Goal: Information Seeking & Learning: Learn about a topic

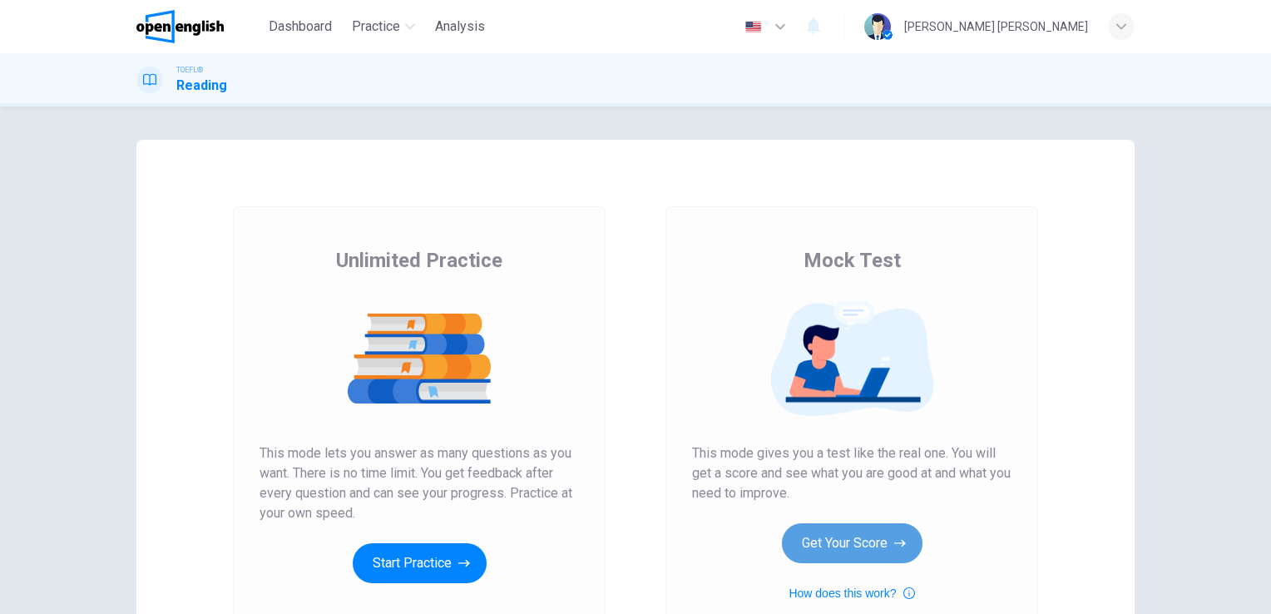
click at [879, 541] on button "Get Your Score" at bounding box center [852, 543] width 141 height 40
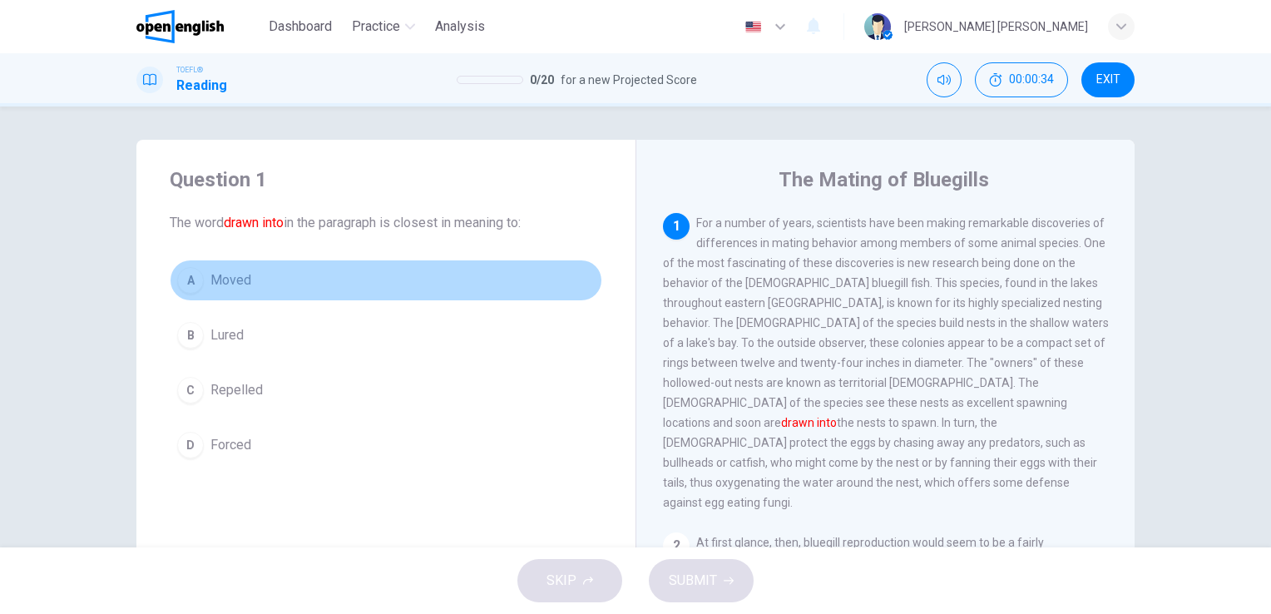
click at [214, 271] on span "Moved" at bounding box center [230, 280] width 41 height 20
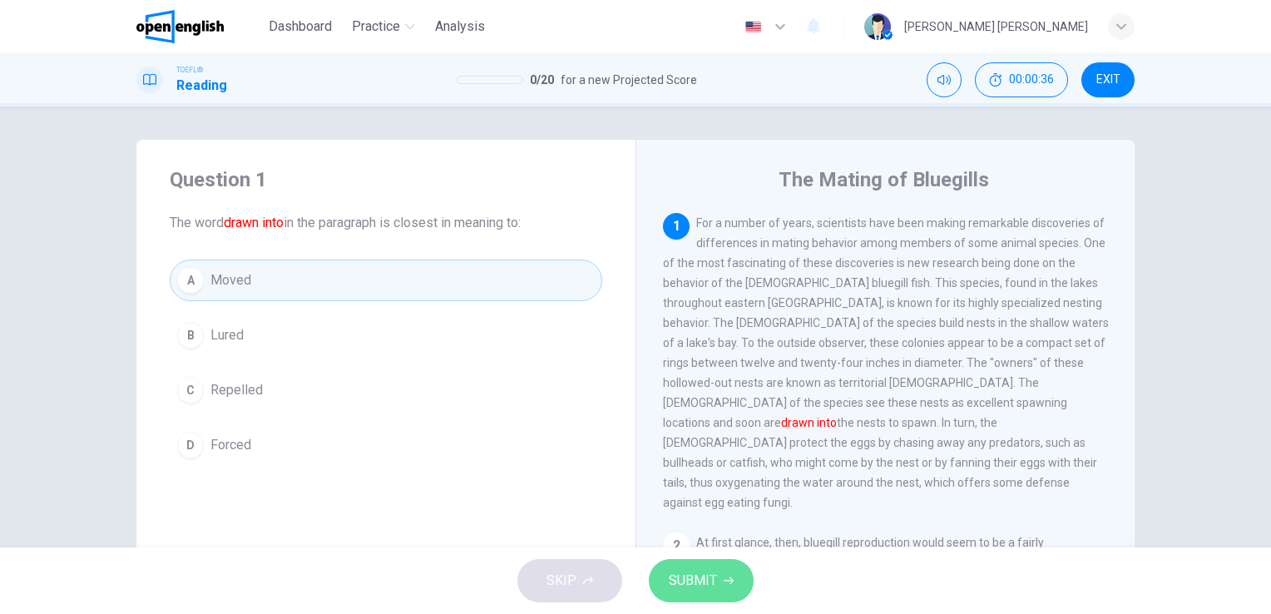
click at [723, 568] on button "SUBMIT" at bounding box center [701, 580] width 105 height 43
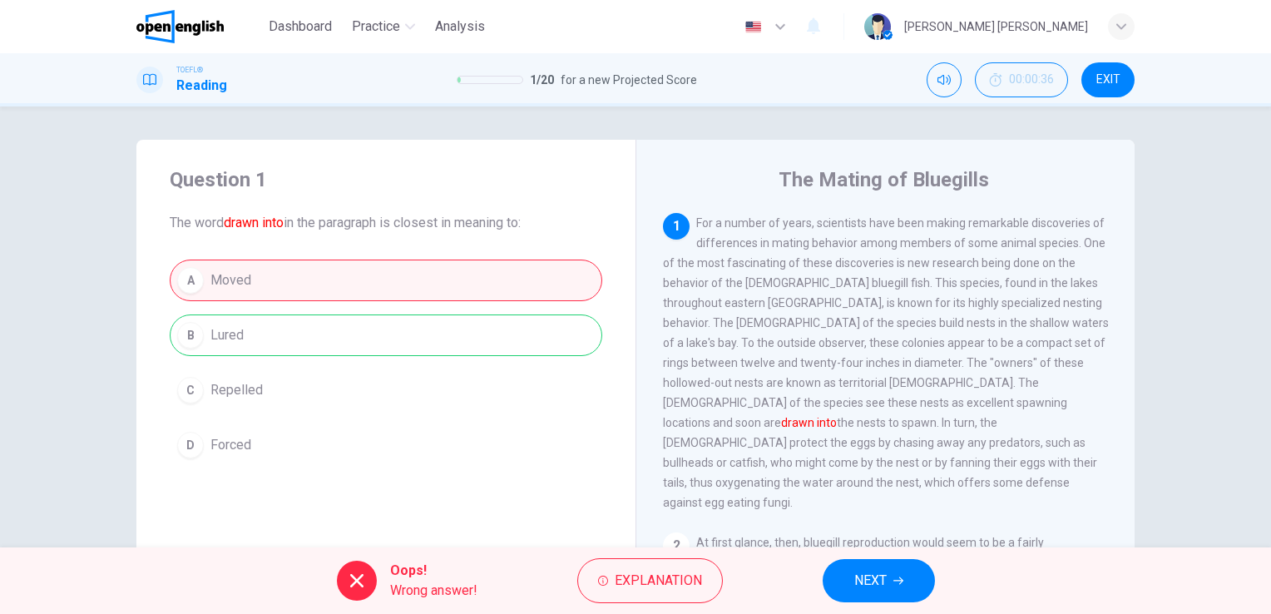
click at [908, 577] on button "NEXT" at bounding box center [878, 580] width 112 height 43
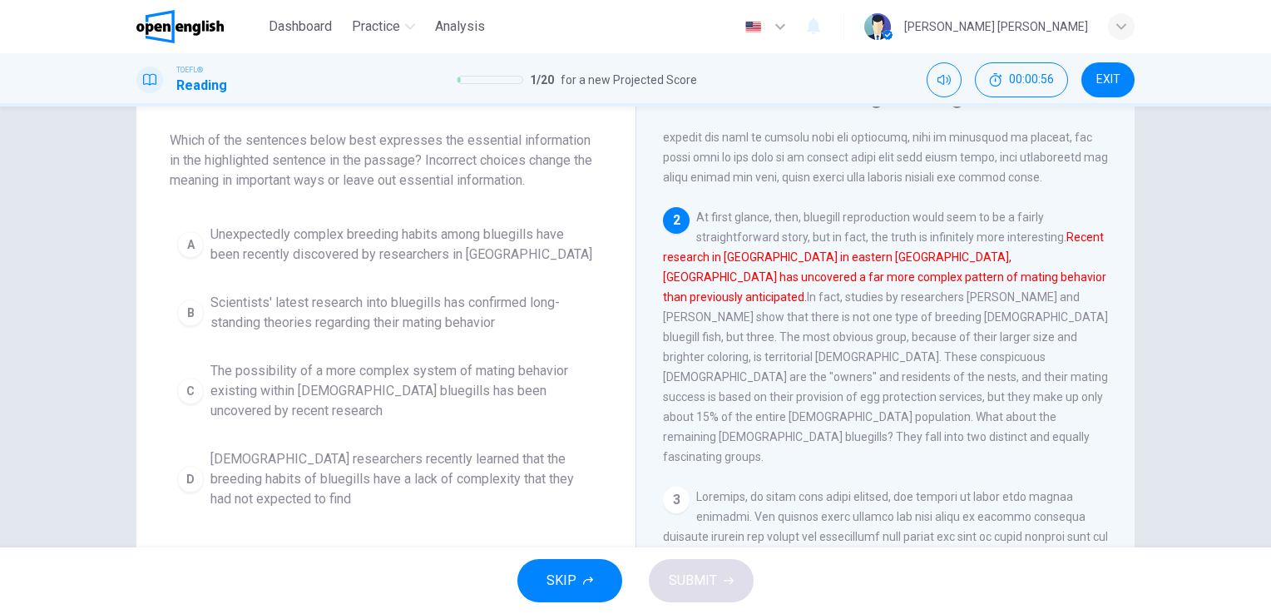
scroll to position [83, 0]
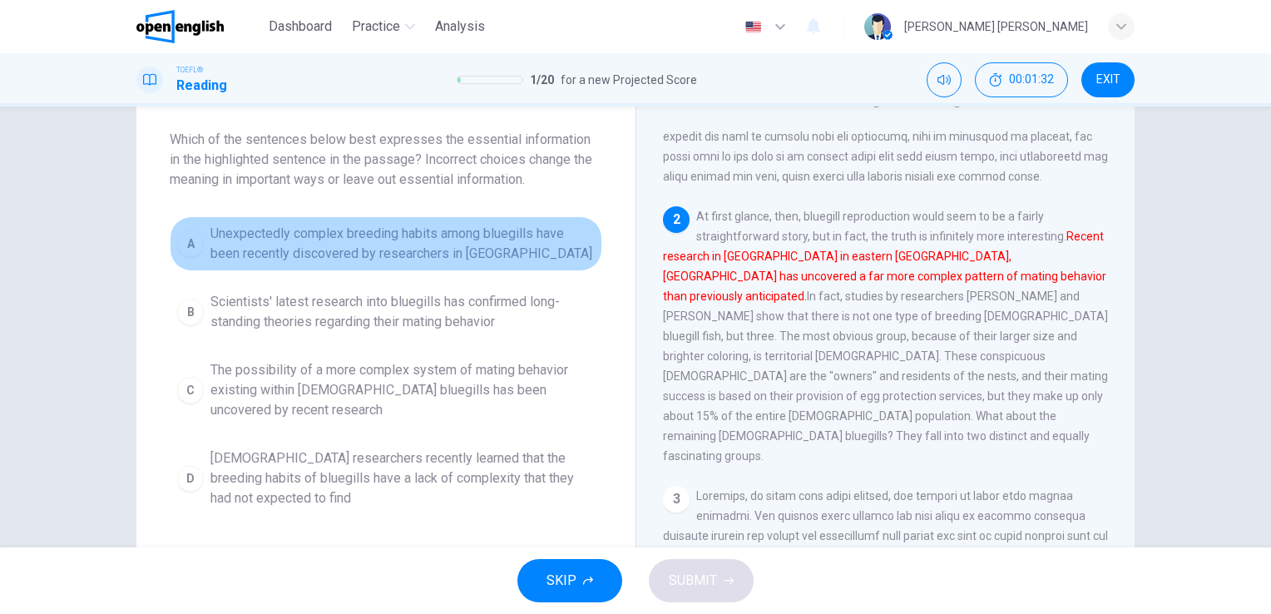
click at [364, 259] on span "Unexpectedly complex breeding habits among bluegills have been recently discove…" at bounding box center [402, 244] width 384 height 40
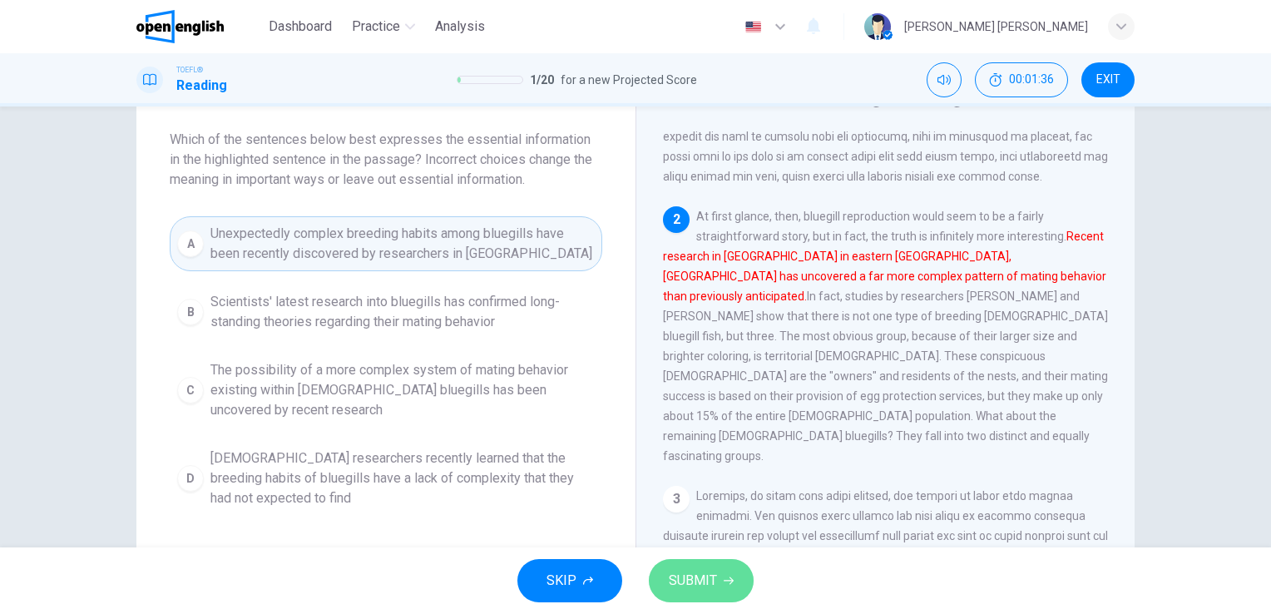
click at [662, 565] on button "SUBMIT" at bounding box center [701, 580] width 105 height 43
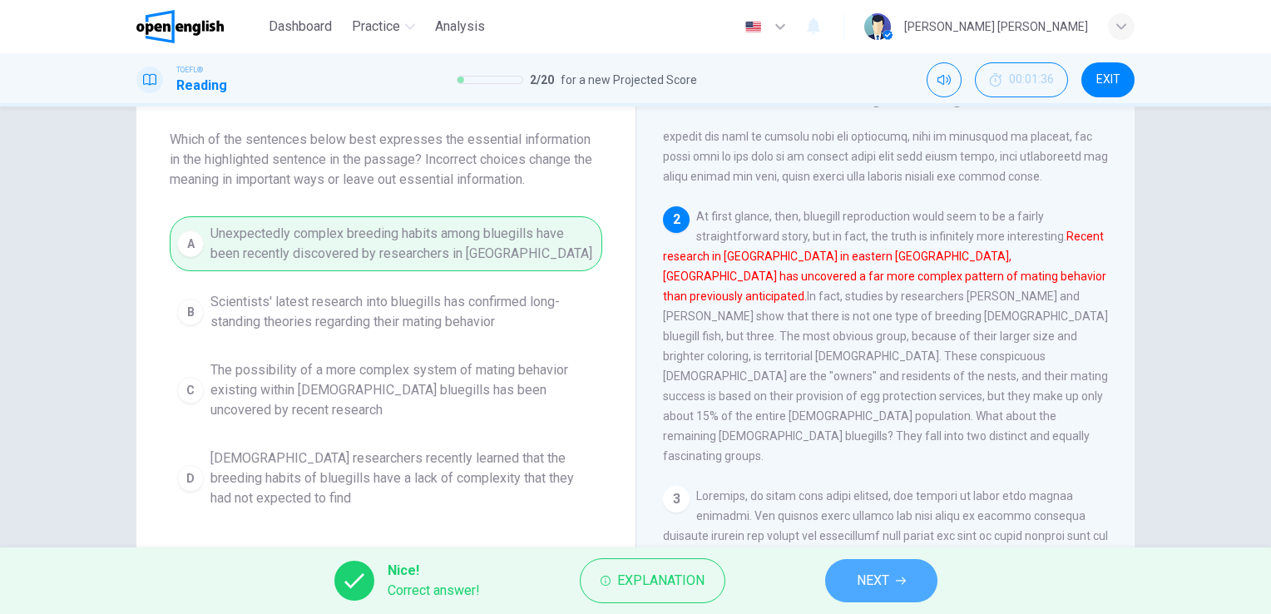
click at [872, 590] on span "NEXT" at bounding box center [873, 580] width 32 height 23
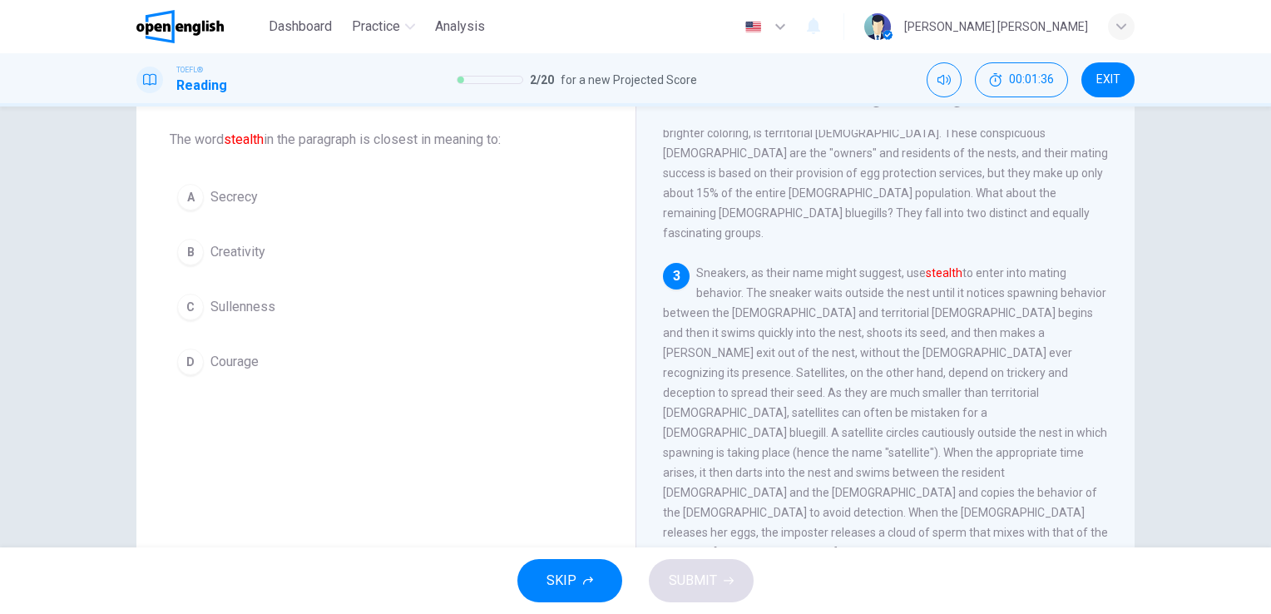
scroll to position [491, 0]
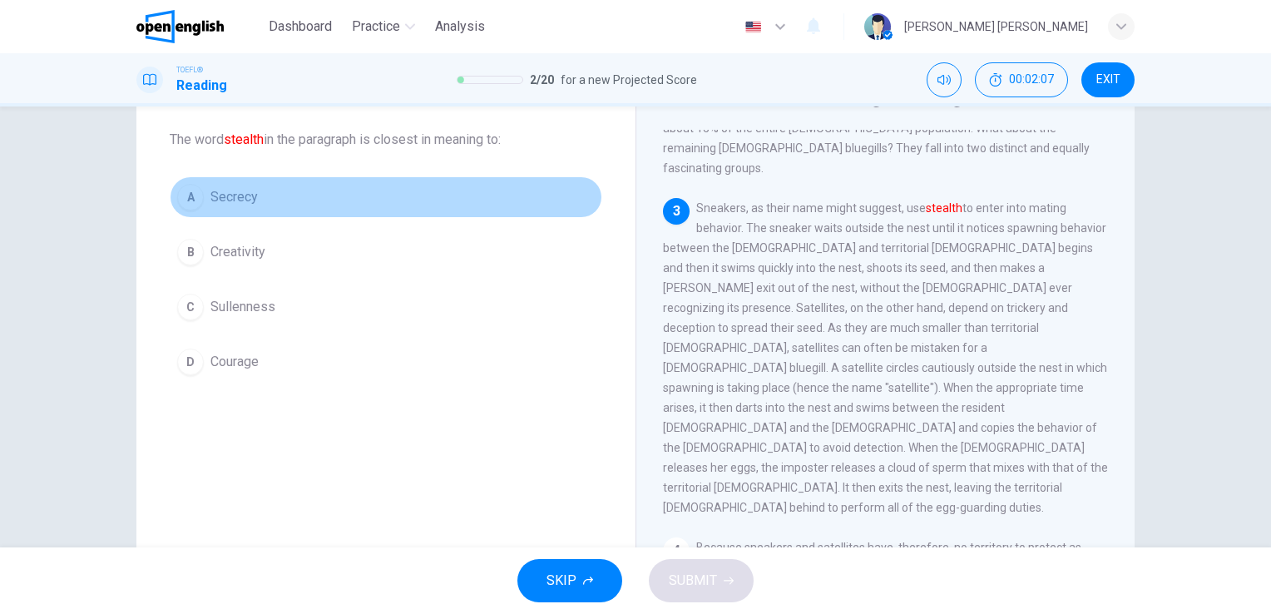
click at [226, 195] on span "Secrecy" at bounding box center [233, 197] width 47 height 20
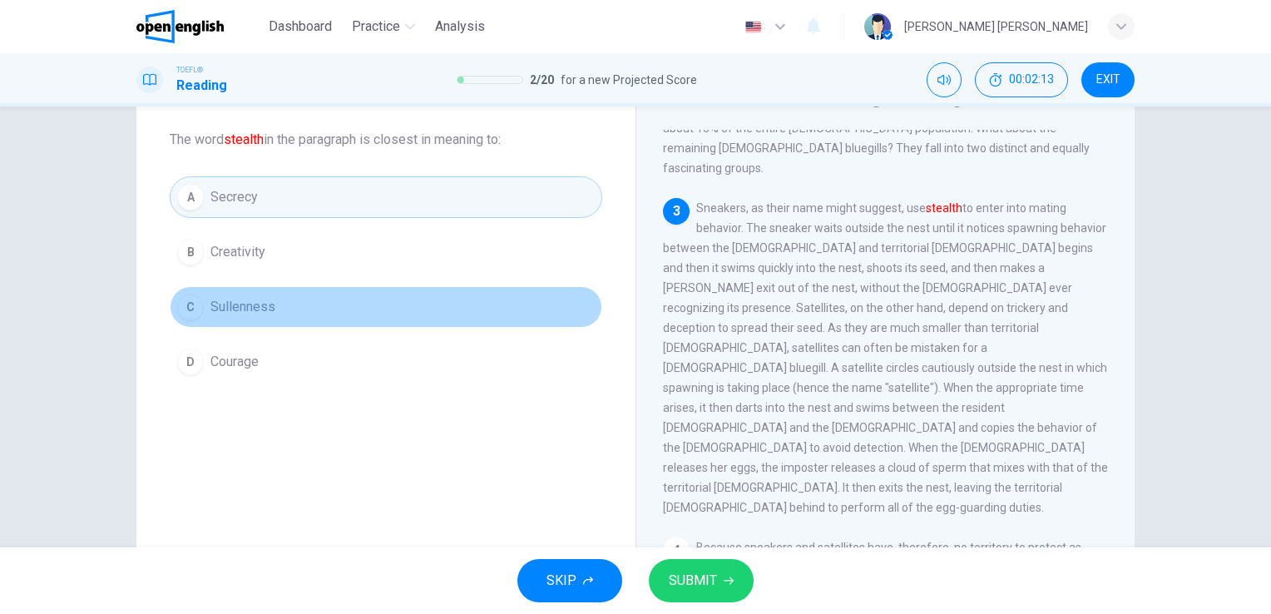
click at [259, 311] on span "Sullenness" at bounding box center [242, 307] width 65 height 20
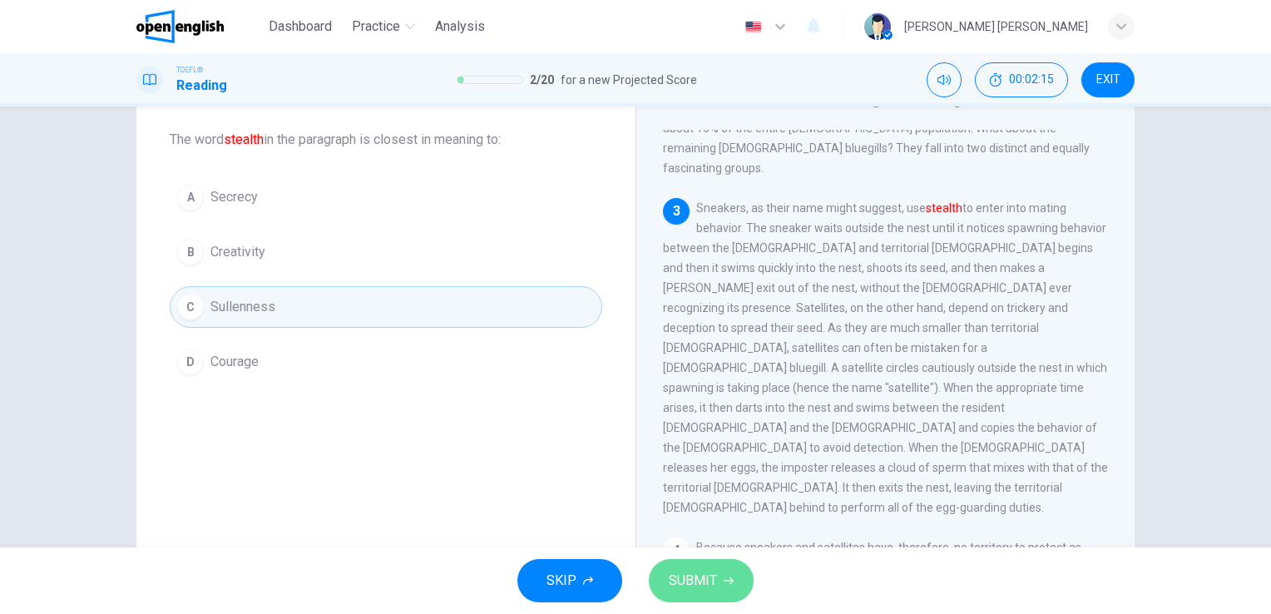
click at [728, 585] on icon "button" at bounding box center [728, 580] width 10 height 10
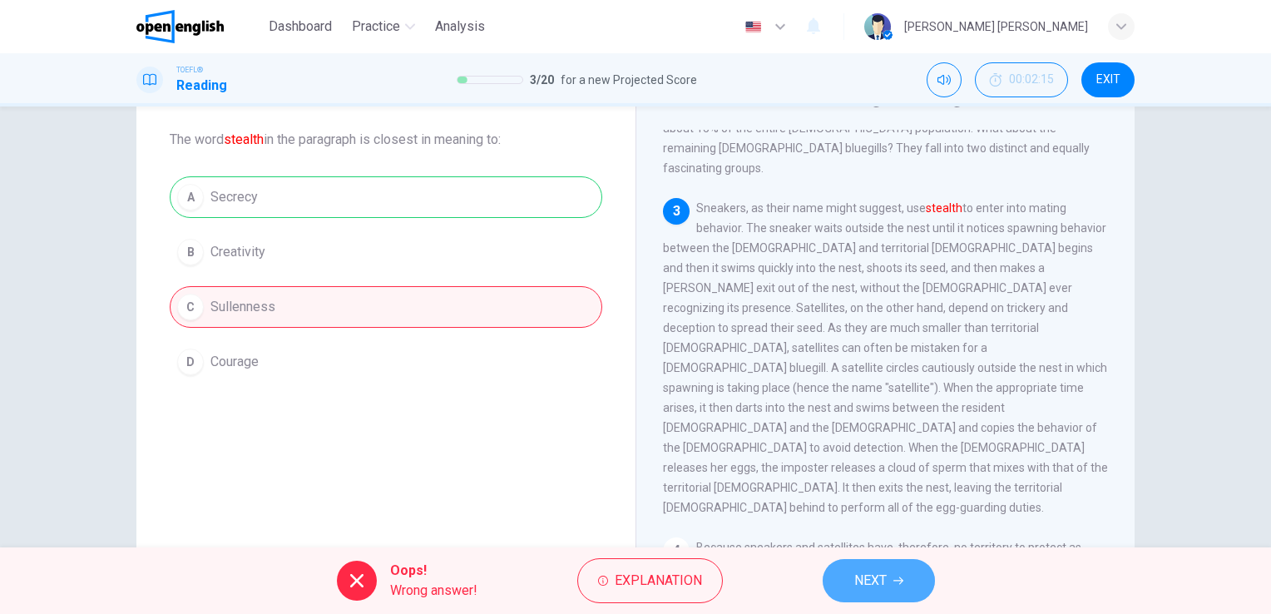
click at [896, 589] on button "NEXT" at bounding box center [878, 580] width 112 height 43
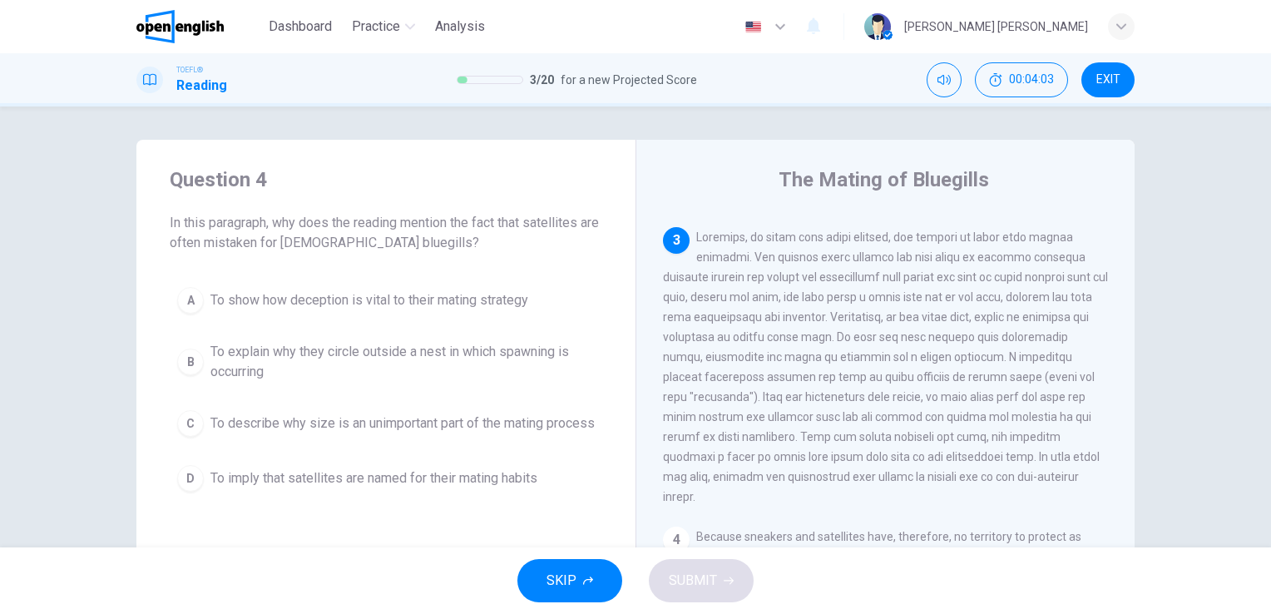
scroll to position [582, 0]
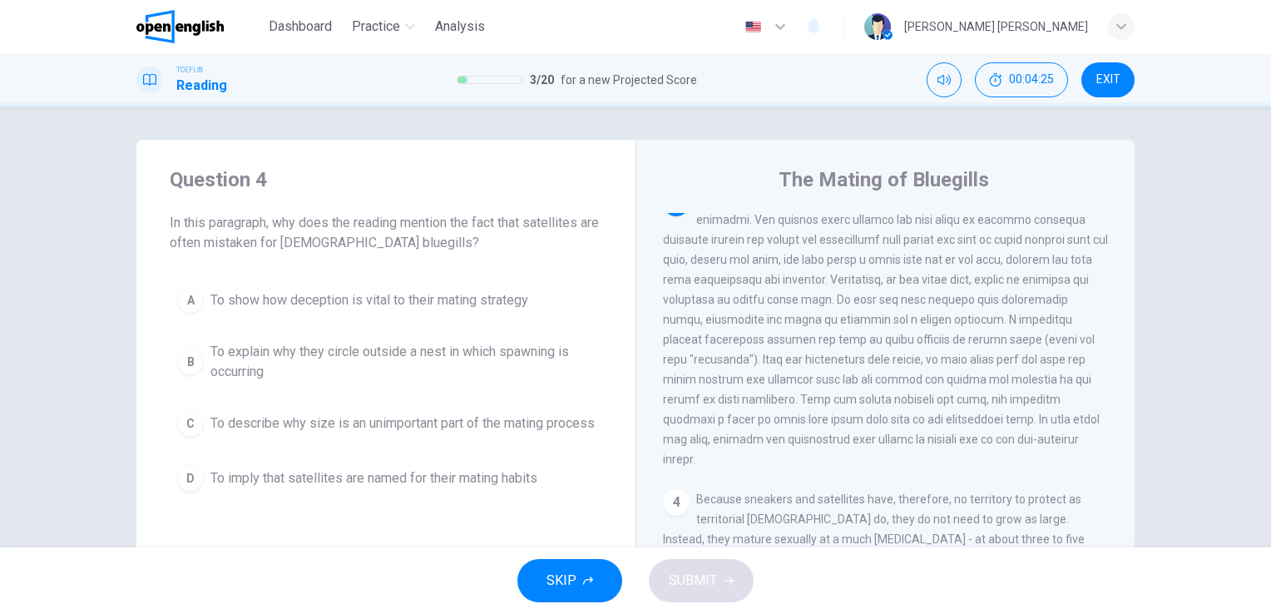
click at [287, 361] on span "To explain why they circle outside a nest in which spawning is occurring" at bounding box center [402, 362] width 384 height 40
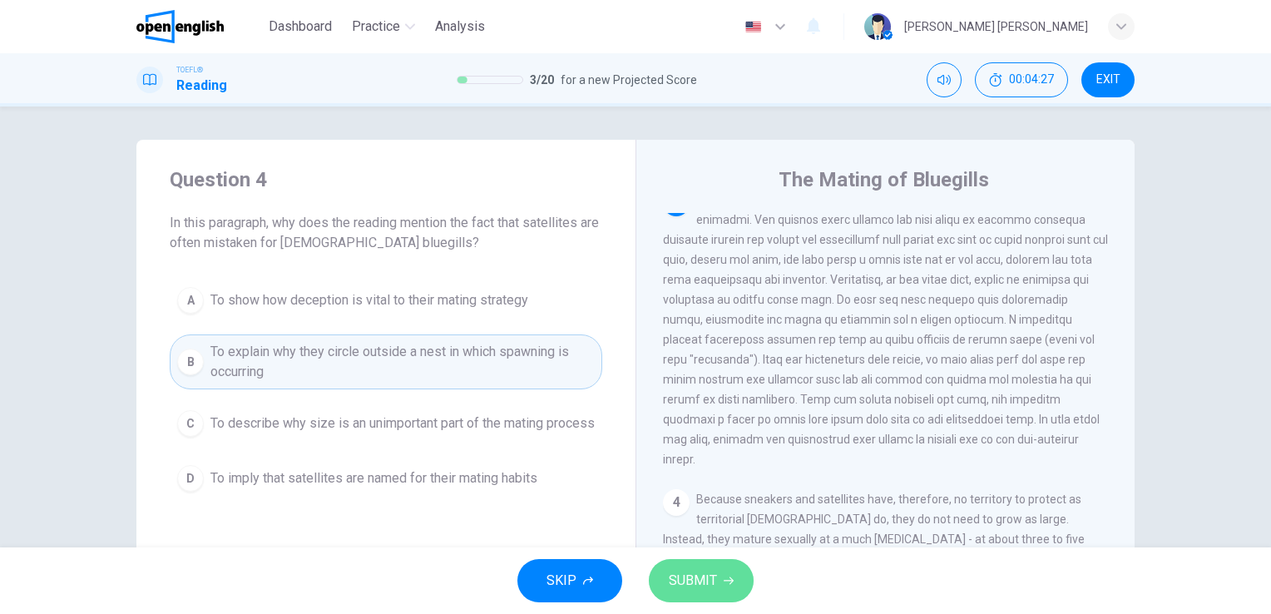
click at [699, 580] on span "SUBMIT" at bounding box center [693, 580] width 48 height 23
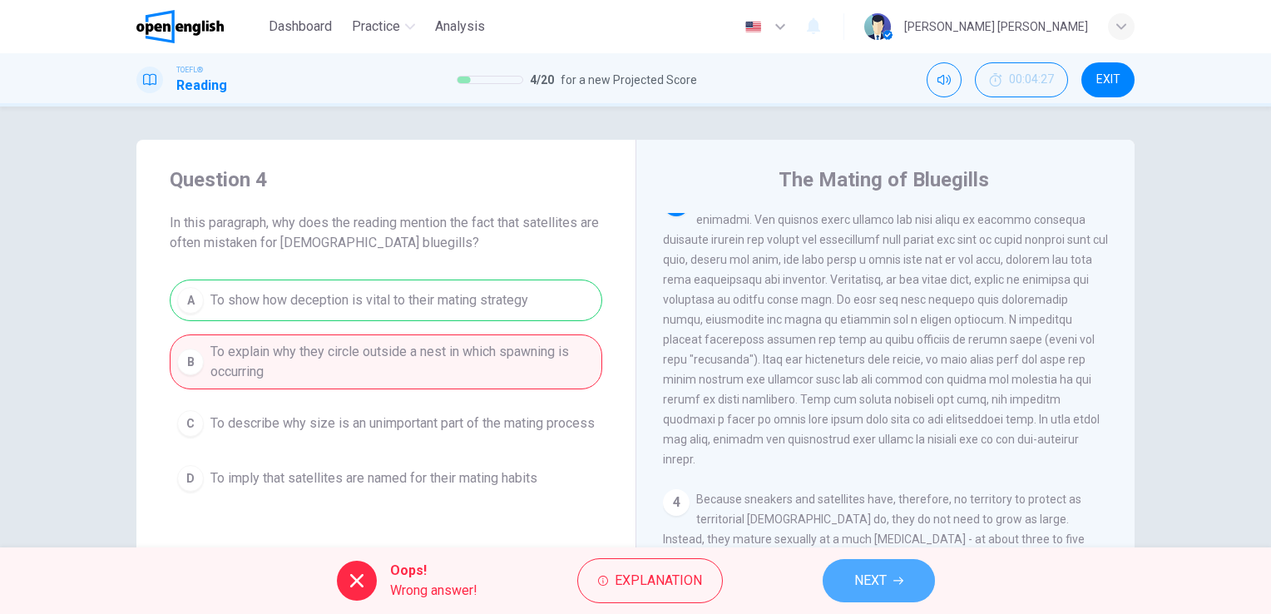
click at [896, 579] on icon "button" at bounding box center [898, 580] width 10 height 10
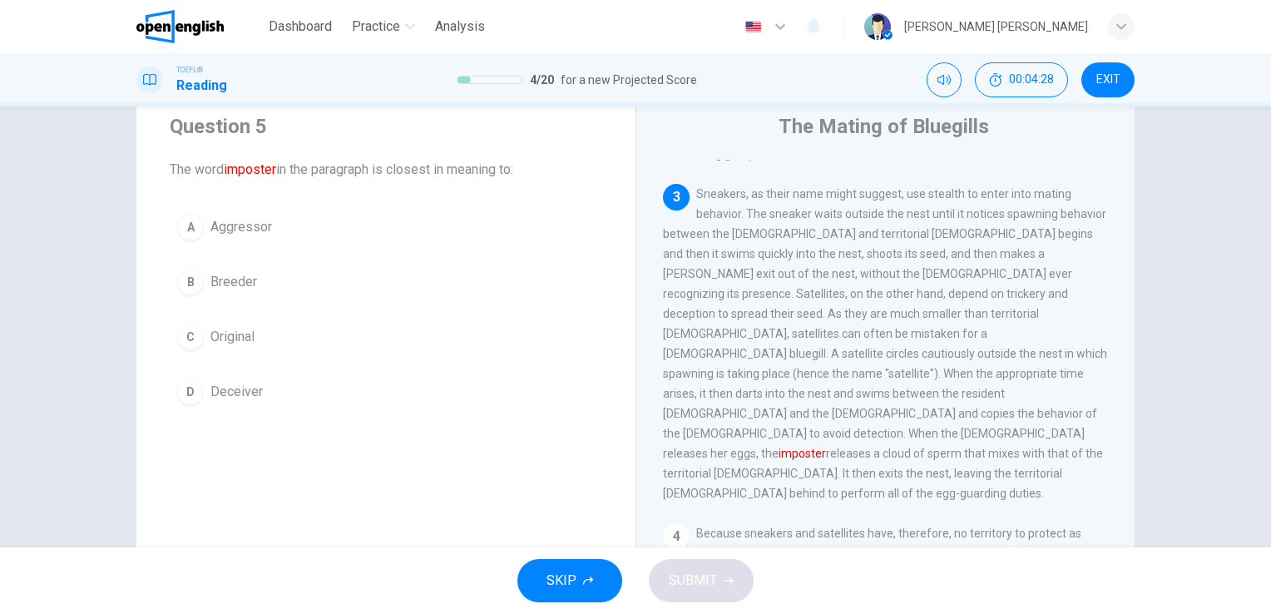
scroll to position [83, 0]
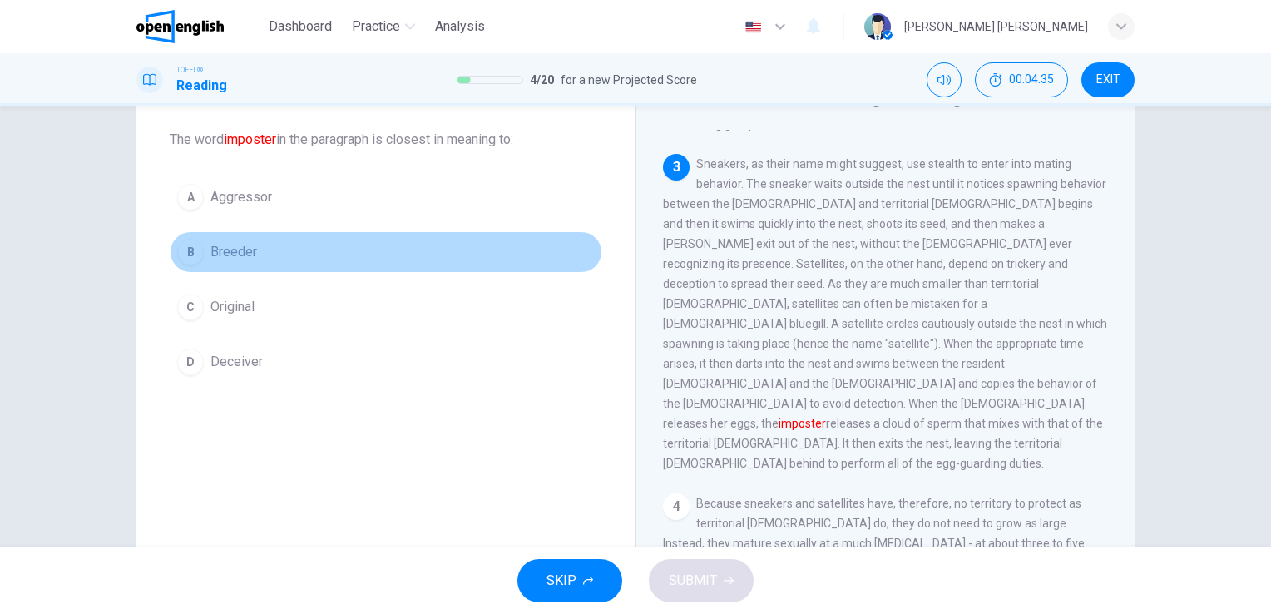
click at [247, 259] on span "Breeder" at bounding box center [233, 252] width 47 height 20
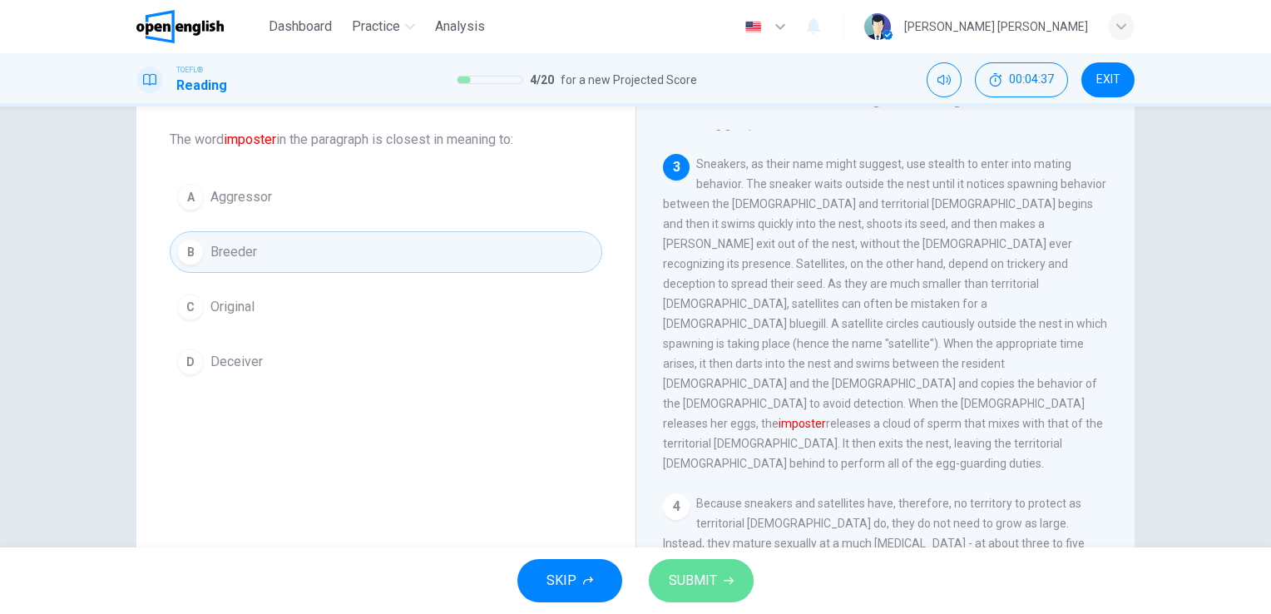
click at [710, 582] on span "SUBMIT" at bounding box center [693, 580] width 48 height 23
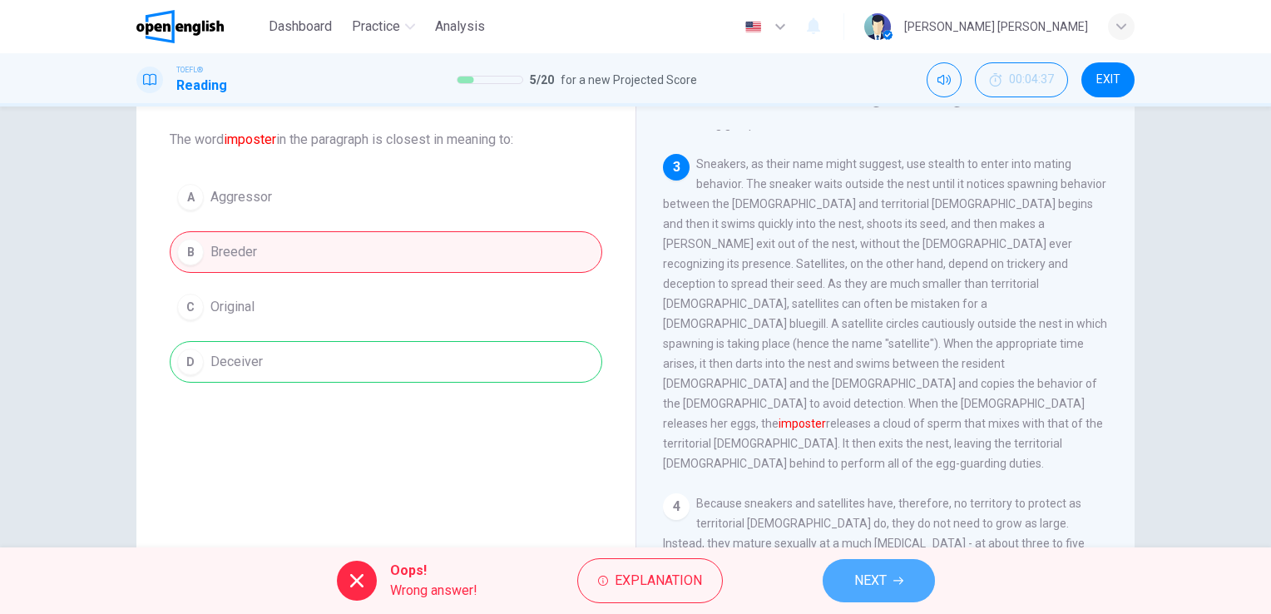
click at [905, 574] on button "NEXT" at bounding box center [878, 580] width 112 height 43
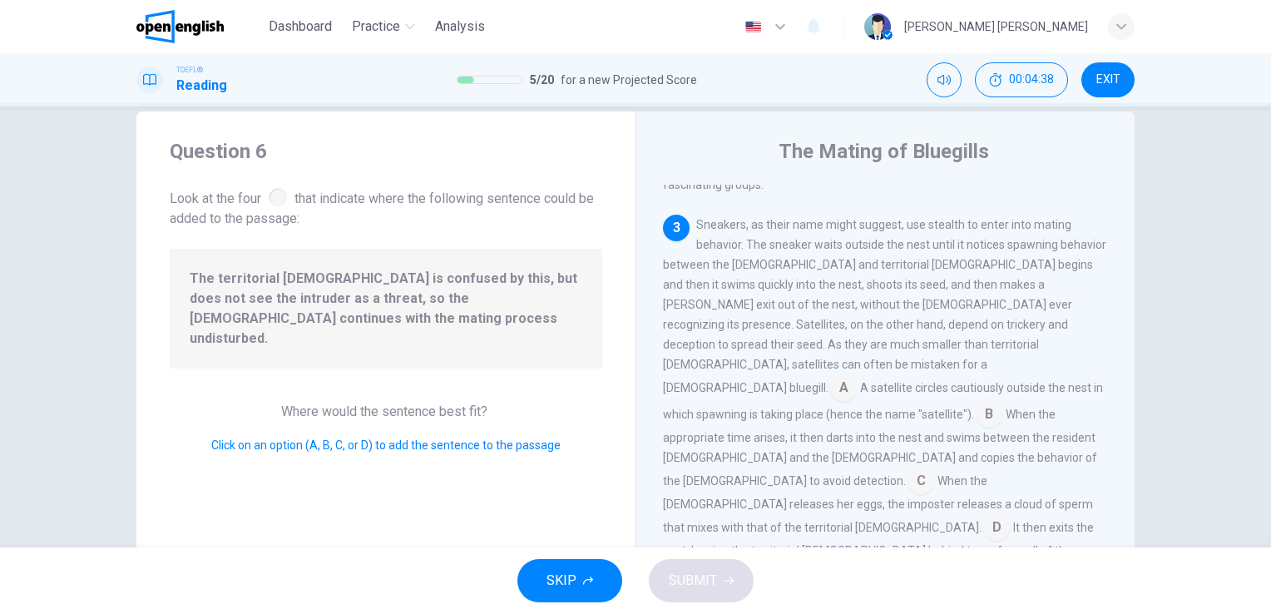
scroll to position [0, 0]
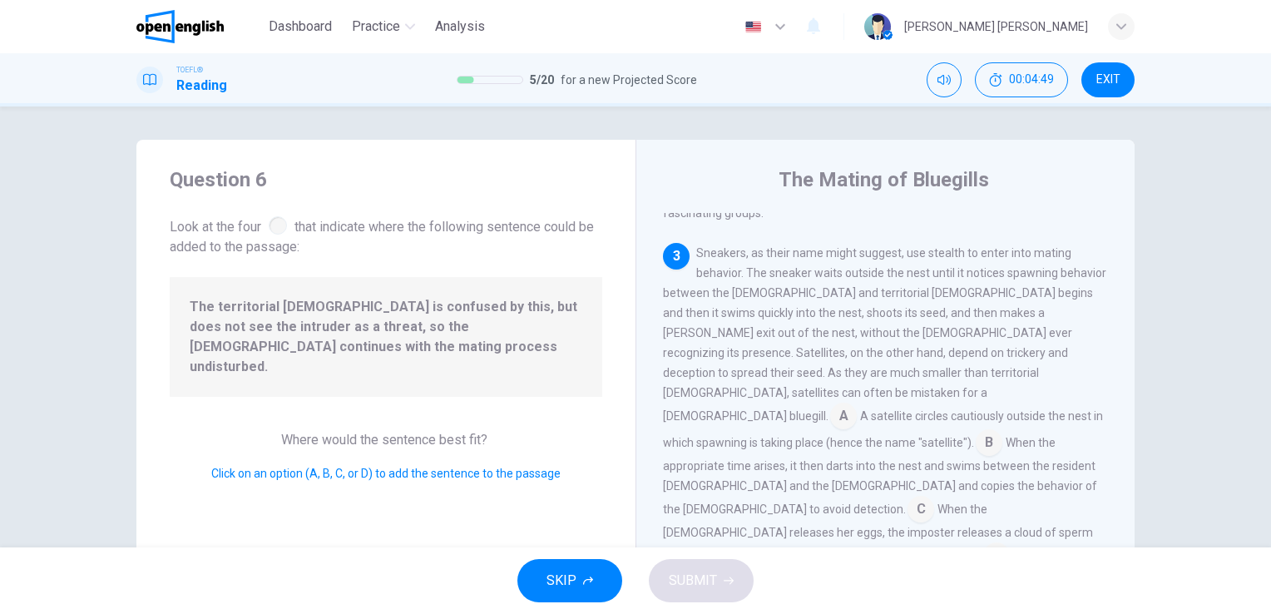
click at [857, 404] on input at bounding box center [843, 417] width 27 height 27
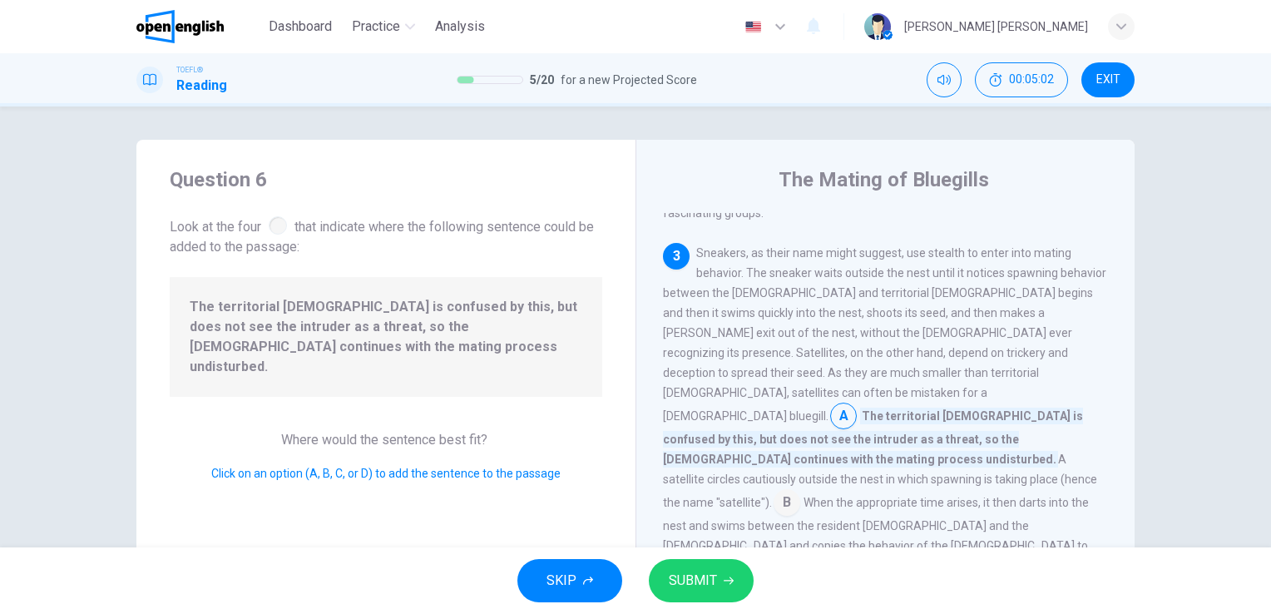
click at [748, 557] on input at bounding box center [761, 570] width 27 height 27
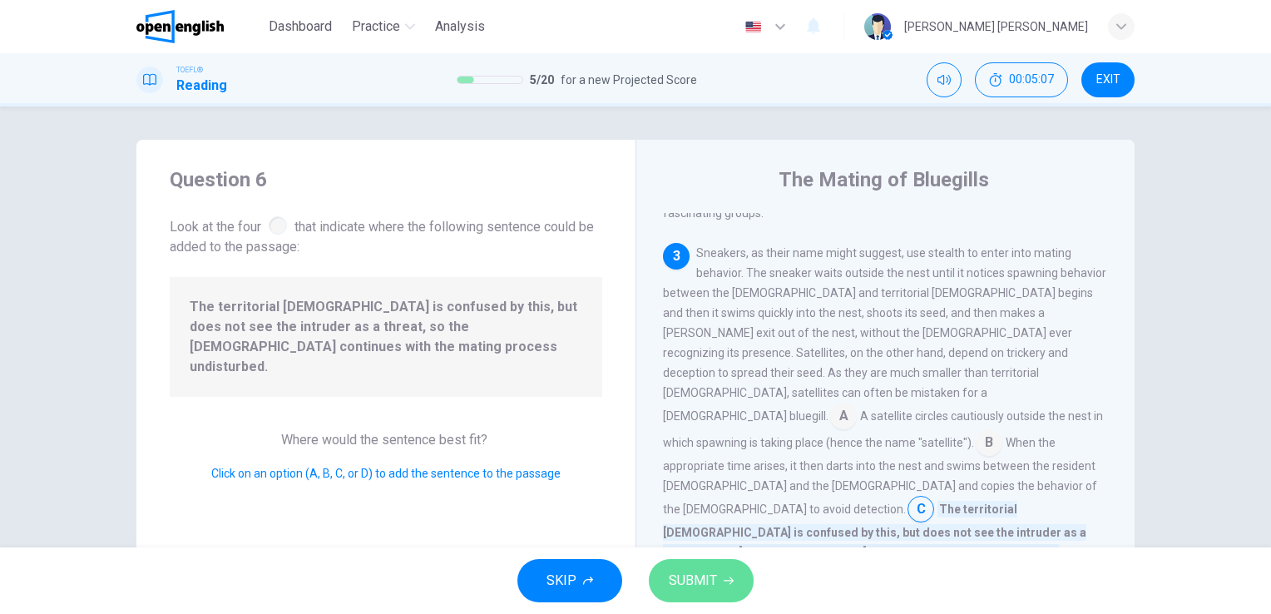
click at [741, 574] on button "SUBMIT" at bounding box center [701, 580] width 105 height 43
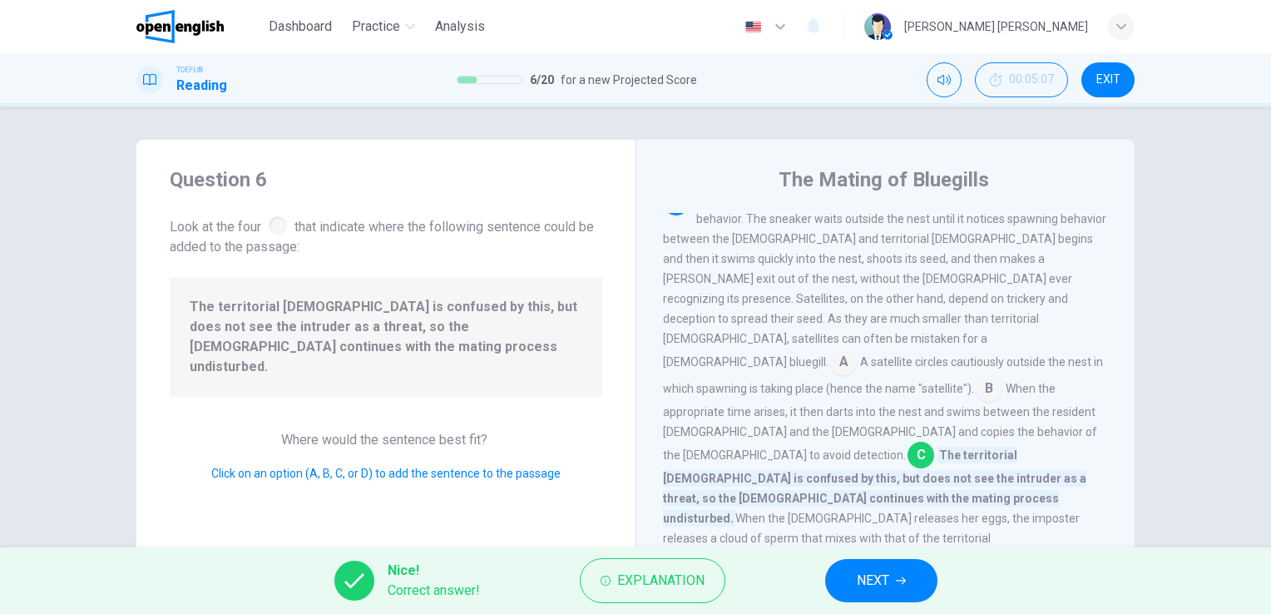
scroll to position [612, 0]
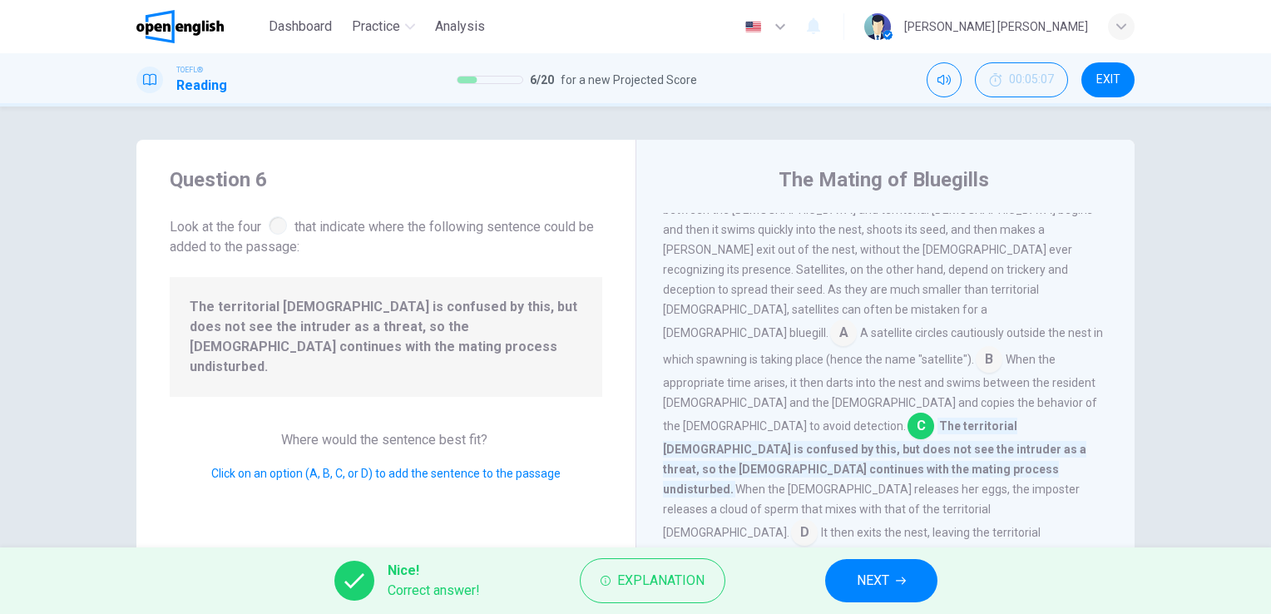
click at [884, 585] on span "NEXT" at bounding box center [873, 580] width 32 height 23
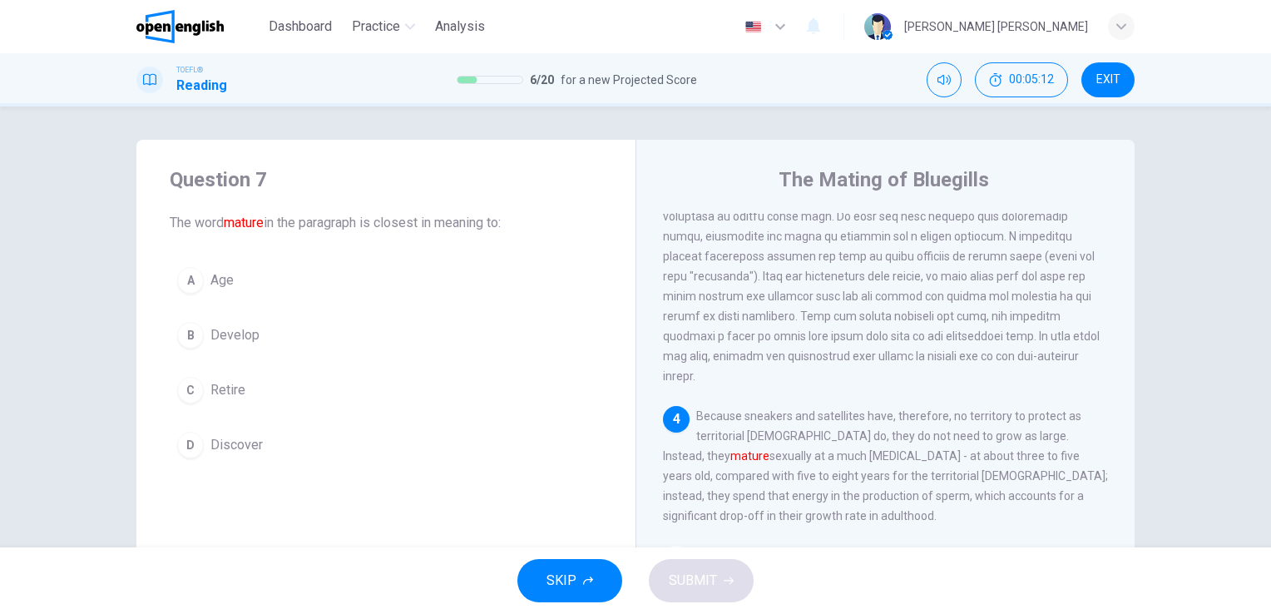
scroll to position [748, 0]
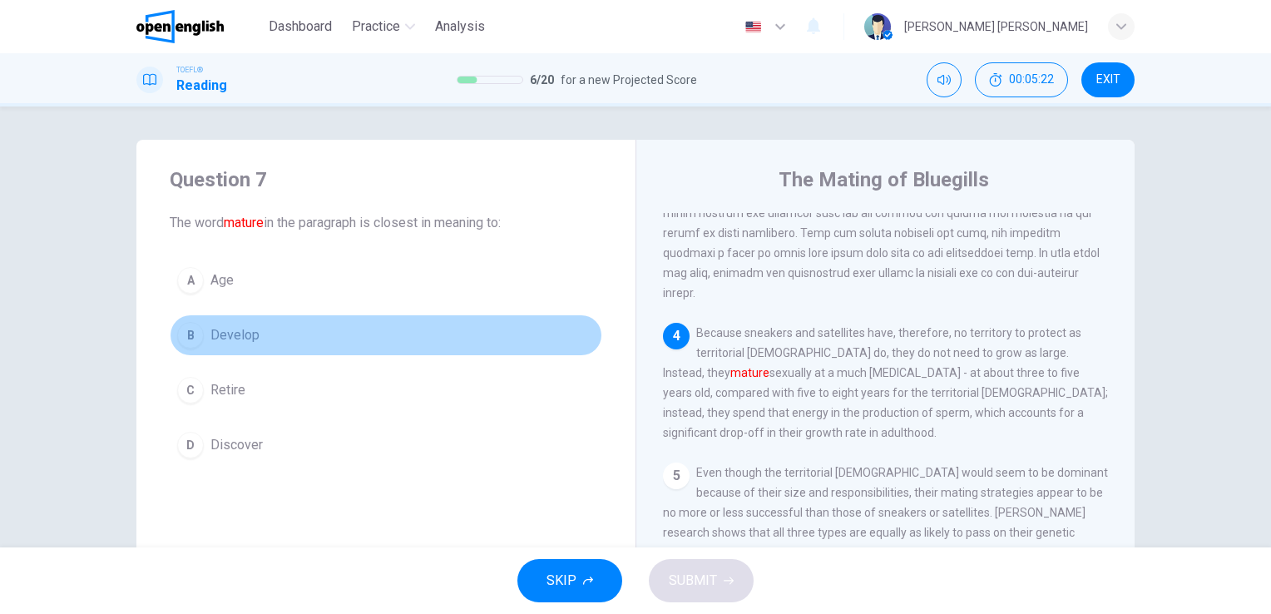
click at [246, 338] on span "Develop" at bounding box center [234, 335] width 49 height 20
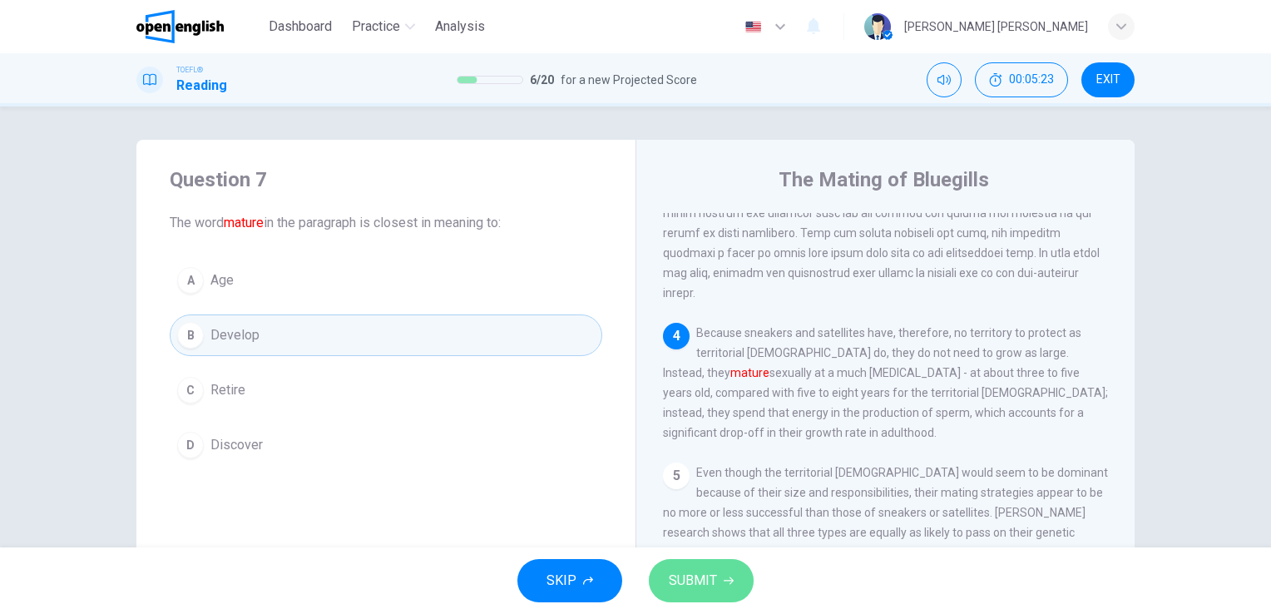
click at [675, 580] on span "SUBMIT" at bounding box center [693, 580] width 48 height 23
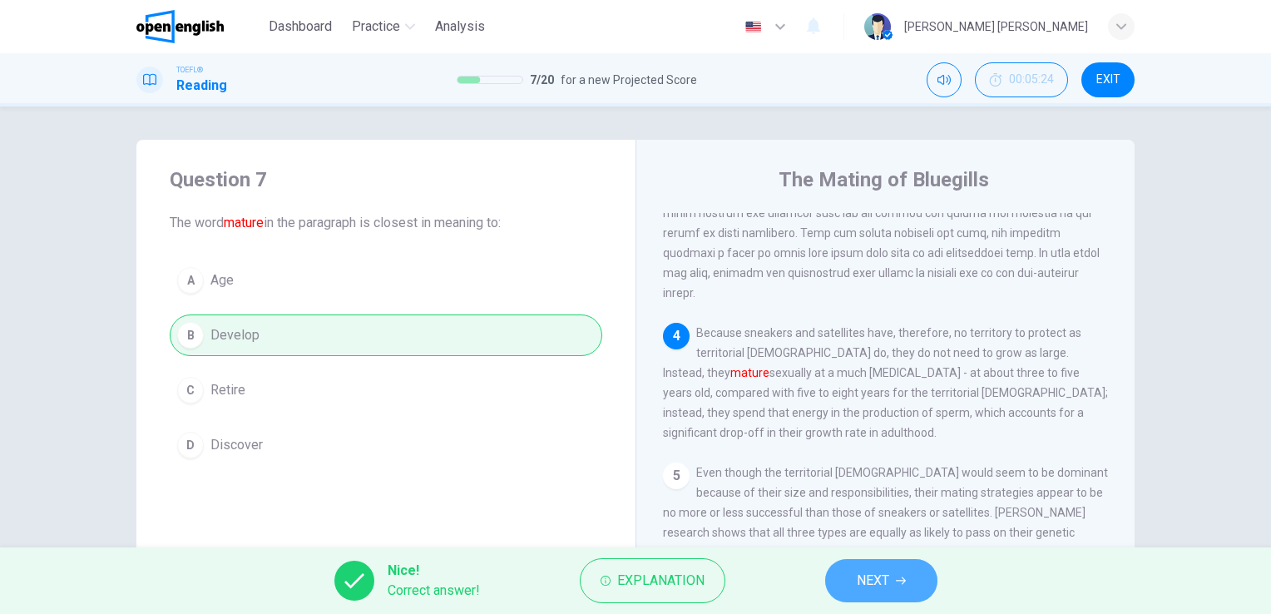
click at [881, 580] on span "NEXT" at bounding box center [873, 580] width 32 height 23
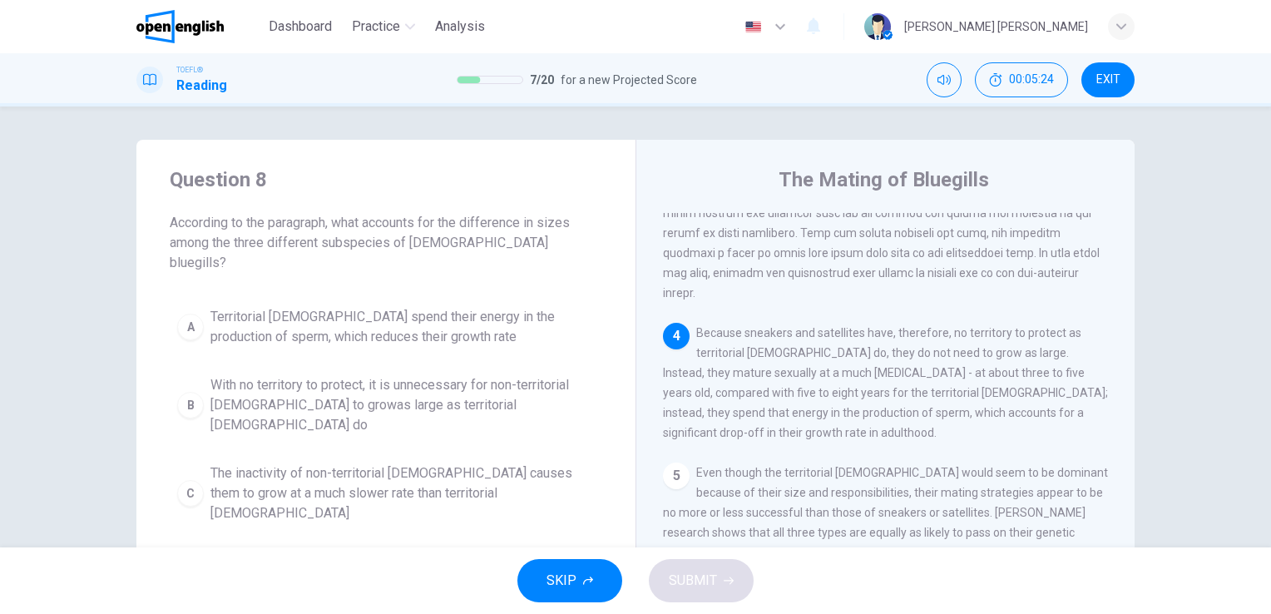
scroll to position [817, 0]
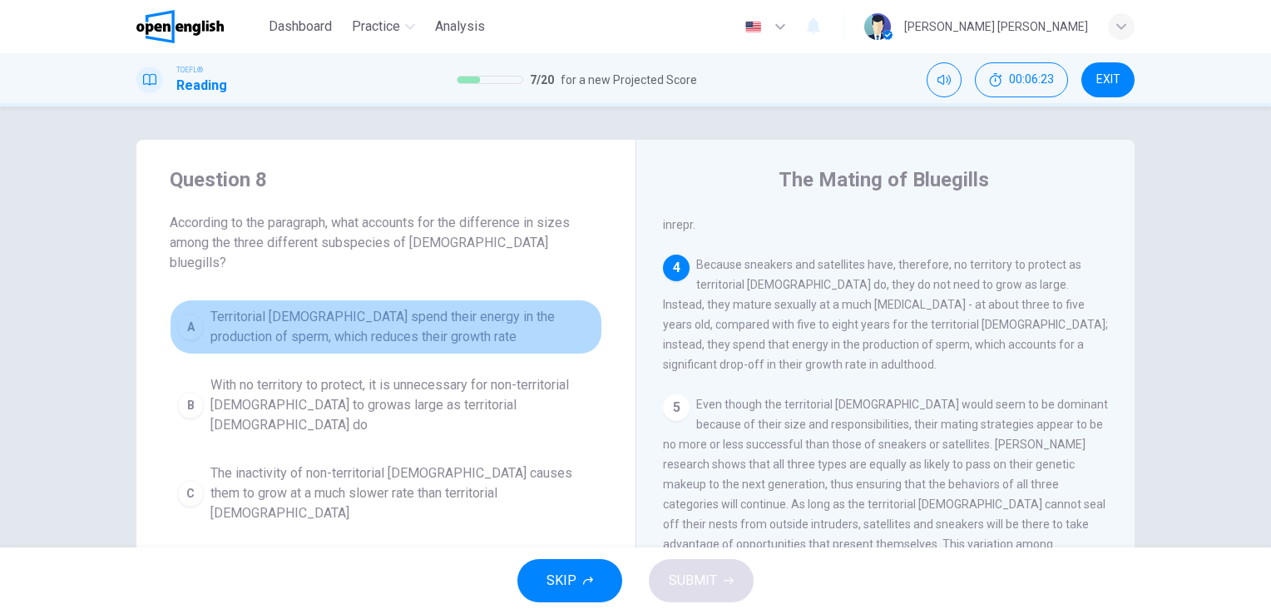
click at [319, 318] on span "Territorial [DEMOGRAPHIC_DATA] spend their energy in the production of sperm, w…" at bounding box center [402, 327] width 384 height 40
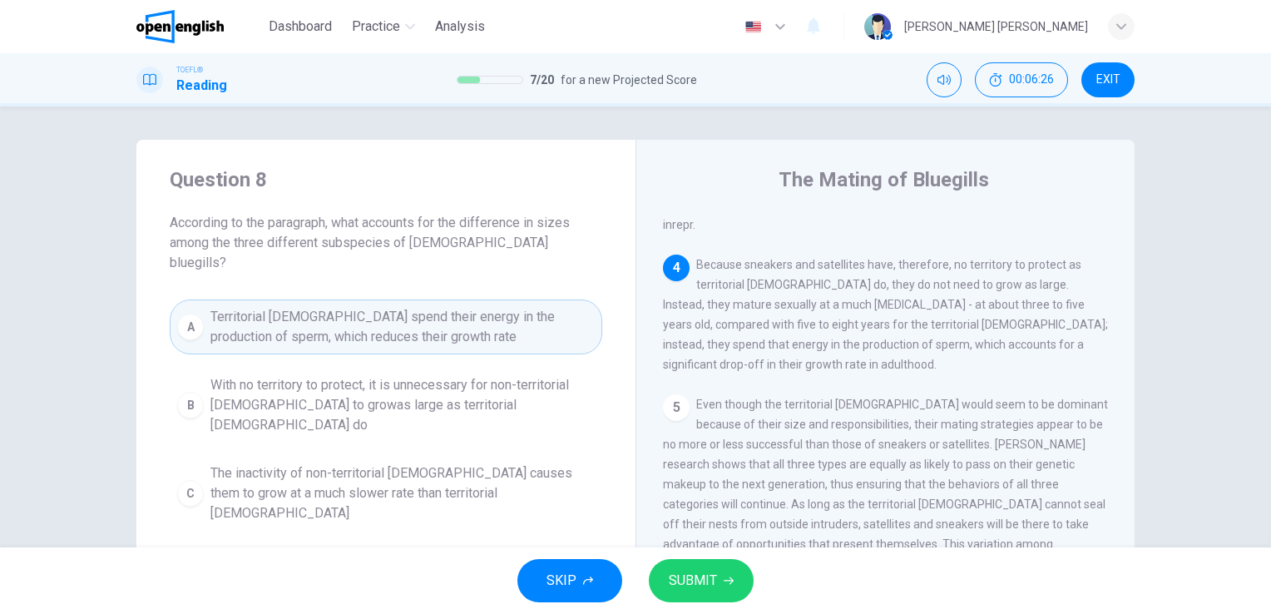
click at [709, 599] on button "SUBMIT" at bounding box center [701, 580] width 105 height 43
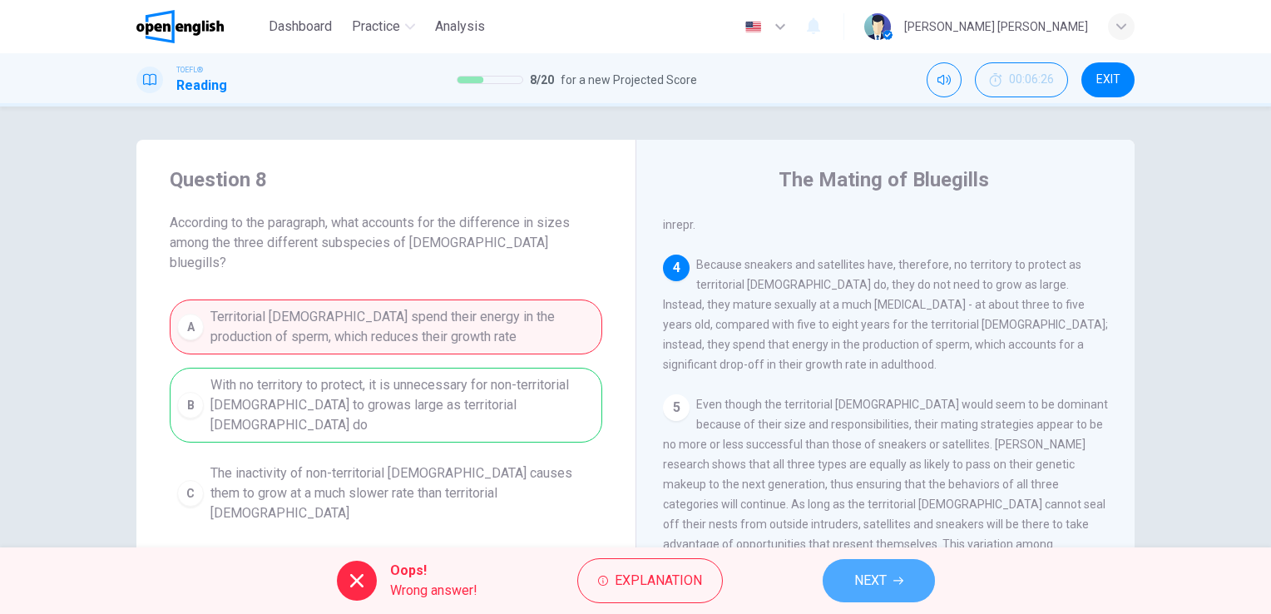
click at [842, 581] on button "NEXT" at bounding box center [878, 580] width 112 height 43
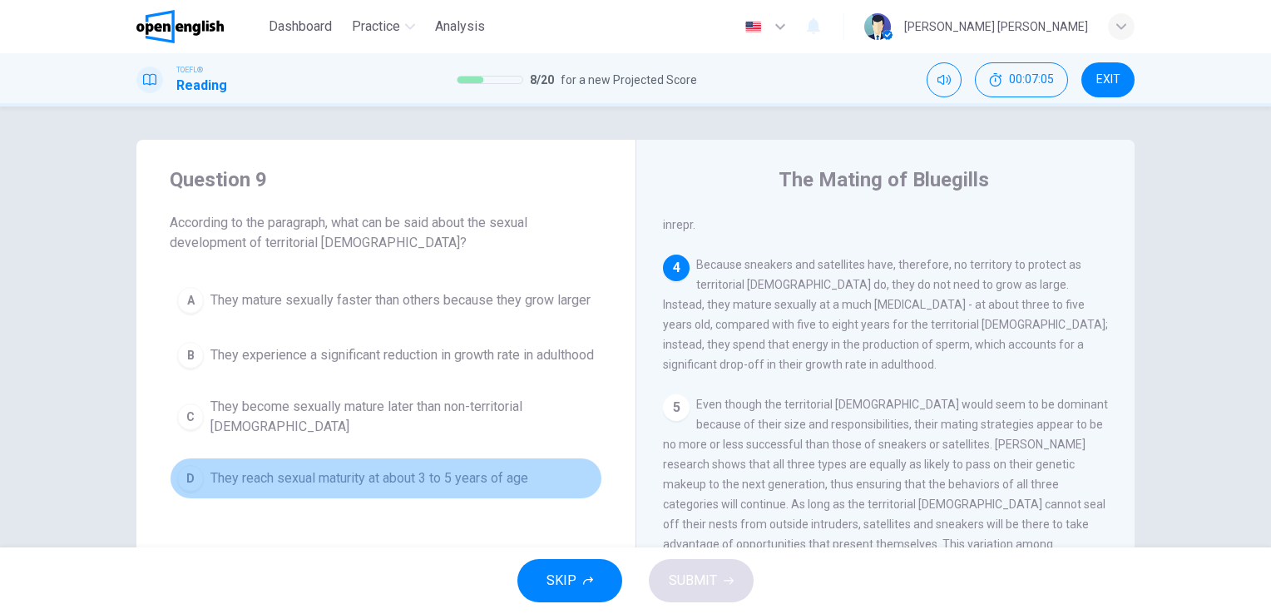
click at [379, 488] on span "They reach sexual maturity at about 3 to 5 years of age" at bounding box center [369, 478] width 318 height 20
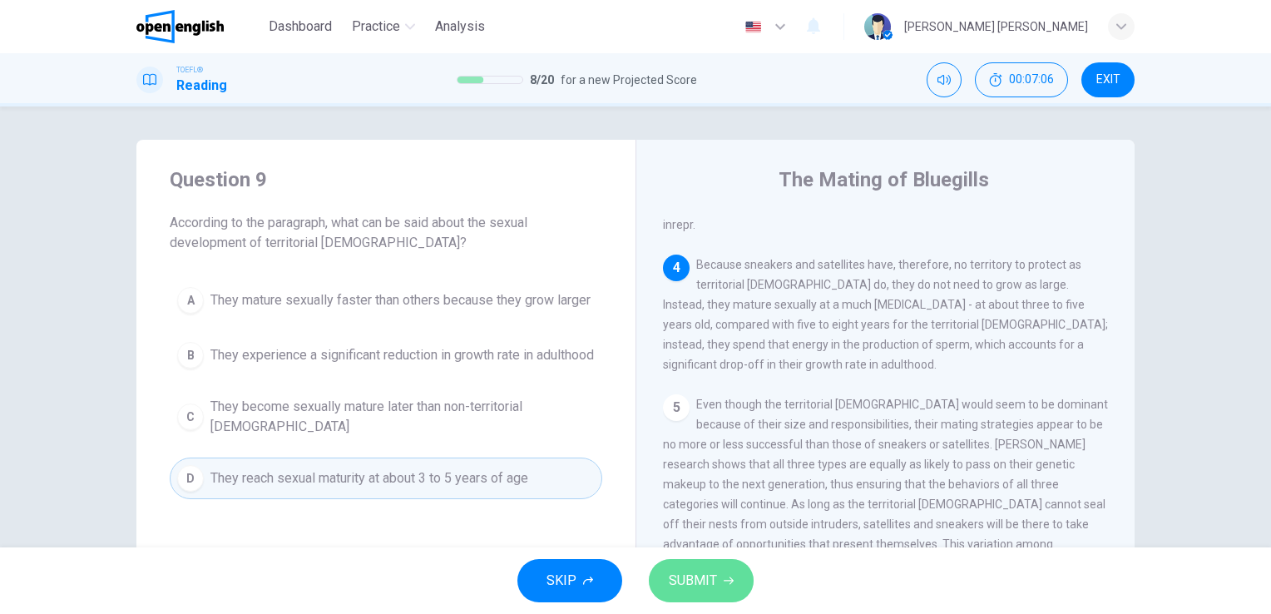
click at [707, 582] on span "SUBMIT" at bounding box center [693, 580] width 48 height 23
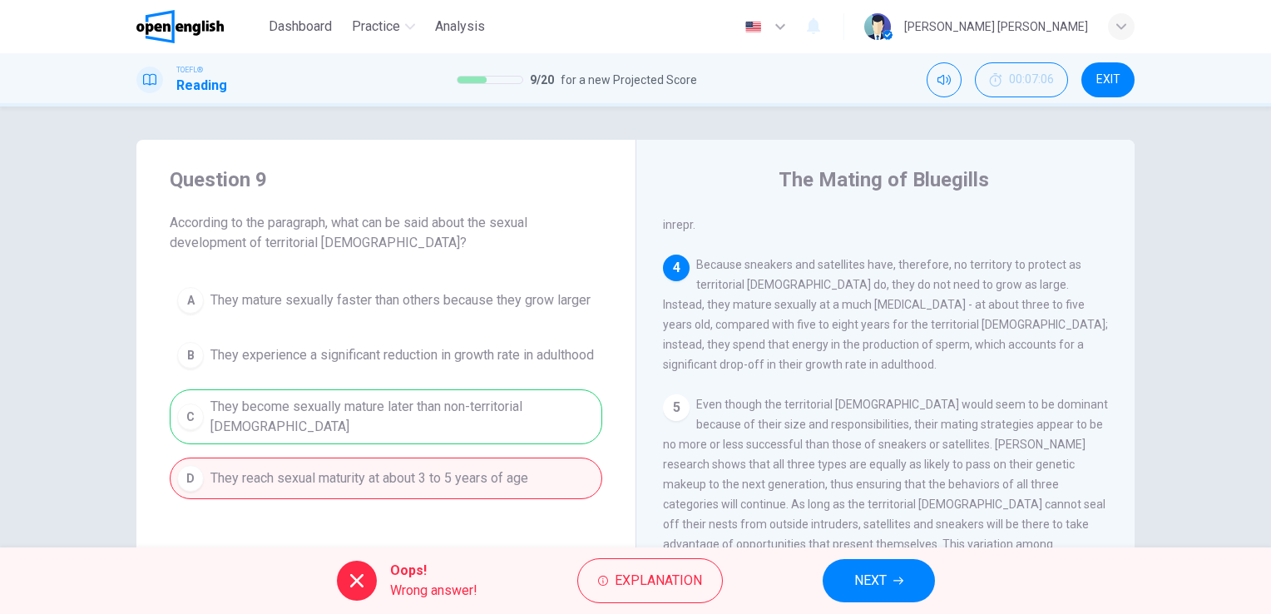
click at [821, 572] on div "Oops! Wrong answer! Explanation NEXT" at bounding box center [635, 580] width 1271 height 67
click at [886, 560] on button "NEXT" at bounding box center [878, 580] width 112 height 43
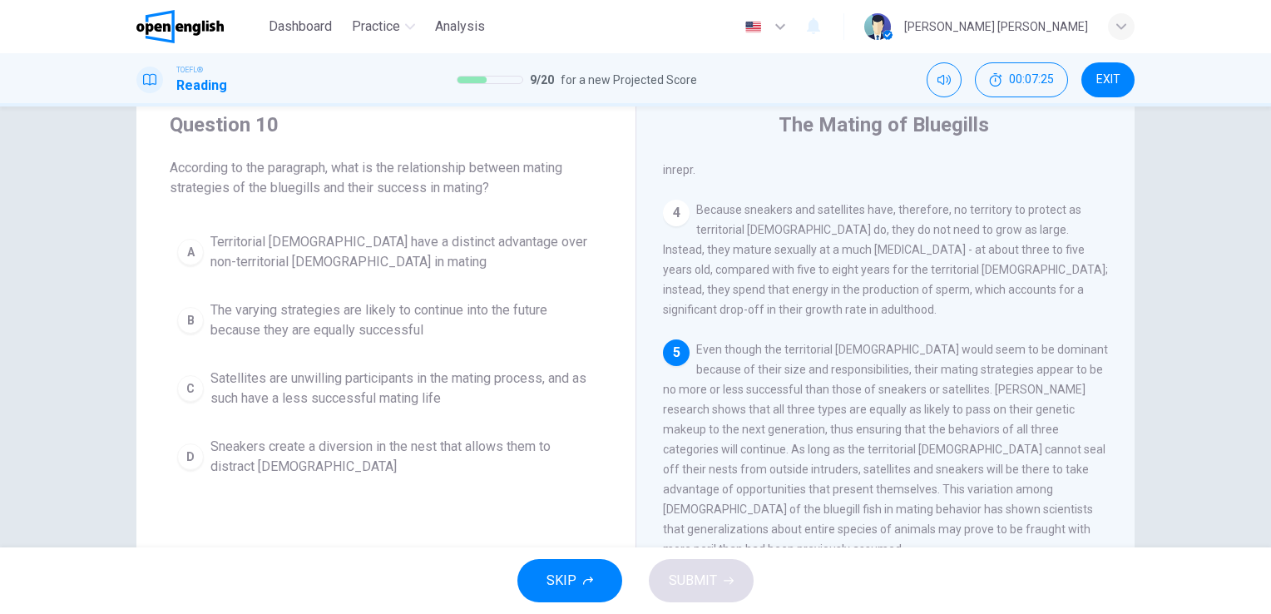
scroll to position [83, 0]
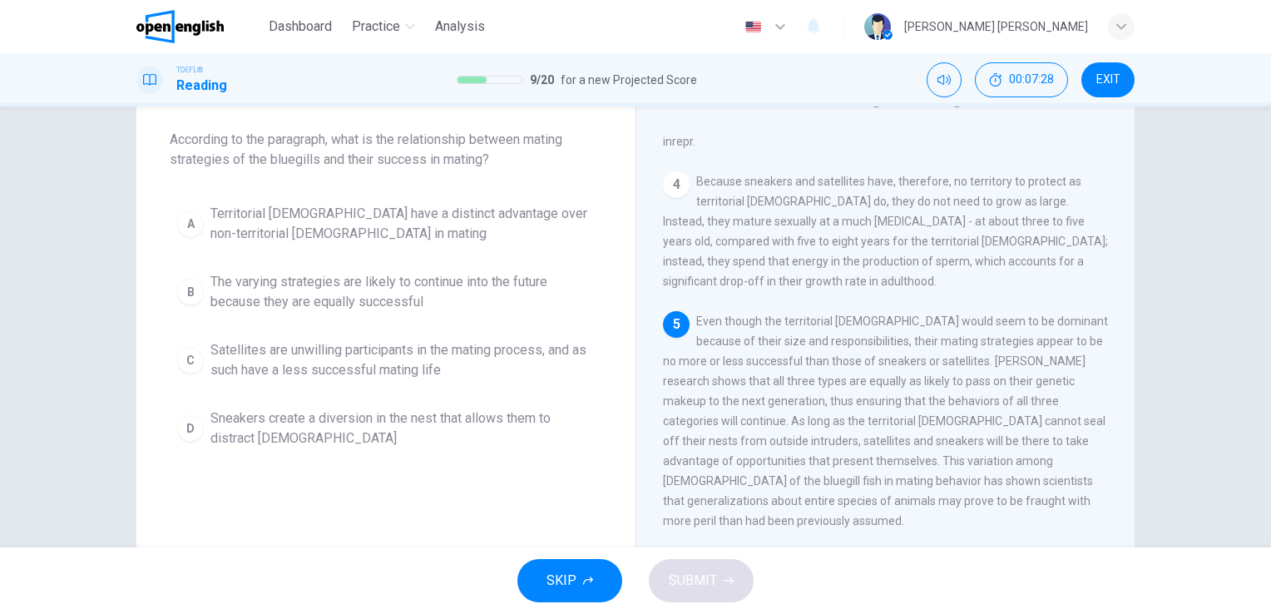
click at [354, 212] on span "Territorial [DEMOGRAPHIC_DATA] have a distinct advantage over non-territorial […" at bounding box center [402, 224] width 384 height 40
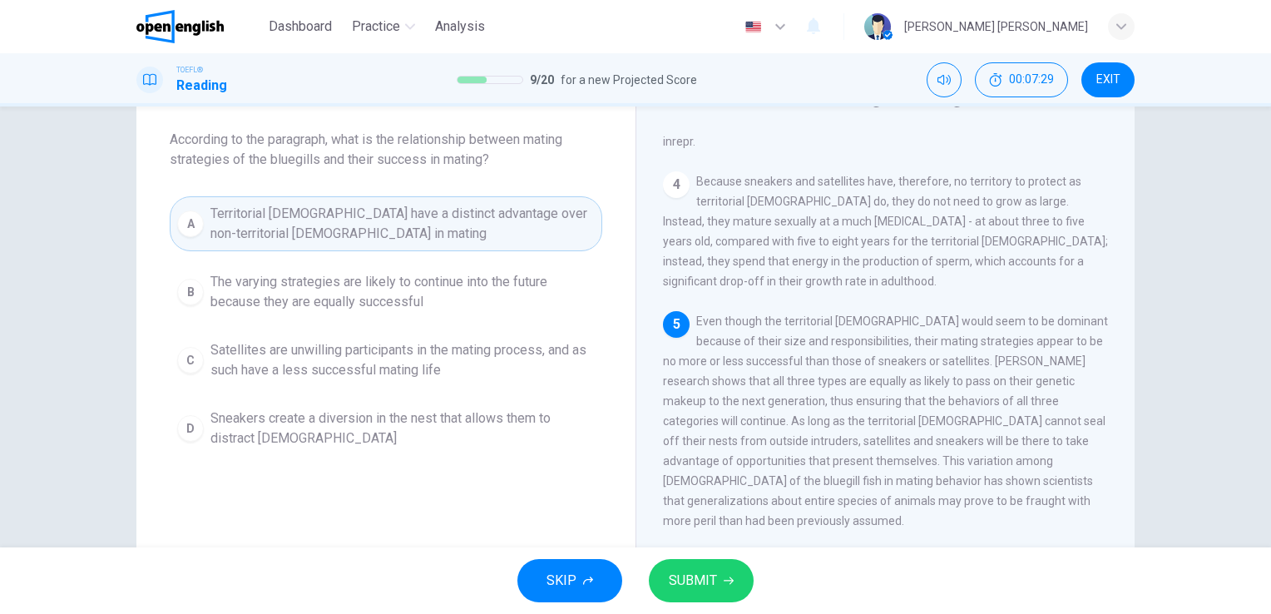
drag, startPoint x: 675, startPoint y: 533, endPoint x: 675, endPoint y: 544, distance: 10.8
click at [675, 551] on div "6 In light of this recent research, scientists are now looking more closely int…" at bounding box center [886, 591] width 446 height 80
click at [677, 585] on span "SUBMIT" at bounding box center [693, 580] width 48 height 23
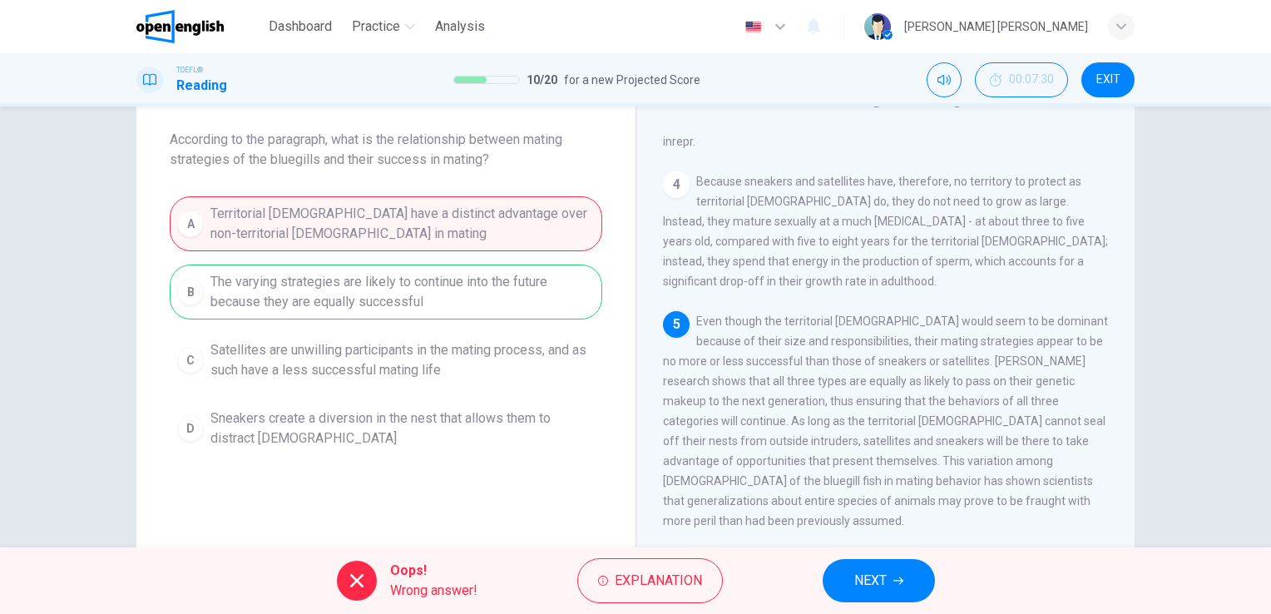
click at [881, 590] on span "NEXT" at bounding box center [870, 580] width 32 height 23
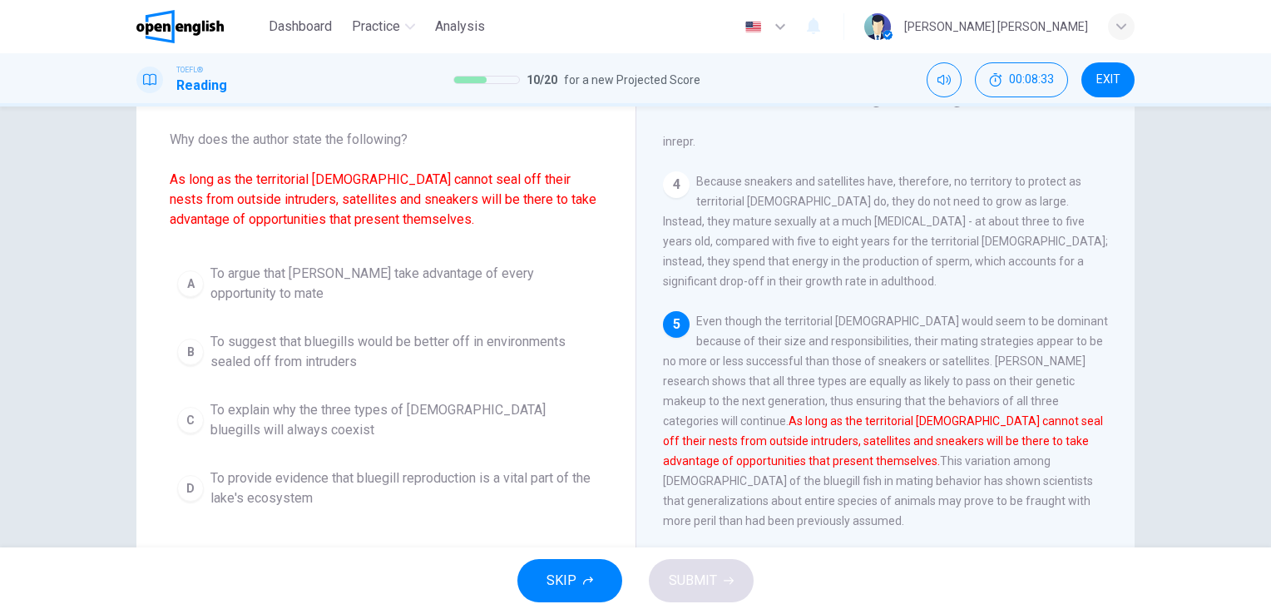
click at [388, 417] on span "To explain why the three types of [DEMOGRAPHIC_DATA] bluegills will always coex…" at bounding box center [402, 420] width 384 height 40
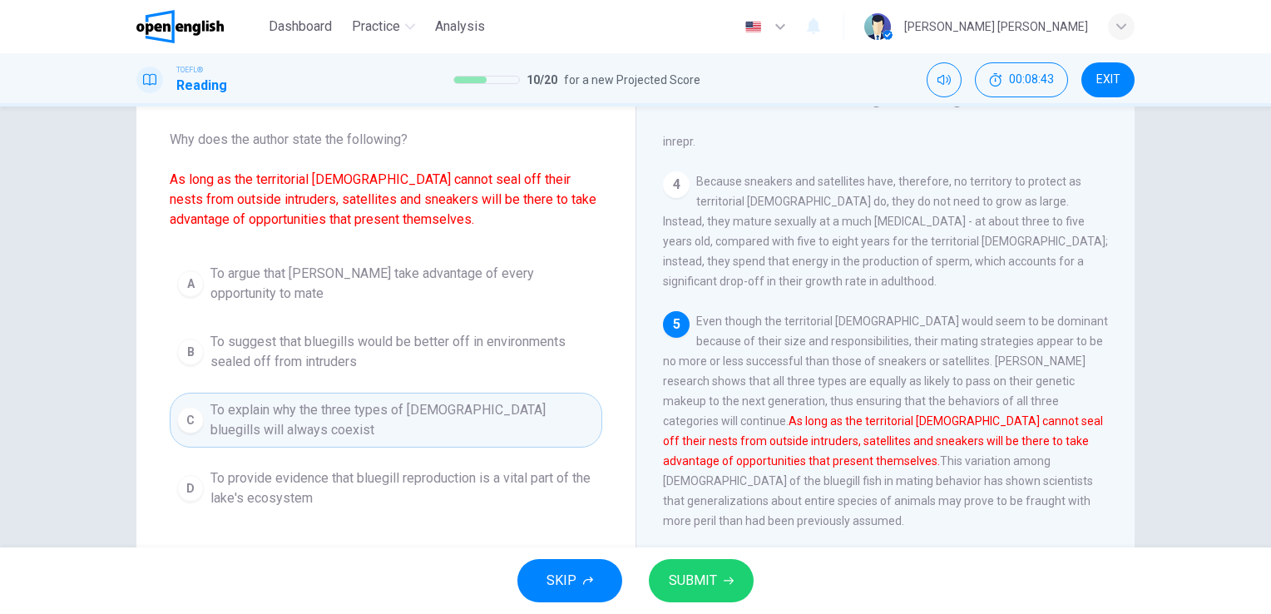
click at [692, 595] on button "SUBMIT" at bounding box center [701, 580] width 105 height 43
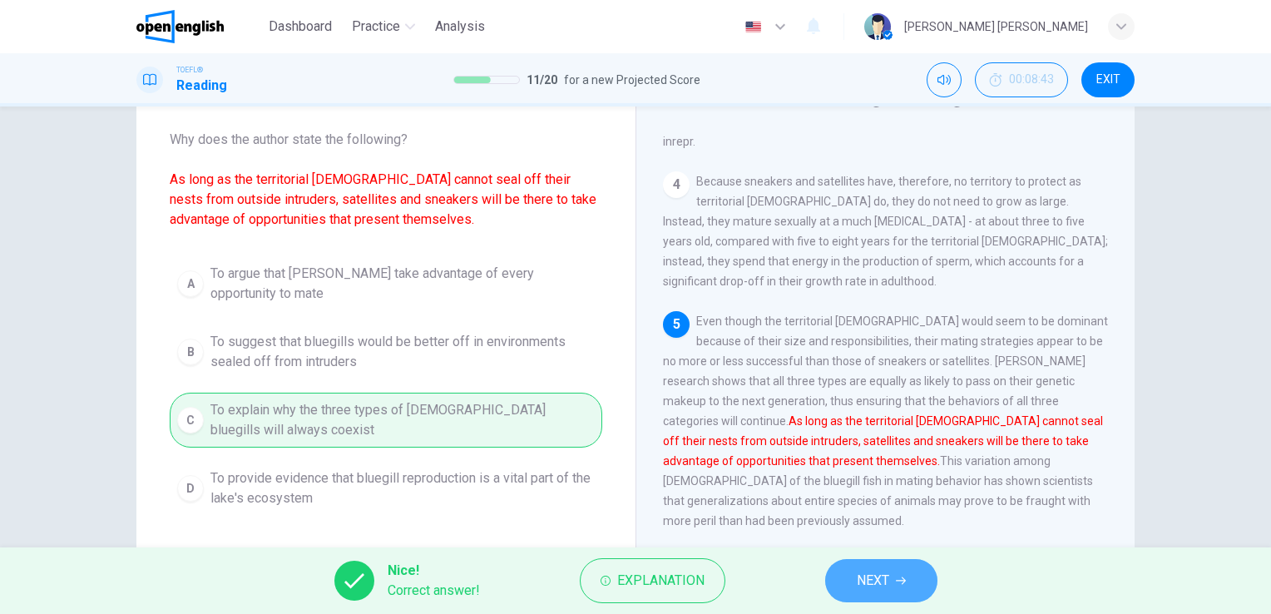
click at [874, 585] on span "NEXT" at bounding box center [873, 580] width 32 height 23
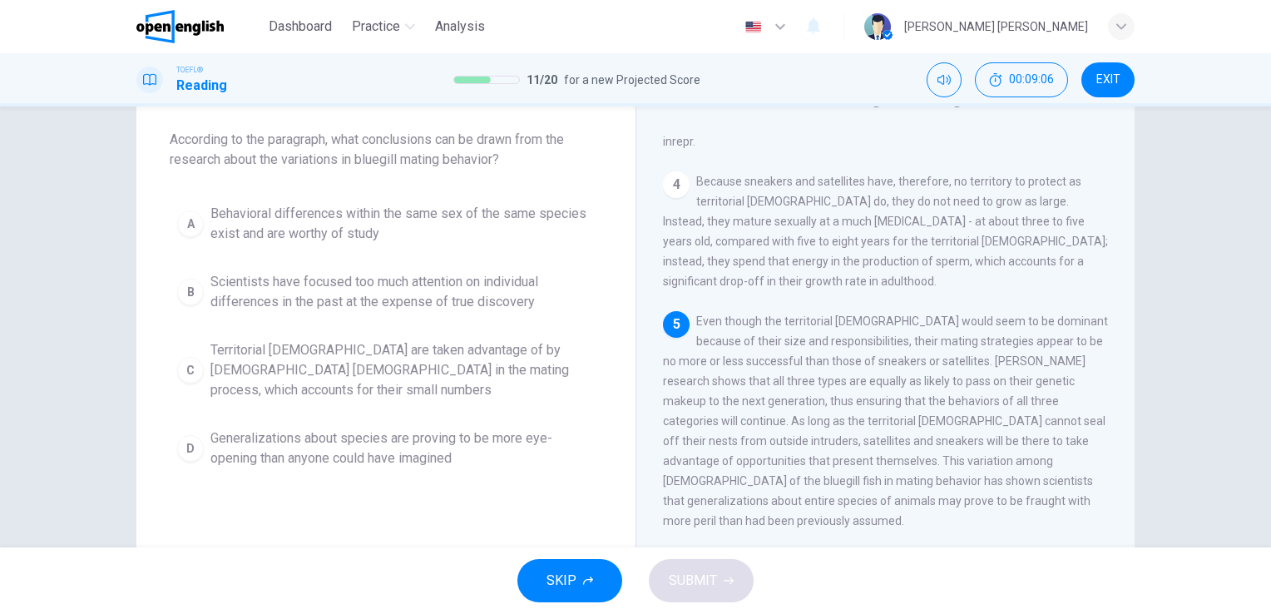
scroll to position [120, 0]
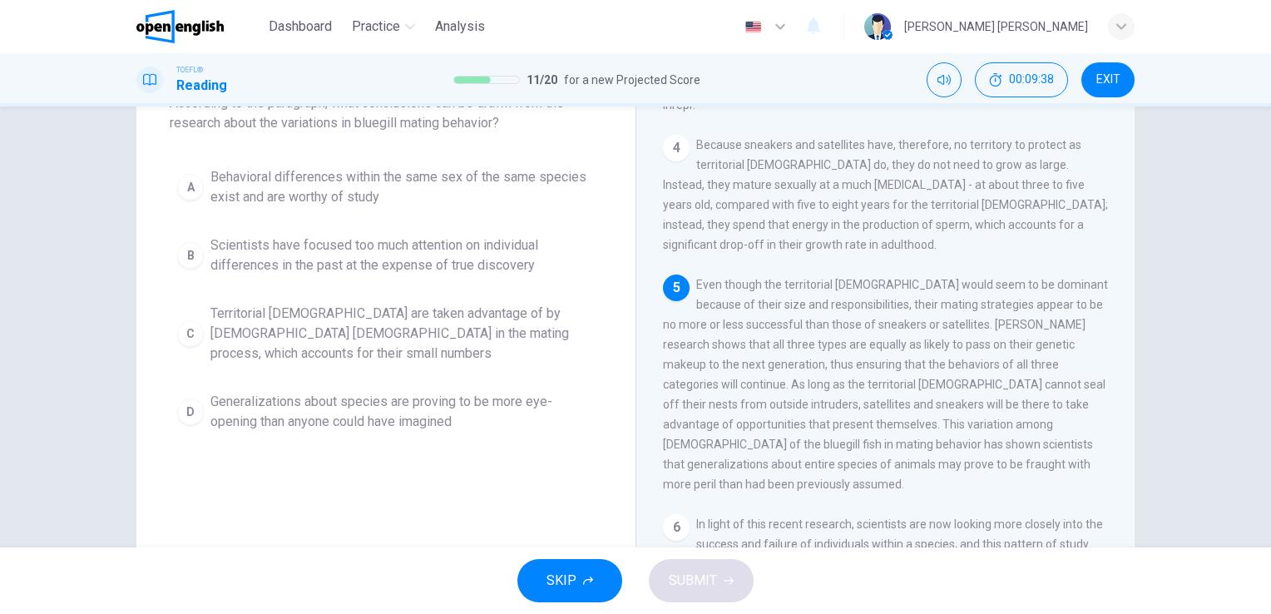
click at [486, 342] on button "C Territorial [DEMOGRAPHIC_DATA] are taken advantage of by non-territorial [DEM…" at bounding box center [386, 333] width 432 height 75
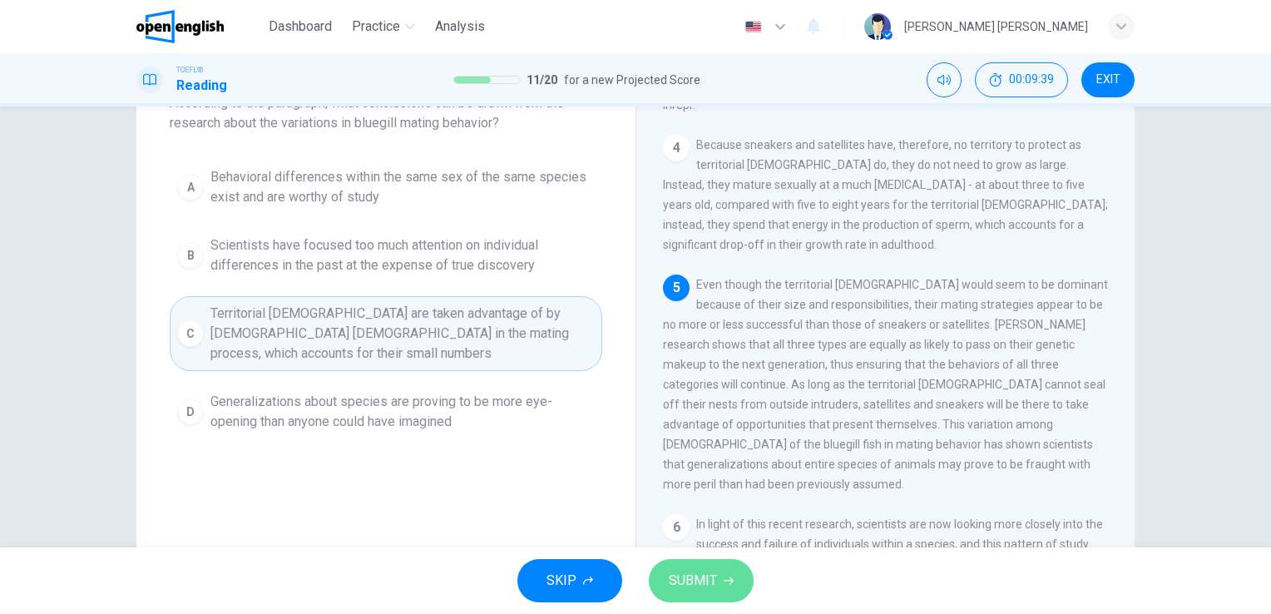
click at [680, 575] on span "SUBMIT" at bounding box center [693, 580] width 48 height 23
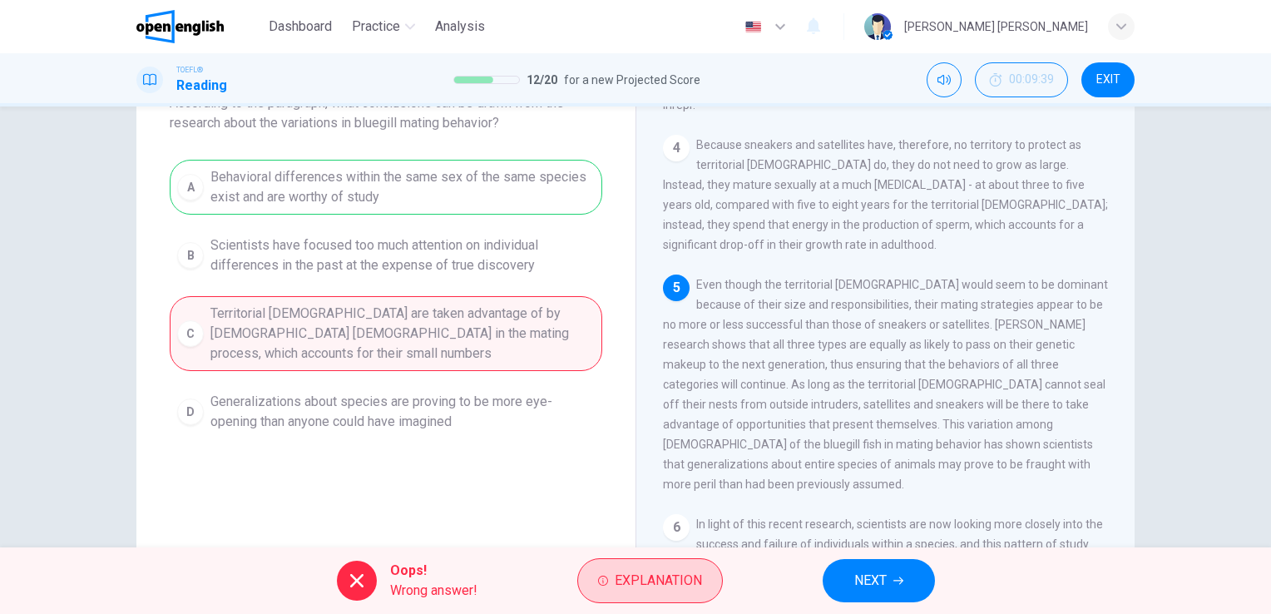
click at [676, 570] on span "Explanation" at bounding box center [658, 580] width 87 height 23
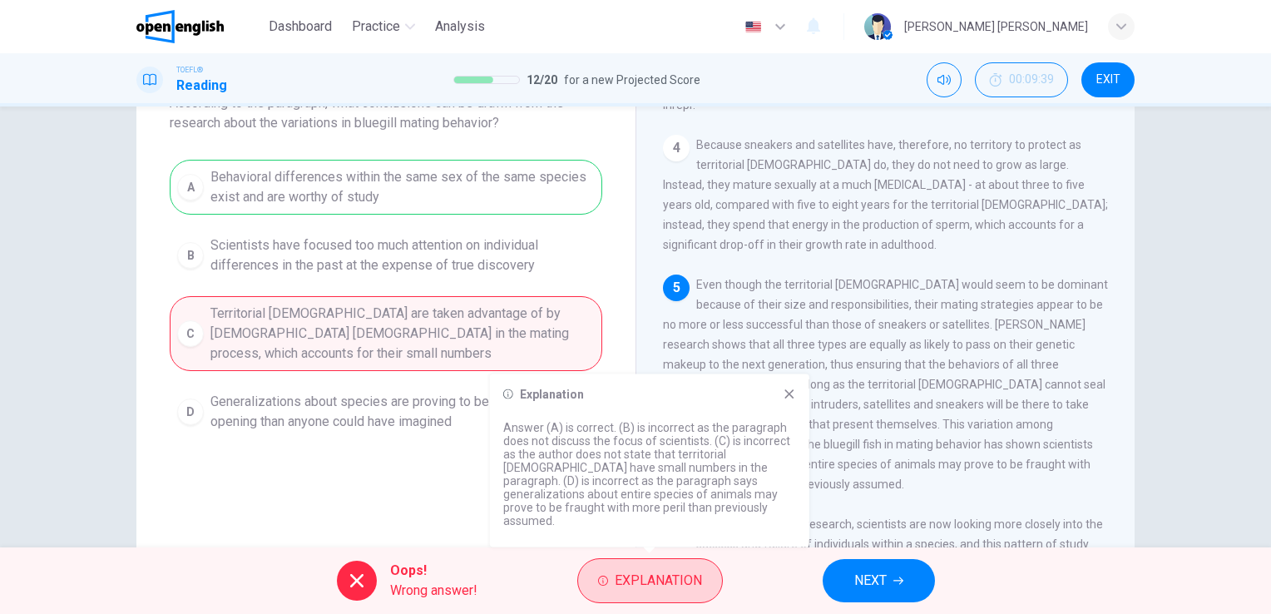
click at [676, 570] on span "Explanation" at bounding box center [658, 580] width 87 height 23
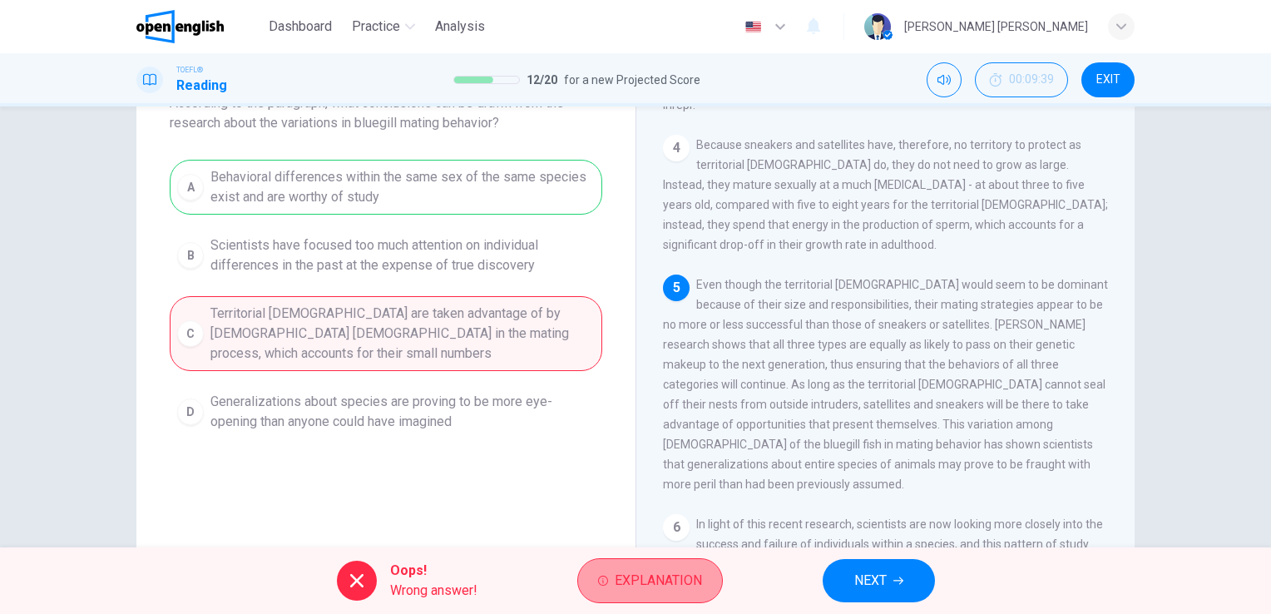
click at [674, 570] on span "Explanation" at bounding box center [658, 580] width 87 height 23
click at [672, 567] on button "Explanation" at bounding box center [650, 580] width 146 height 45
click at [670, 574] on button "Explanation" at bounding box center [650, 580] width 146 height 45
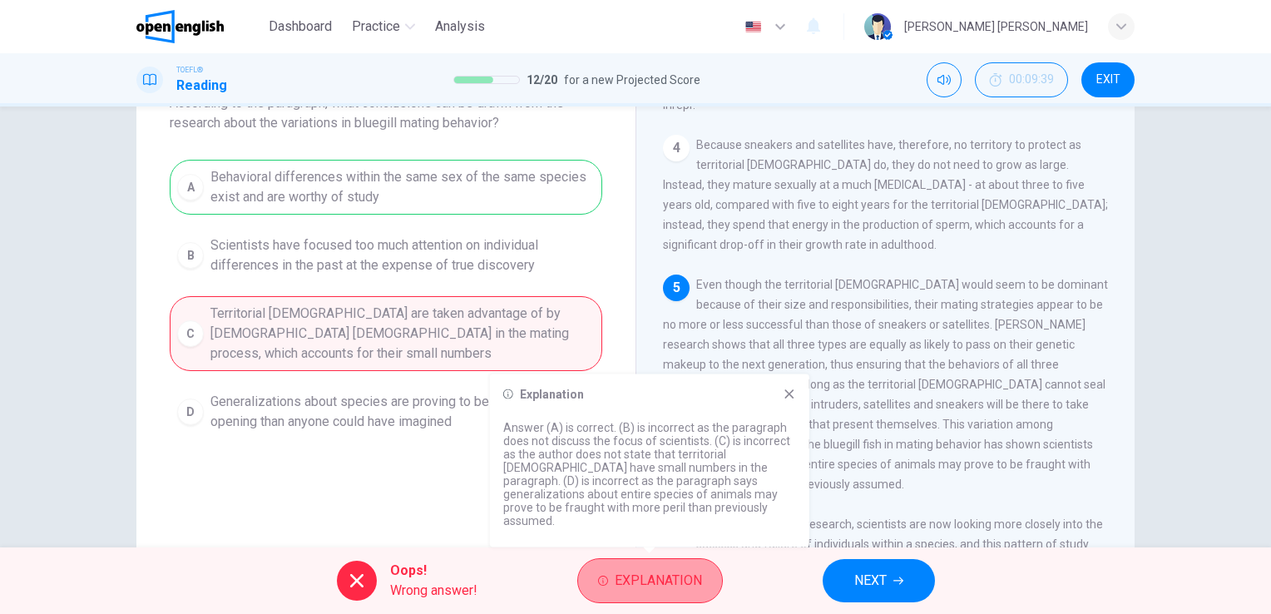
click at [670, 574] on span "Explanation" at bounding box center [658, 580] width 87 height 23
click at [670, 575] on span "Explanation" at bounding box center [658, 580] width 87 height 23
click at [670, 576] on span "Explanation" at bounding box center [658, 580] width 87 height 23
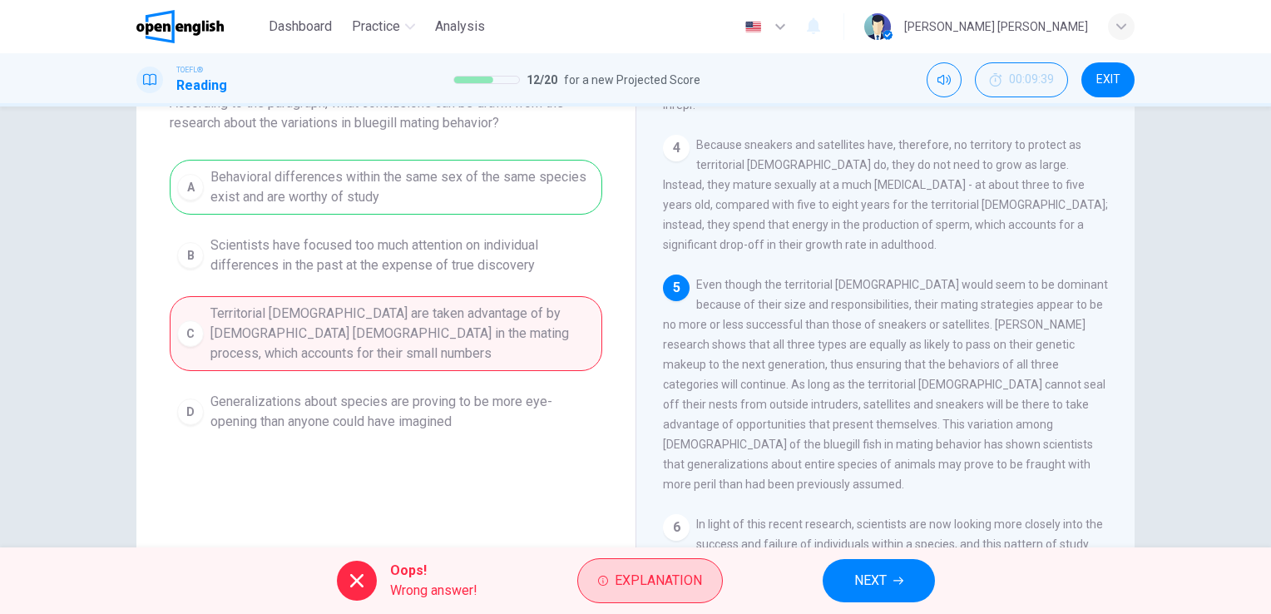
click at [672, 579] on span "Explanation" at bounding box center [658, 580] width 87 height 23
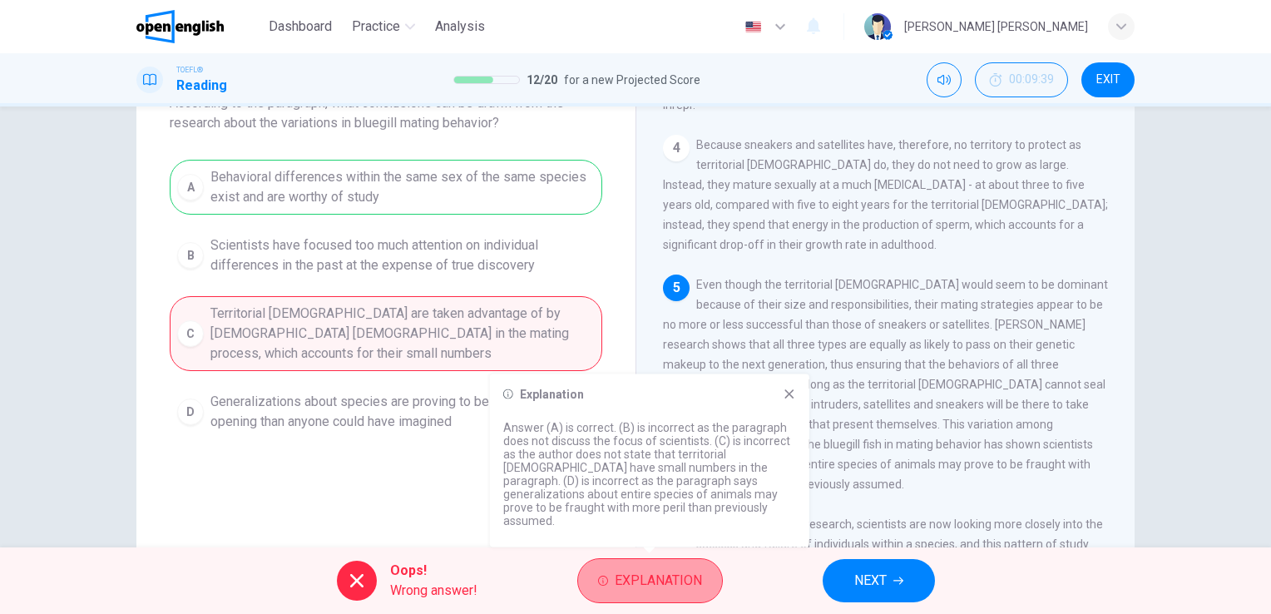
drag, startPoint x: 673, startPoint y: 578, endPoint x: 681, endPoint y: 600, distance: 23.9
click at [681, 600] on button "Explanation" at bounding box center [650, 580] width 146 height 45
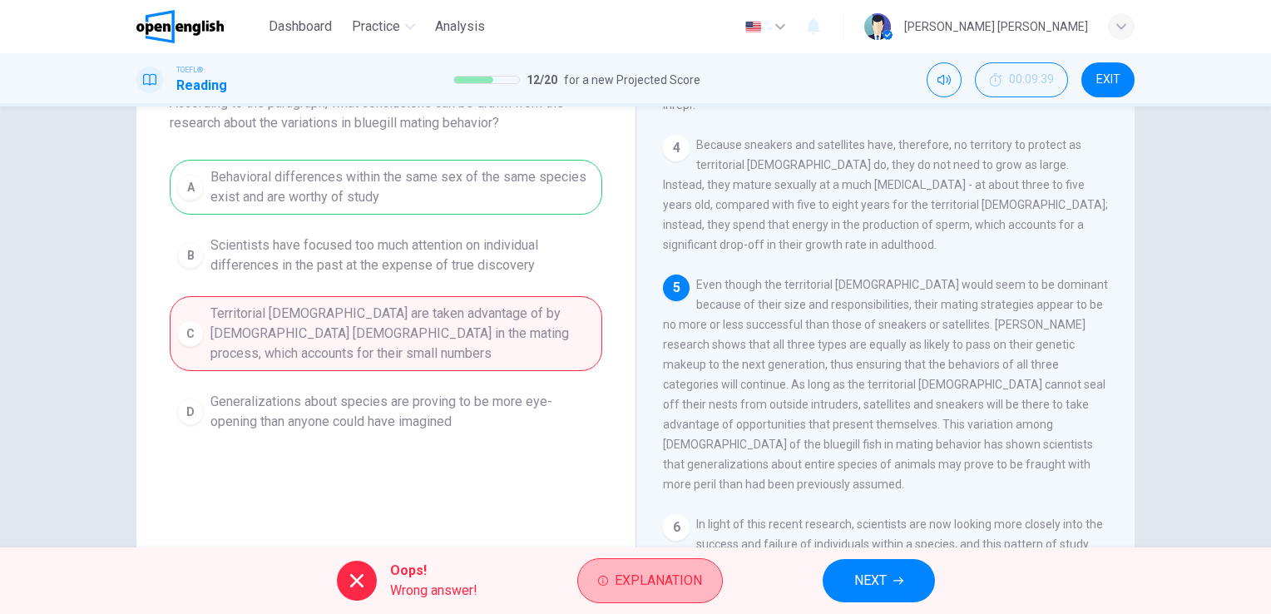
drag, startPoint x: 682, startPoint y: 600, endPoint x: 1270, endPoint y: 544, distance: 590.7
click at [689, 613] on div "Oops! Wrong answer! Explanation NEXT" at bounding box center [635, 580] width 1271 height 67
click at [854, 587] on span "NEXT" at bounding box center [870, 580] width 32 height 23
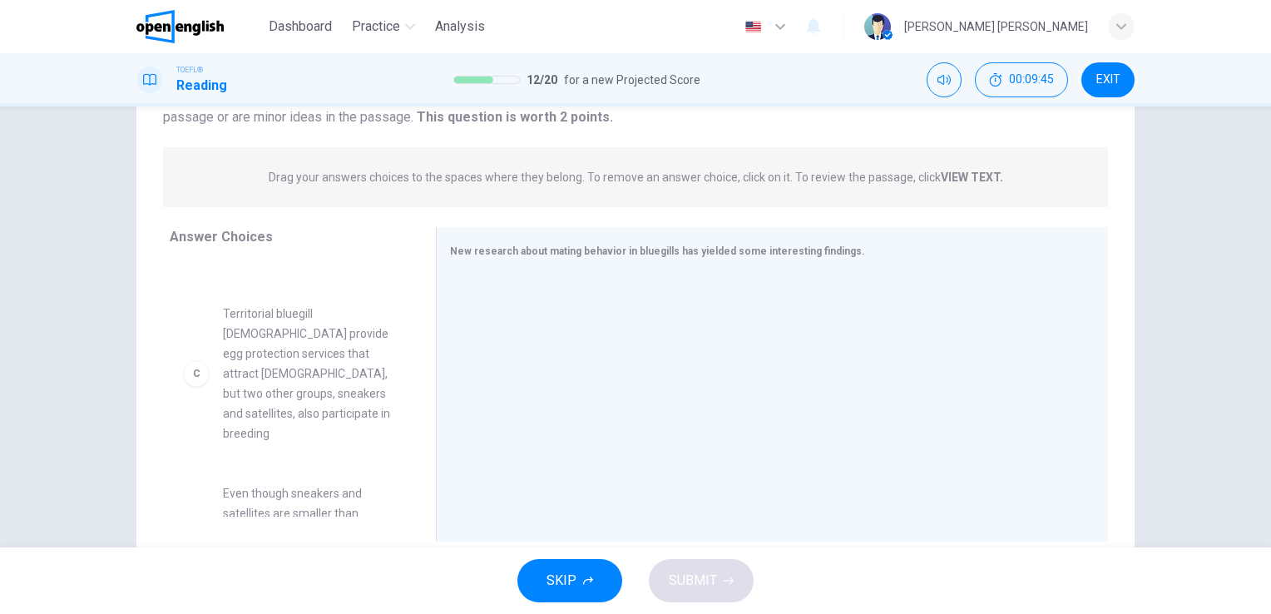
scroll to position [203, 0]
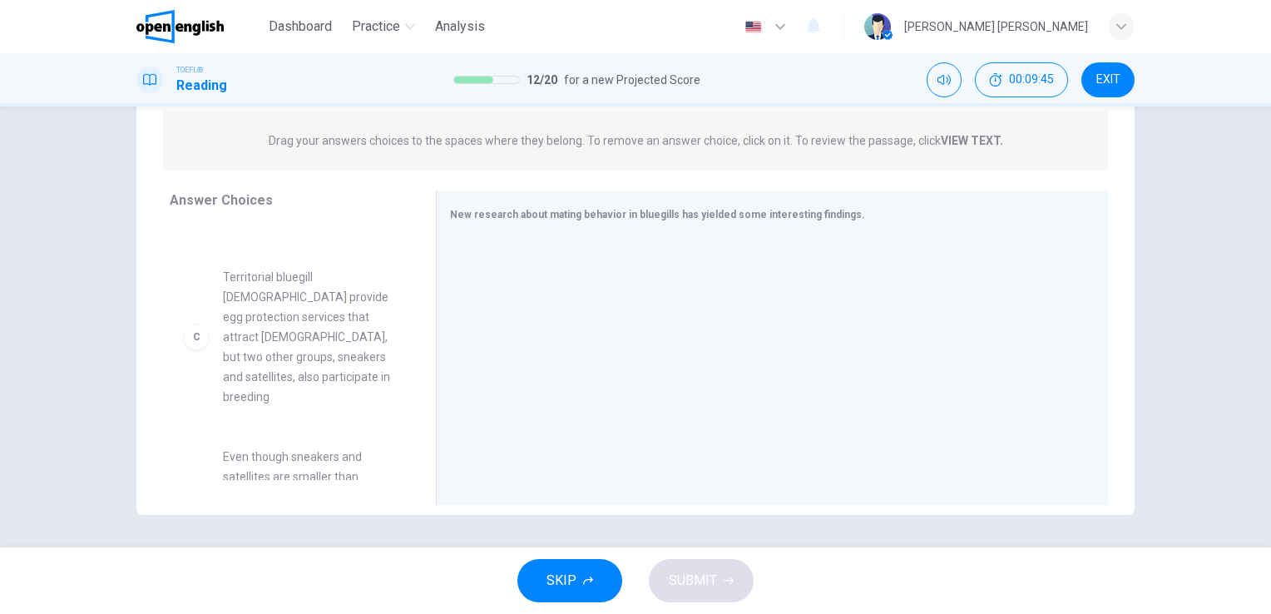
click at [243, 457] on span "Even though sneakers and satellites are smaller than territorial [DEMOGRAPHIC_D…" at bounding box center [309, 507] width 173 height 120
click at [243, 458] on span "Even though sneakers and satellites are smaller than territorial [DEMOGRAPHIC_D…" at bounding box center [309, 507] width 173 height 120
drag, startPoint x: 243, startPoint y: 458, endPoint x: 259, endPoint y: 447, distance: 19.8
click at [244, 460] on span "Even though sneakers and satellites are smaller than territorial [DEMOGRAPHIC_D…" at bounding box center [309, 507] width 173 height 120
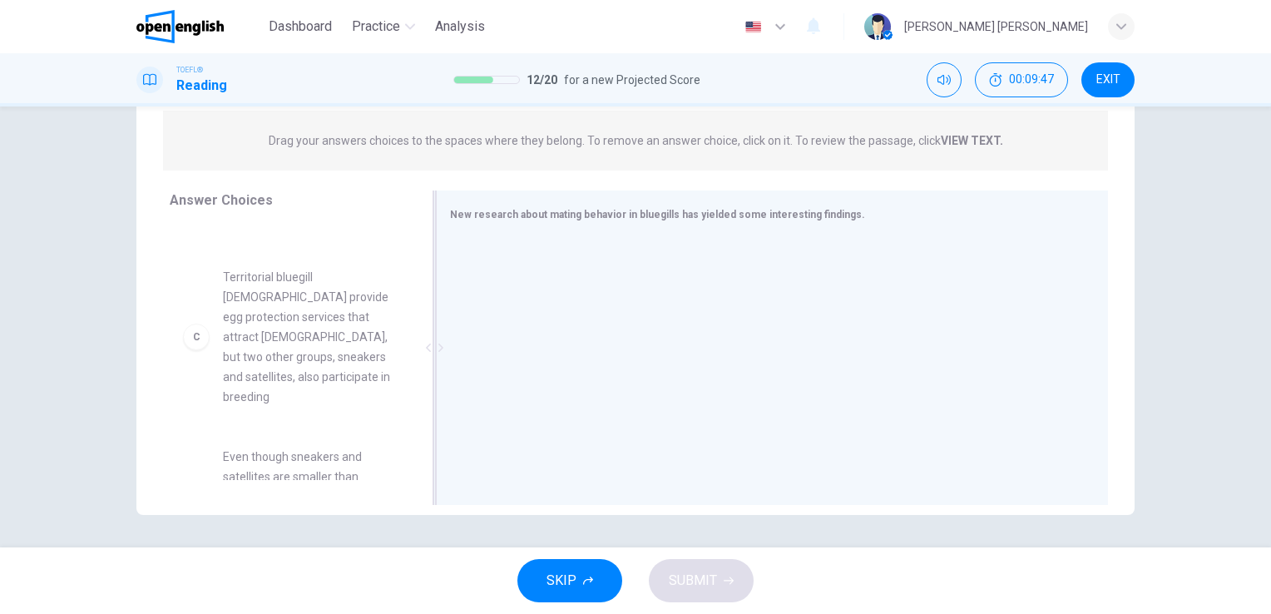
scroll to position [253, 0]
drag, startPoint x: 259, startPoint y: 447, endPoint x: 694, endPoint y: 410, distance: 436.5
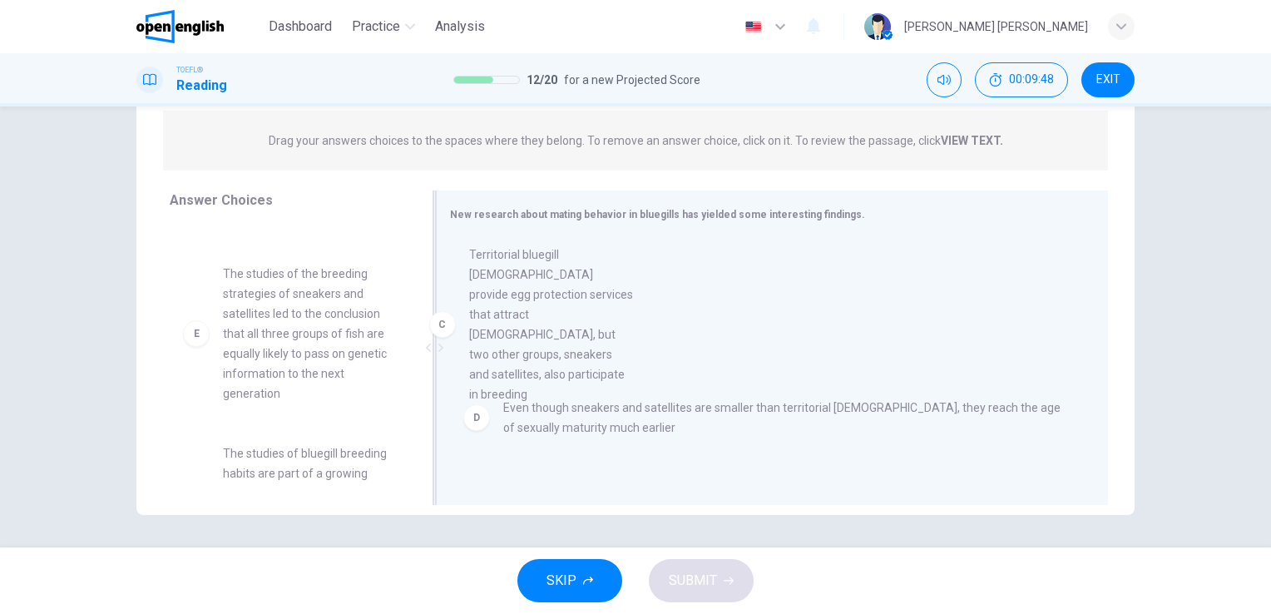
drag, startPoint x: 304, startPoint y: 328, endPoint x: 746, endPoint y: 338, distance: 442.5
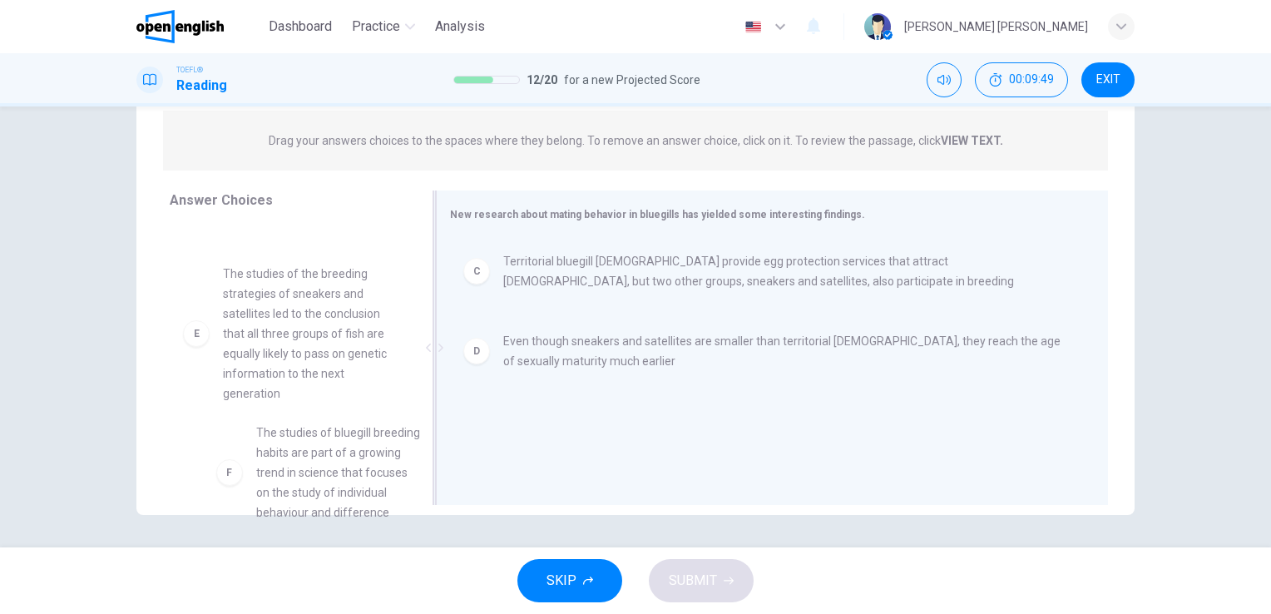
scroll to position [255, 0]
drag, startPoint x: 329, startPoint y: 437, endPoint x: 743, endPoint y: 430, distance: 413.4
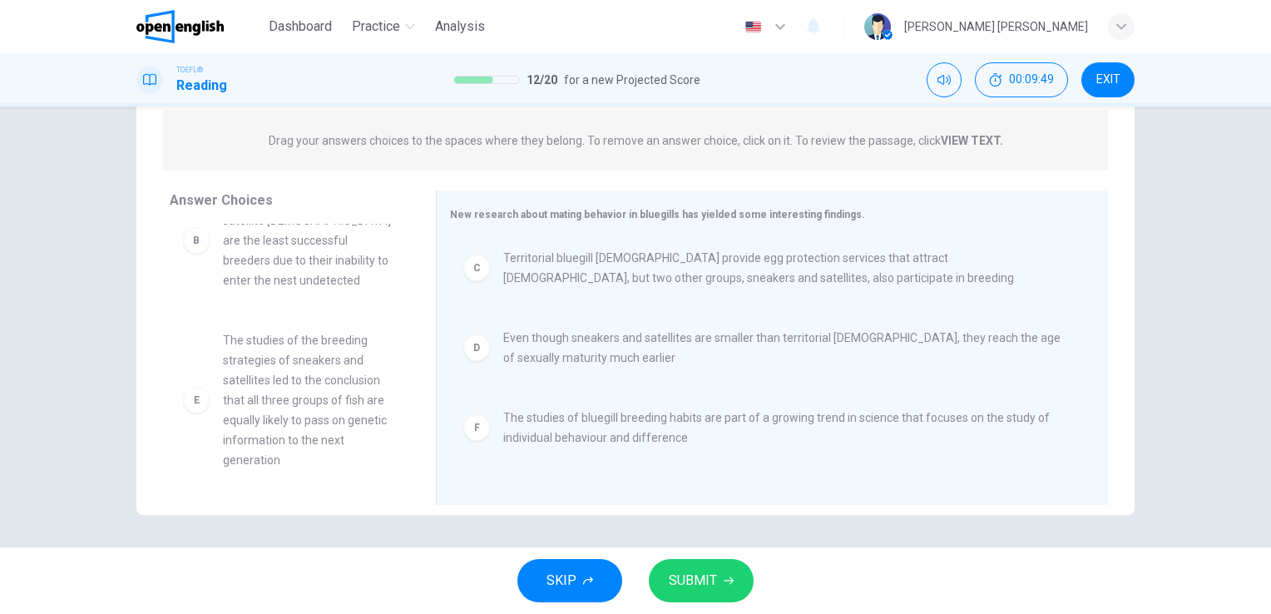
scroll to position [170, 0]
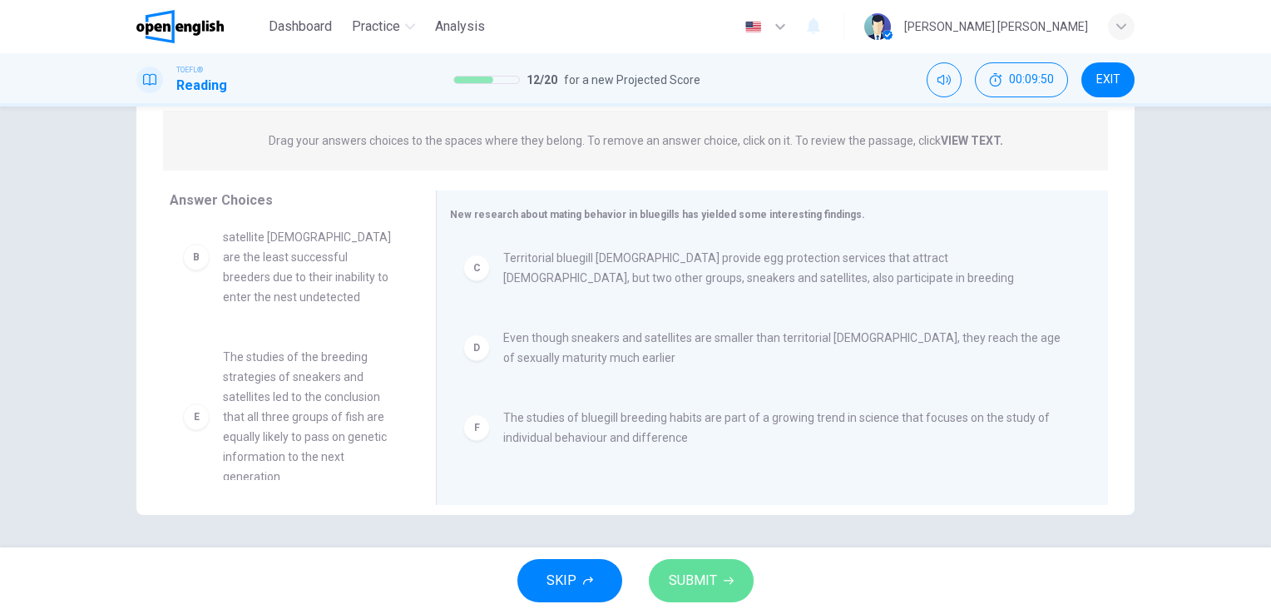
click at [680, 586] on span "SUBMIT" at bounding box center [693, 580] width 48 height 23
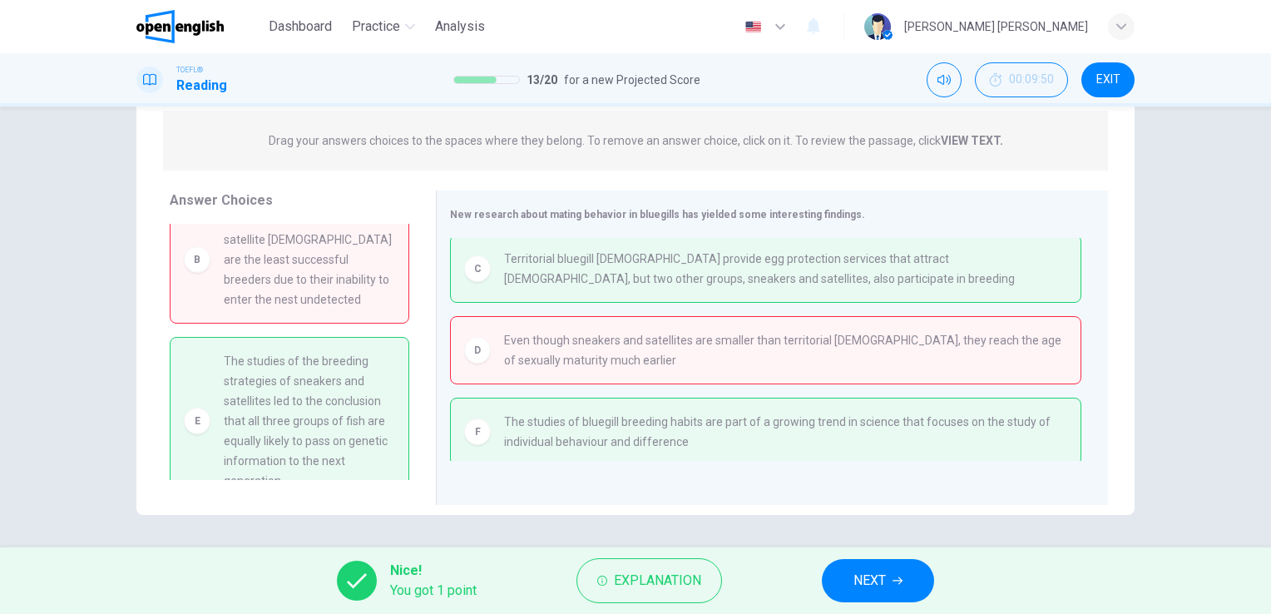
click at [848, 585] on button "NEXT" at bounding box center [878, 580] width 112 height 43
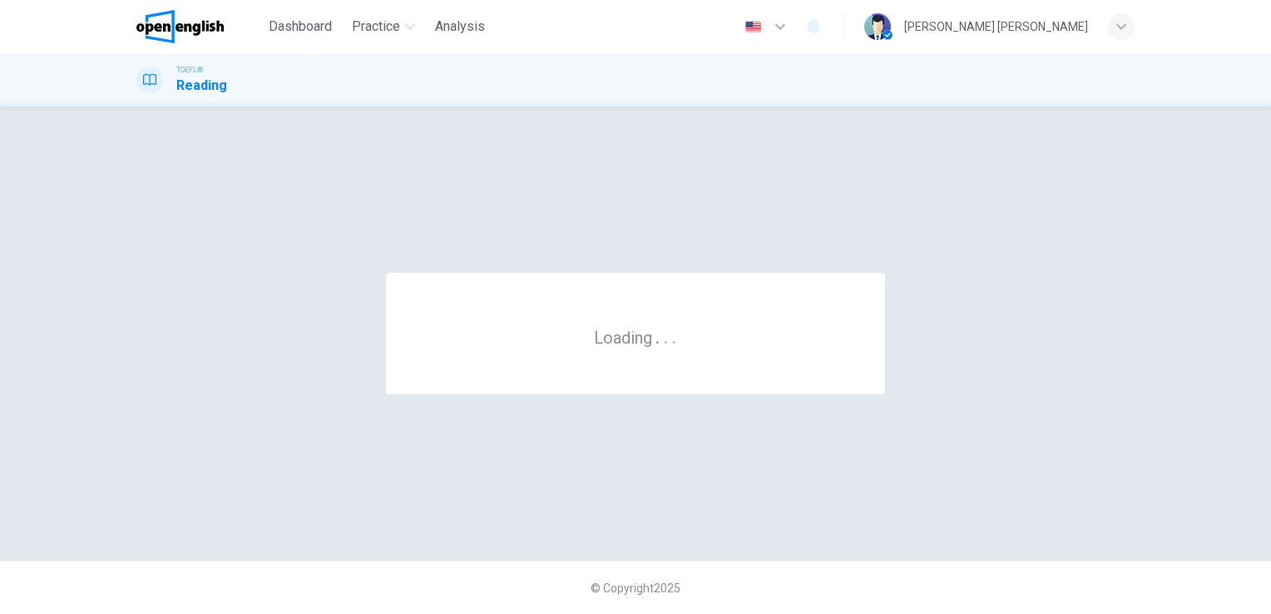
scroll to position [0, 0]
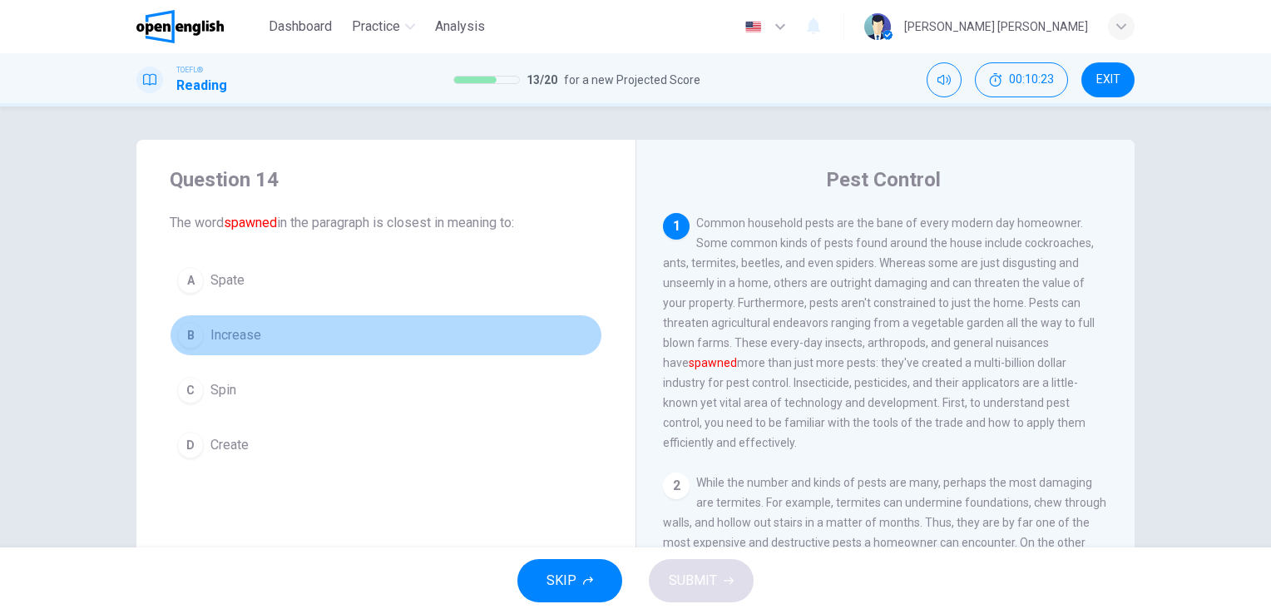
click at [253, 344] on button "B Increase" at bounding box center [386, 335] width 432 height 42
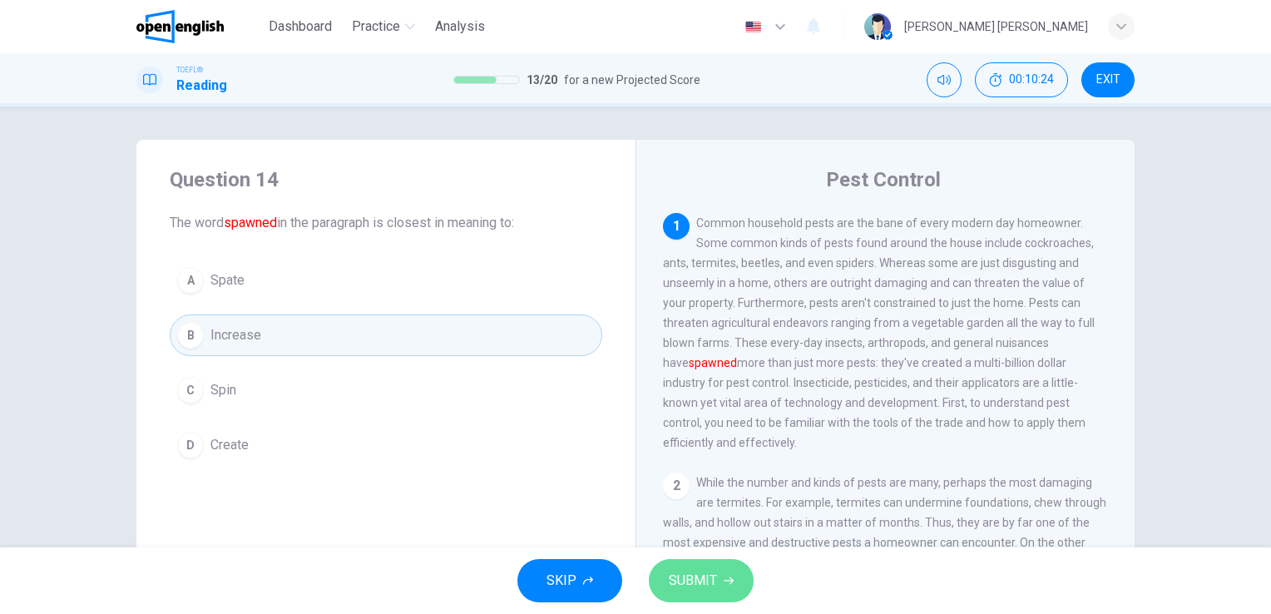
click at [729, 577] on icon "button" at bounding box center [728, 580] width 10 height 10
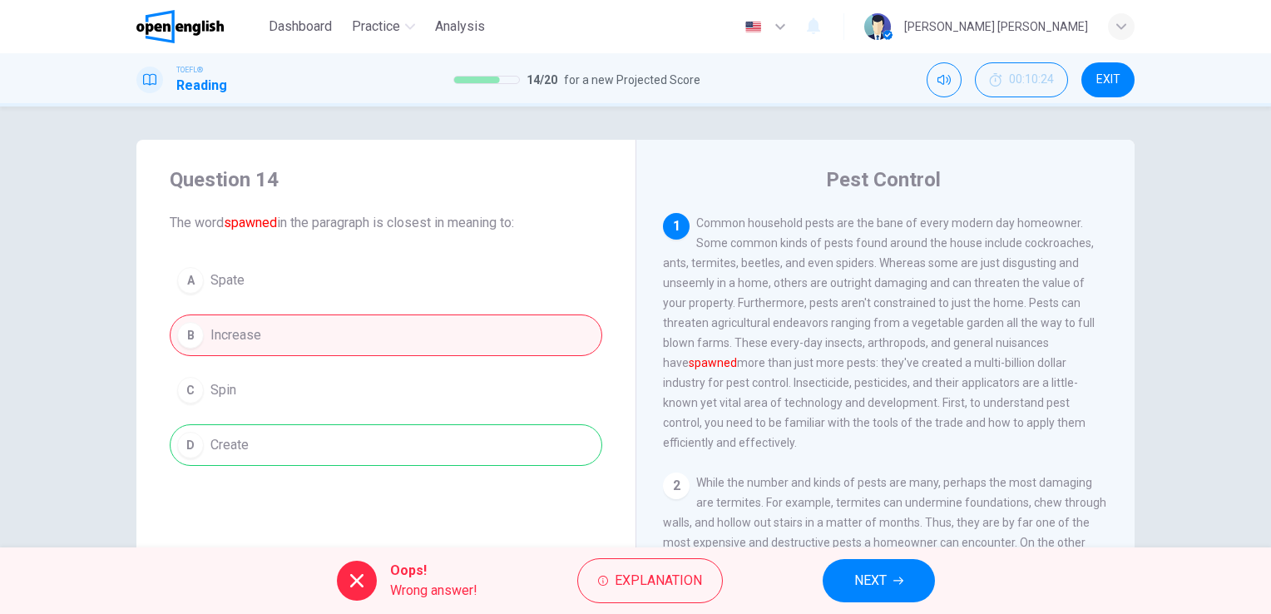
drag, startPoint x: 1031, startPoint y: 353, endPoint x: 1051, endPoint y: 346, distance: 21.0
click at [1051, 346] on span "Common household pests are the bane of every modern day homeowner. Some common …" at bounding box center [879, 332] width 432 height 233
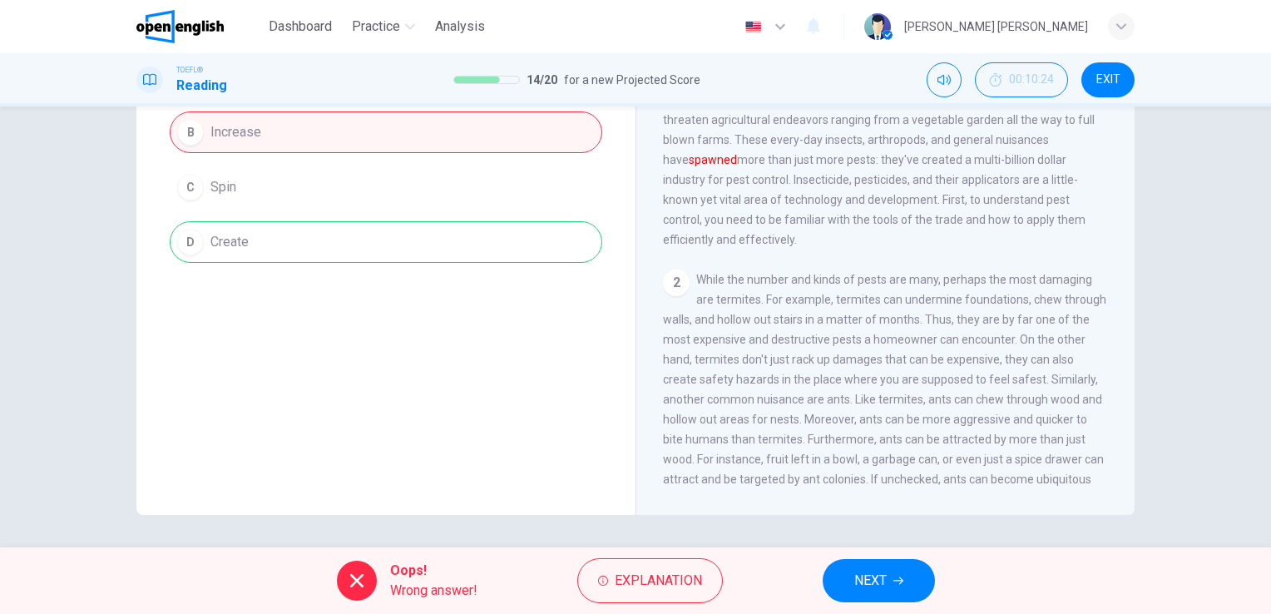
click at [885, 592] on button "NEXT" at bounding box center [878, 580] width 112 height 43
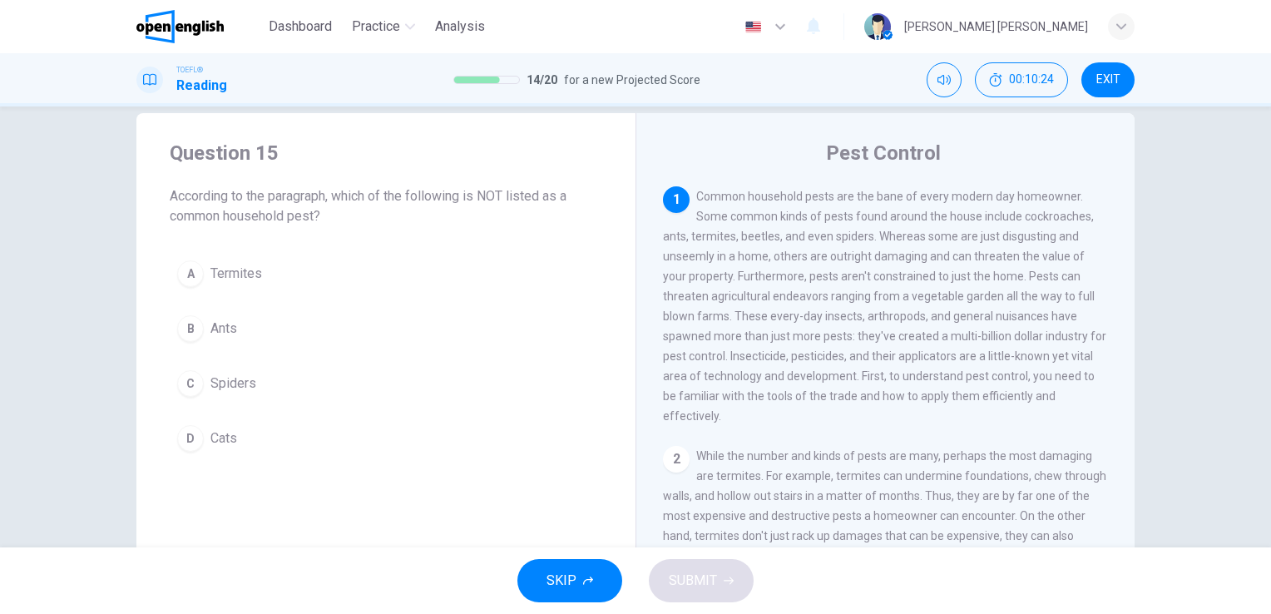
scroll to position [0, 0]
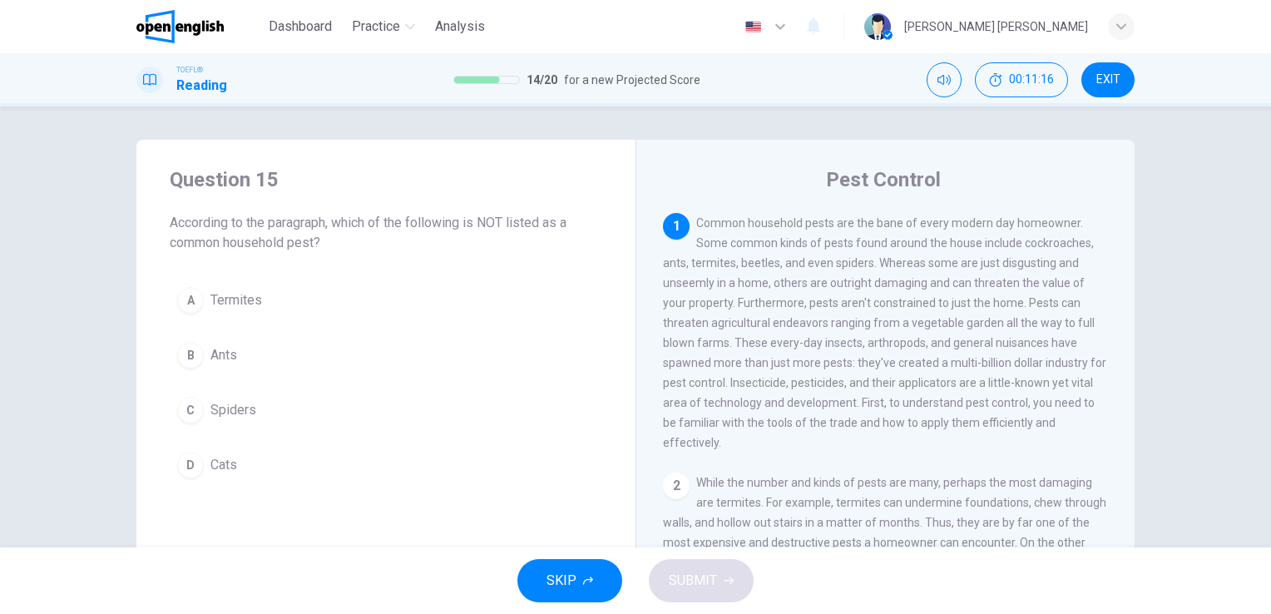
click at [222, 302] on span "Termites" at bounding box center [236, 300] width 52 height 20
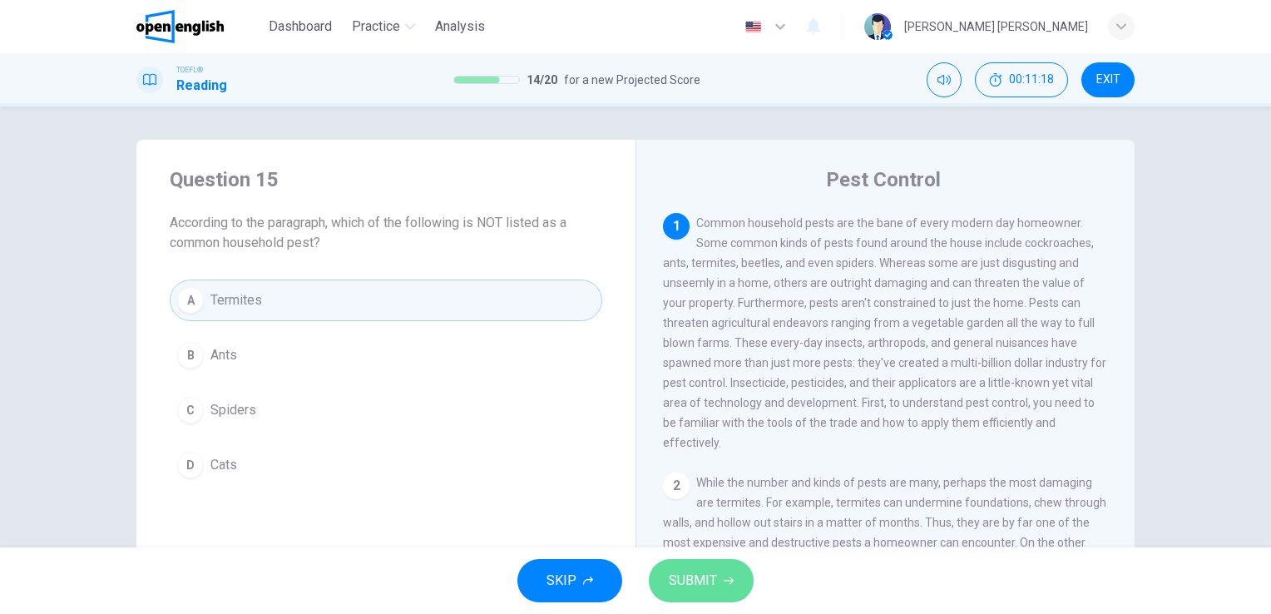
click at [712, 595] on button "SUBMIT" at bounding box center [701, 580] width 105 height 43
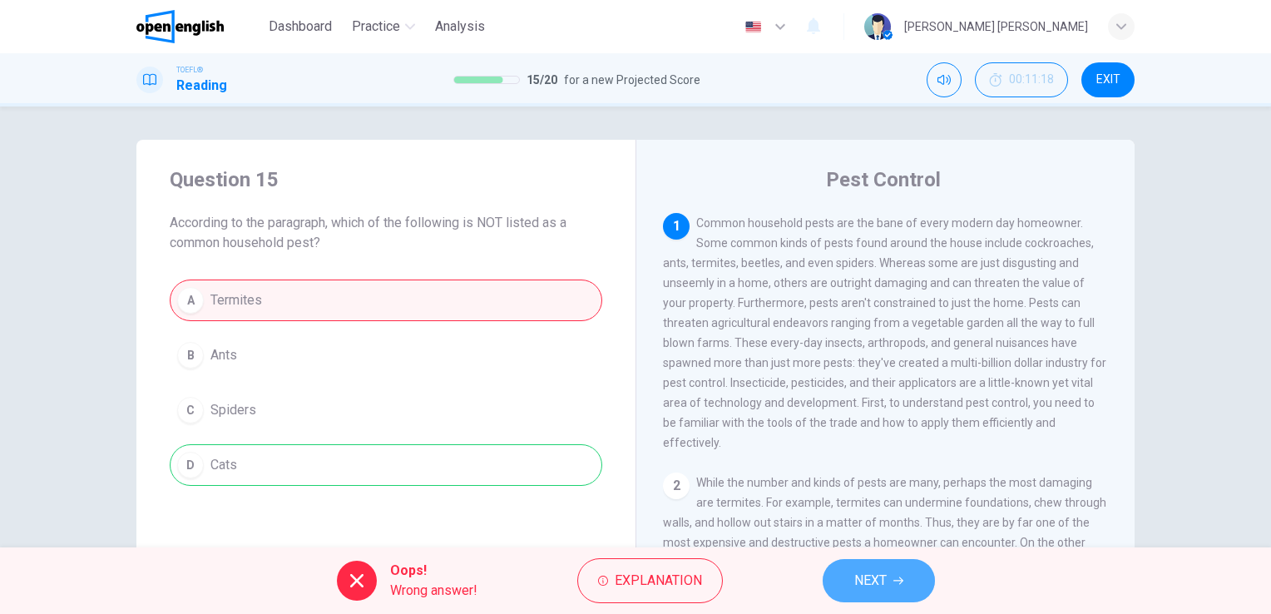
click at [885, 584] on span "NEXT" at bounding box center [870, 580] width 32 height 23
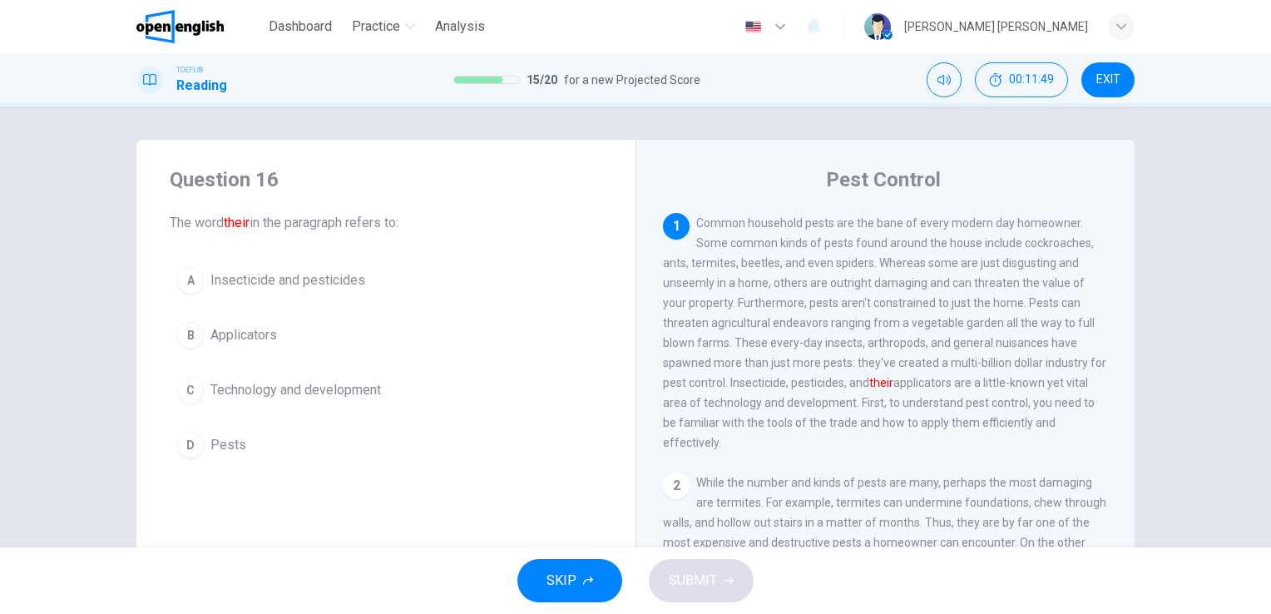
click at [337, 288] on span "Insecticide and pesticides" at bounding box center [287, 280] width 155 height 20
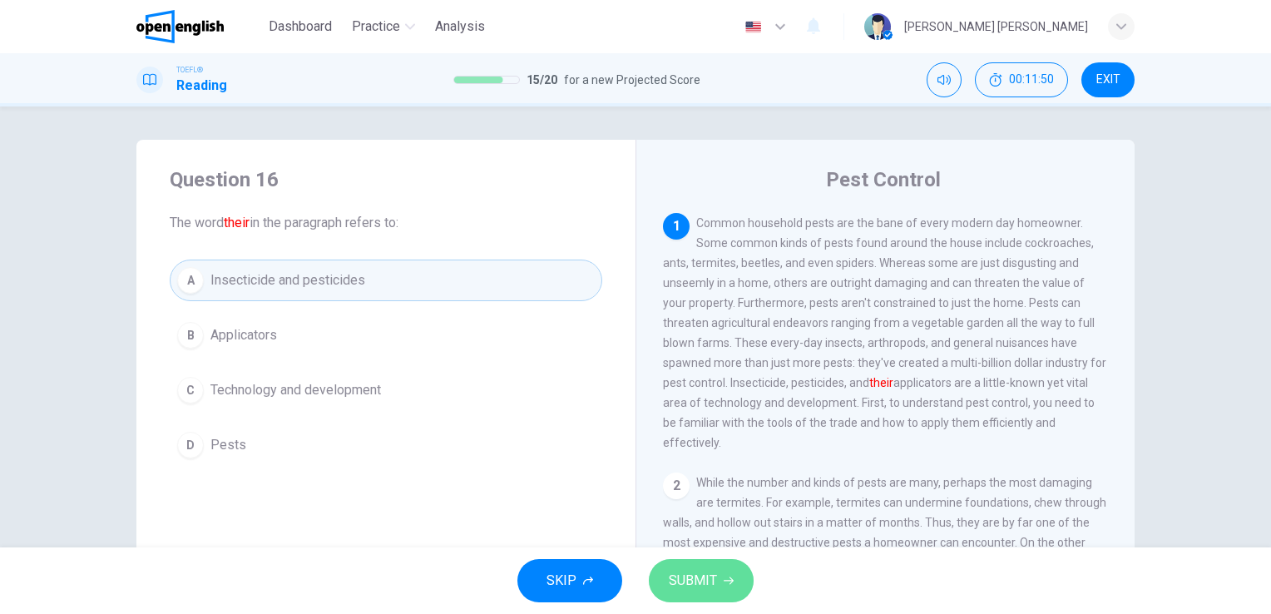
click at [671, 570] on span "SUBMIT" at bounding box center [693, 580] width 48 height 23
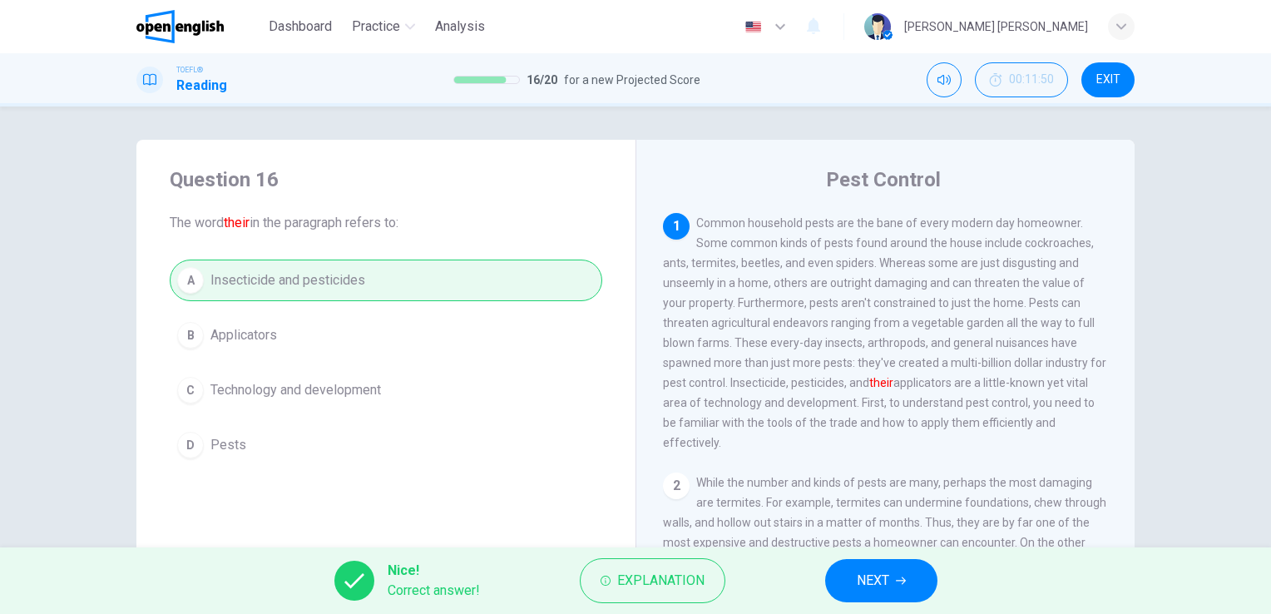
click at [875, 590] on span "NEXT" at bounding box center [873, 580] width 32 height 23
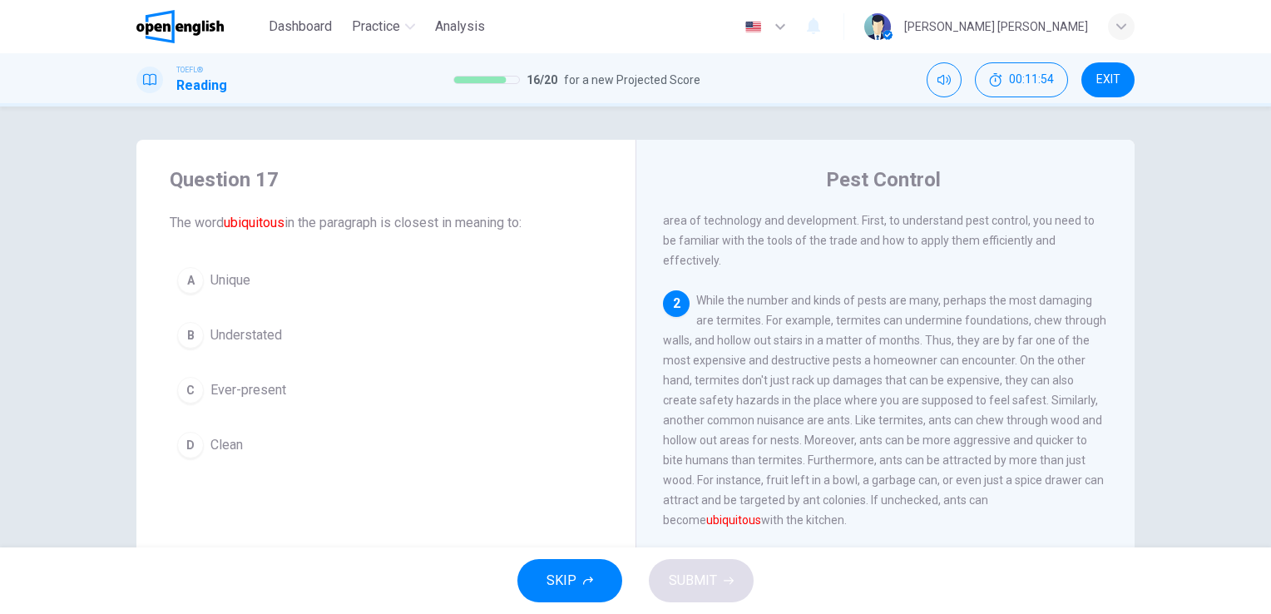
scroll to position [265, 0]
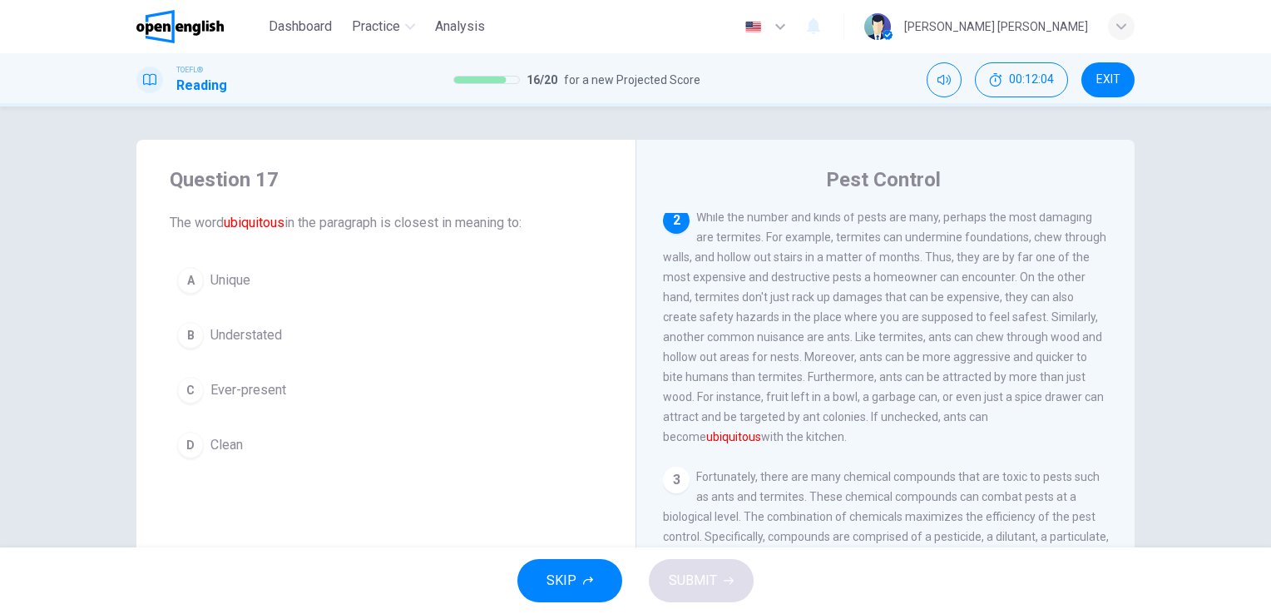
click at [224, 390] on span "Ever-present" at bounding box center [248, 390] width 76 height 20
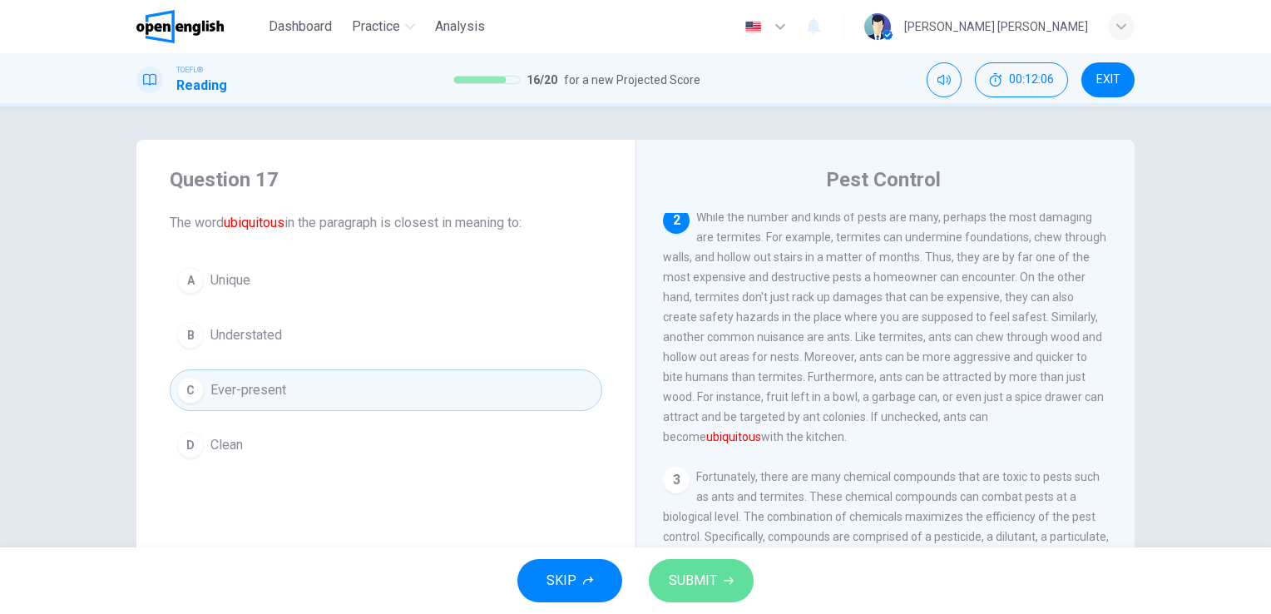
click at [710, 586] on span "SUBMIT" at bounding box center [693, 580] width 48 height 23
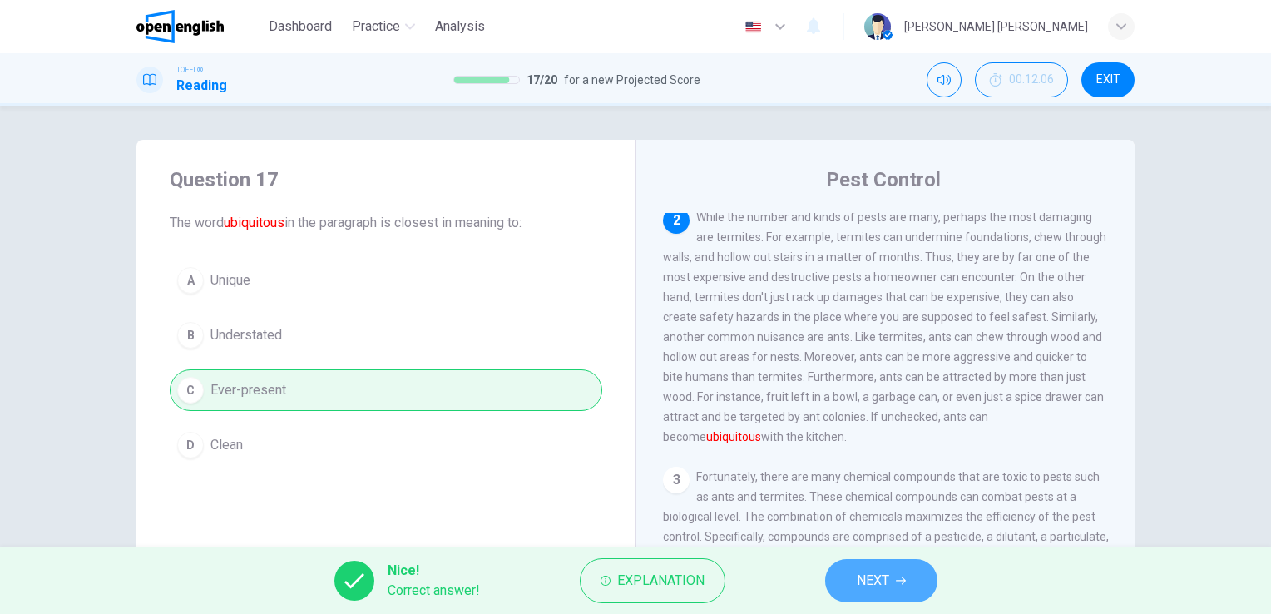
click at [849, 571] on button "NEXT" at bounding box center [881, 580] width 112 height 43
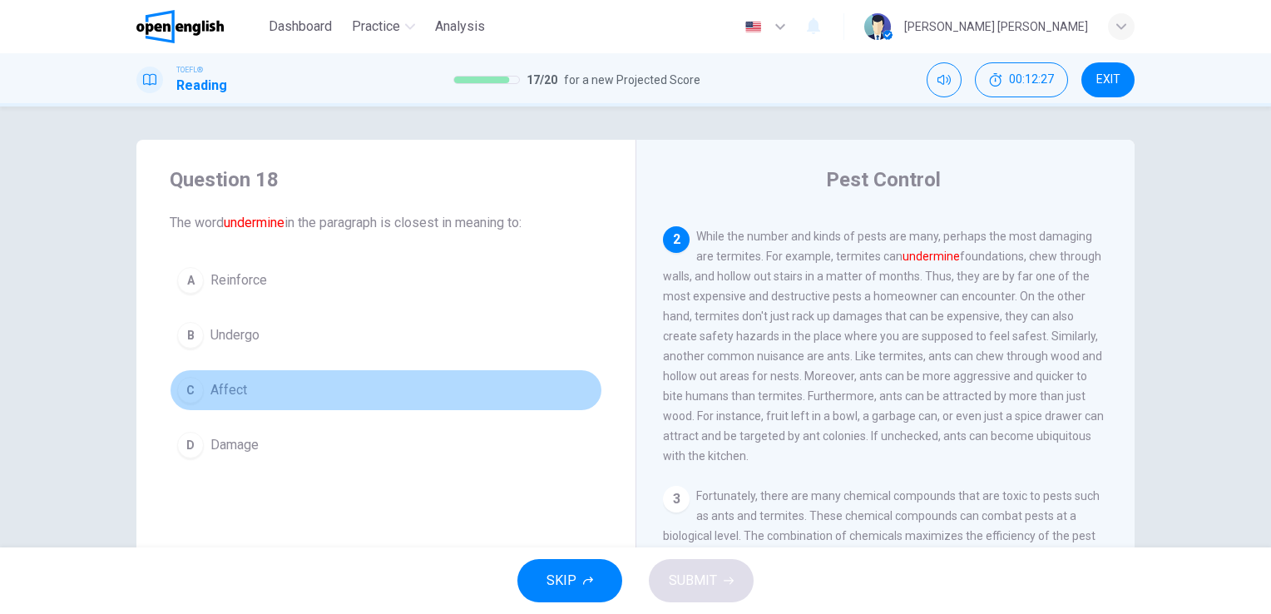
click at [237, 397] on span "Affect" at bounding box center [228, 390] width 37 height 20
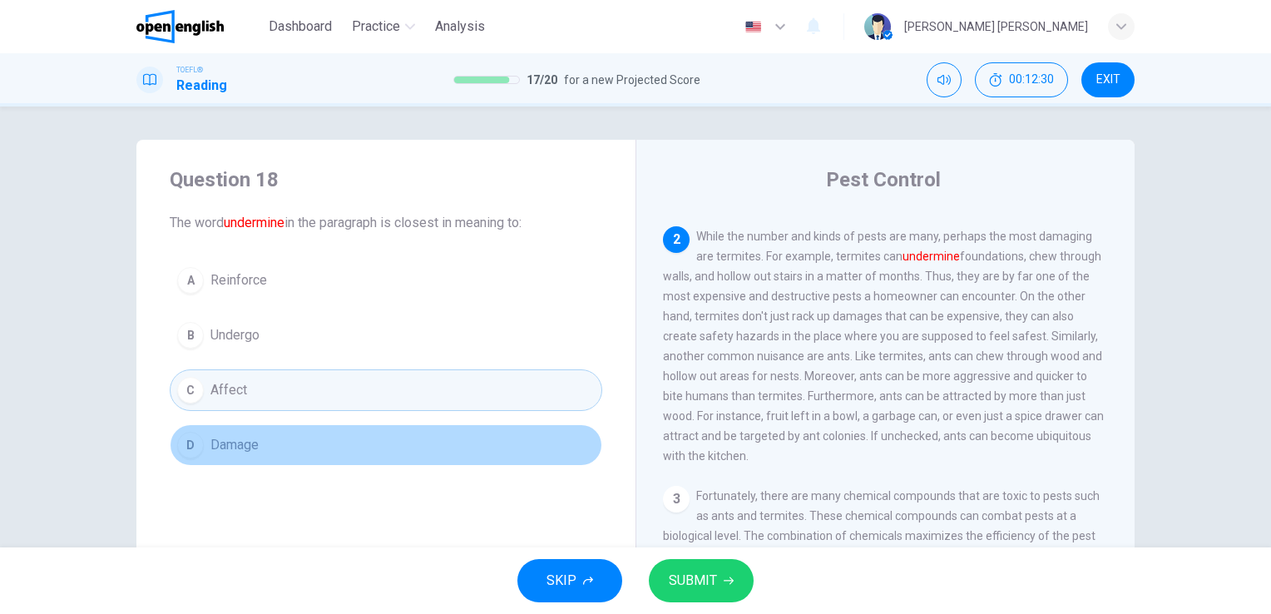
click at [213, 451] on span "Damage" at bounding box center [234, 445] width 48 height 20
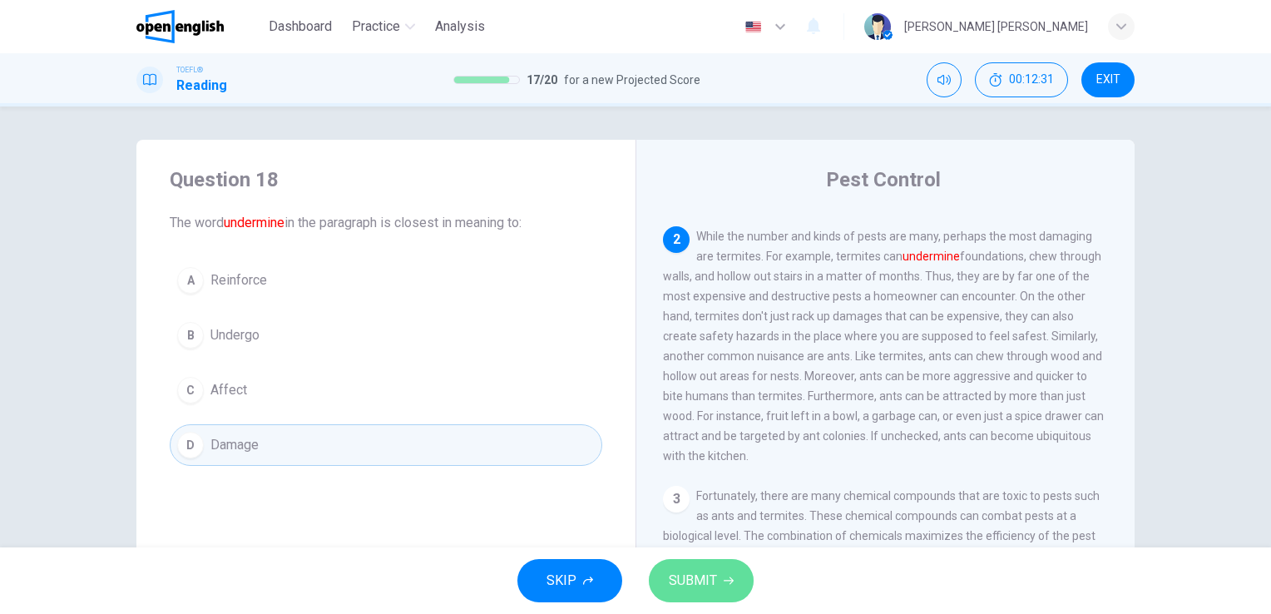
click at [731, 582] on icon "button" at bounding box center [728, 580] width 10 height 10
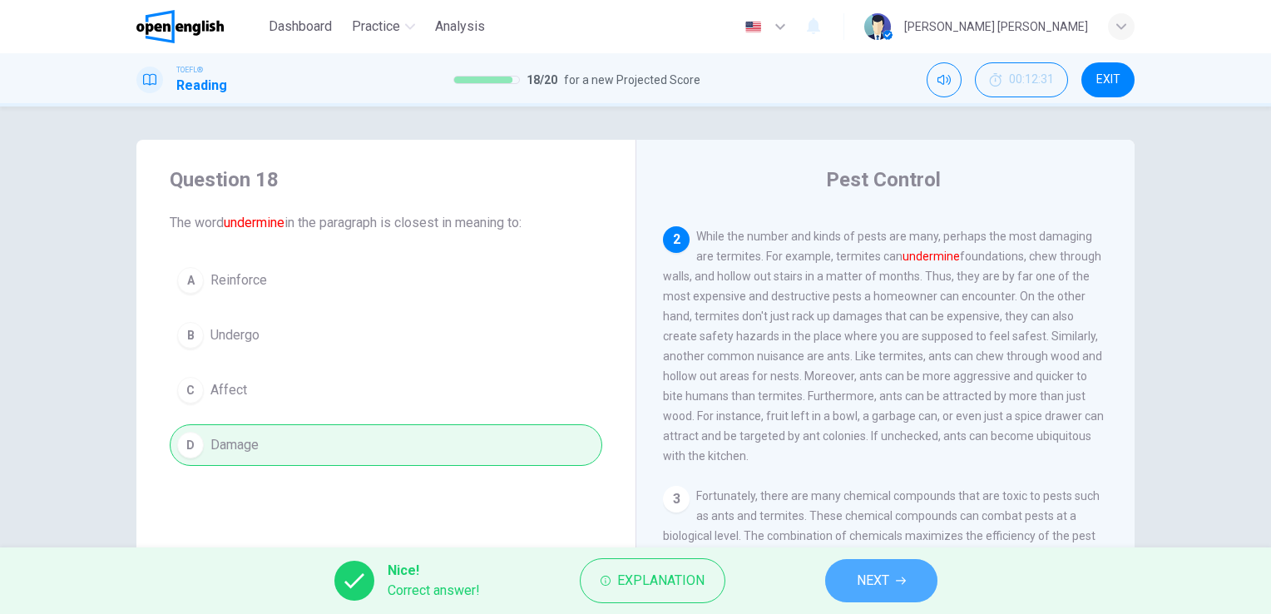
click at [877, 587] on span "NEXT" at bounding box center [873, 580] width 32 height 23
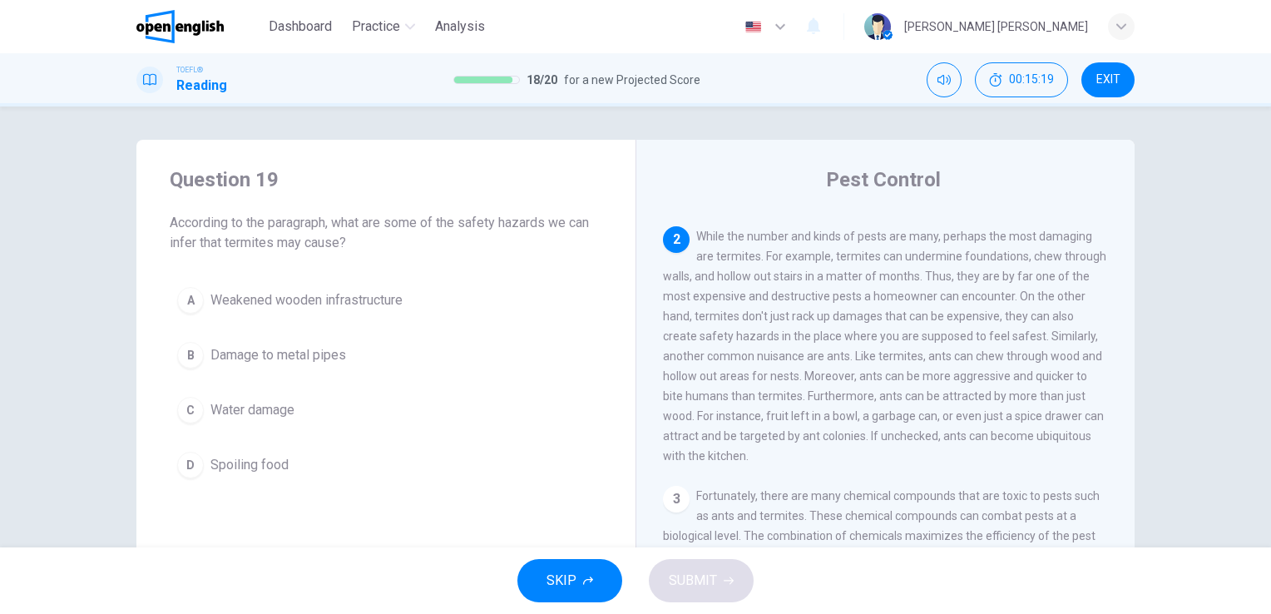
drag, startPoint x: 792, startPoint y: 367, endPoint x: 682, endPoint y: 367, distance: 109.8
click at [682, 367] on span "While the number and kinds of pests are many, perhaps the most damaging are ter…" at bounding box center [884, 346] width 443 height 233
click at [179, 293] on div "A" at bounding box center [190, 300] width 27 height 27
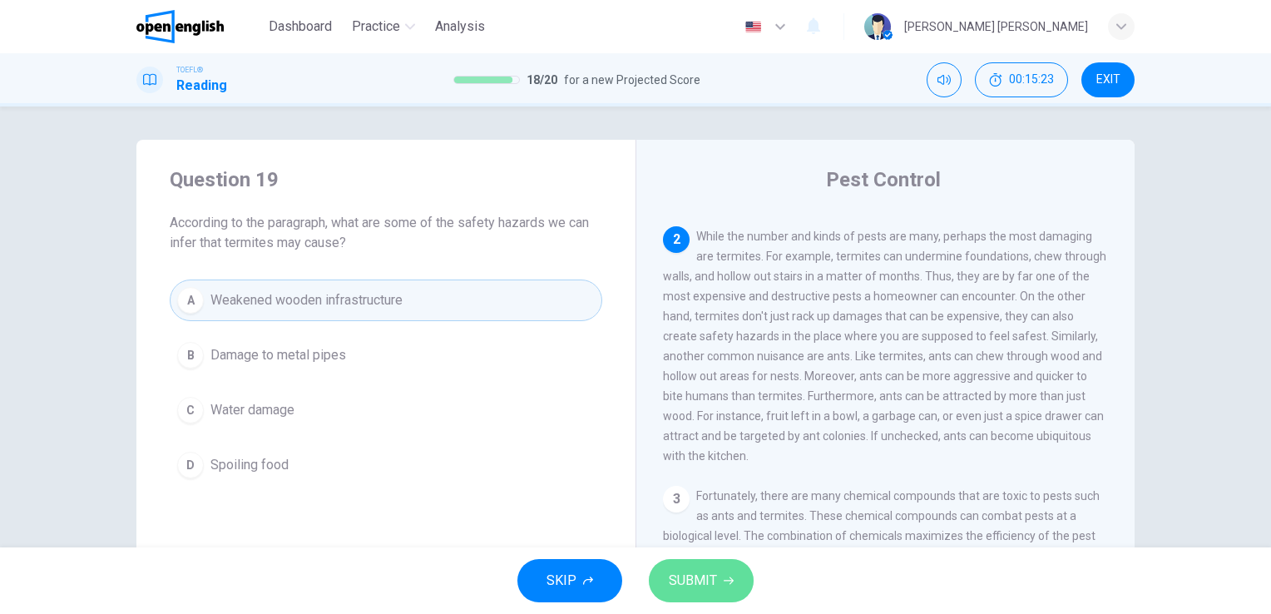
click at [708, 587] on span "SUBMIT" at bounding box center [693, 580] width 48 height 23
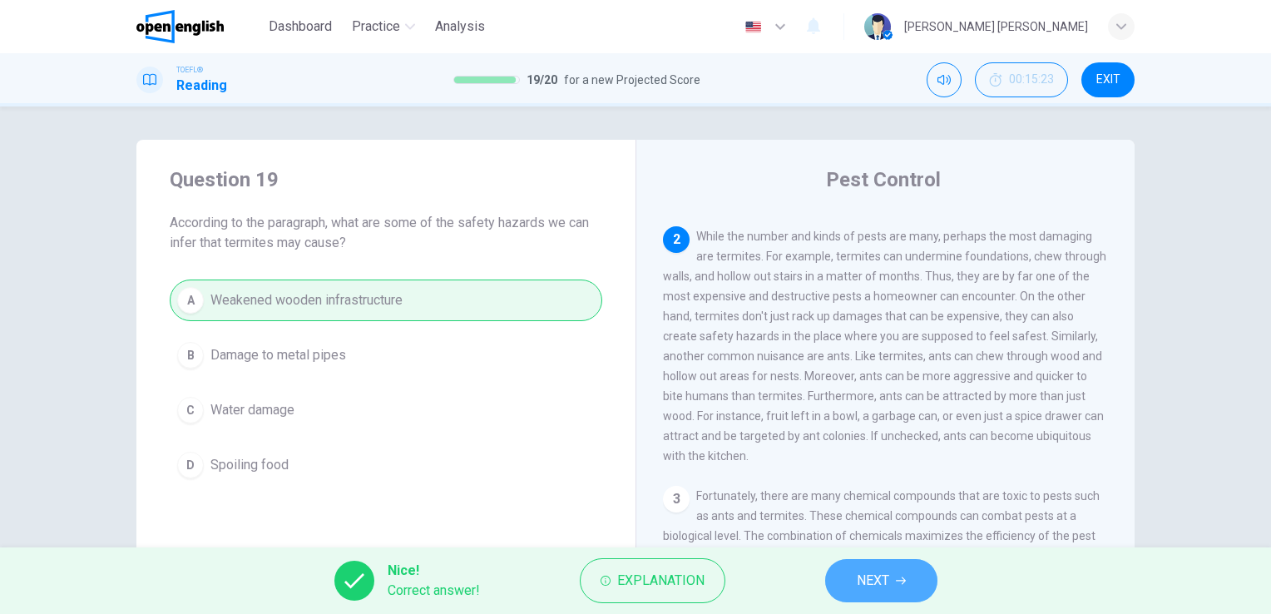
click at [867, 591] on span "NEXT" at bounding box center [873, 580] width 32 height 23
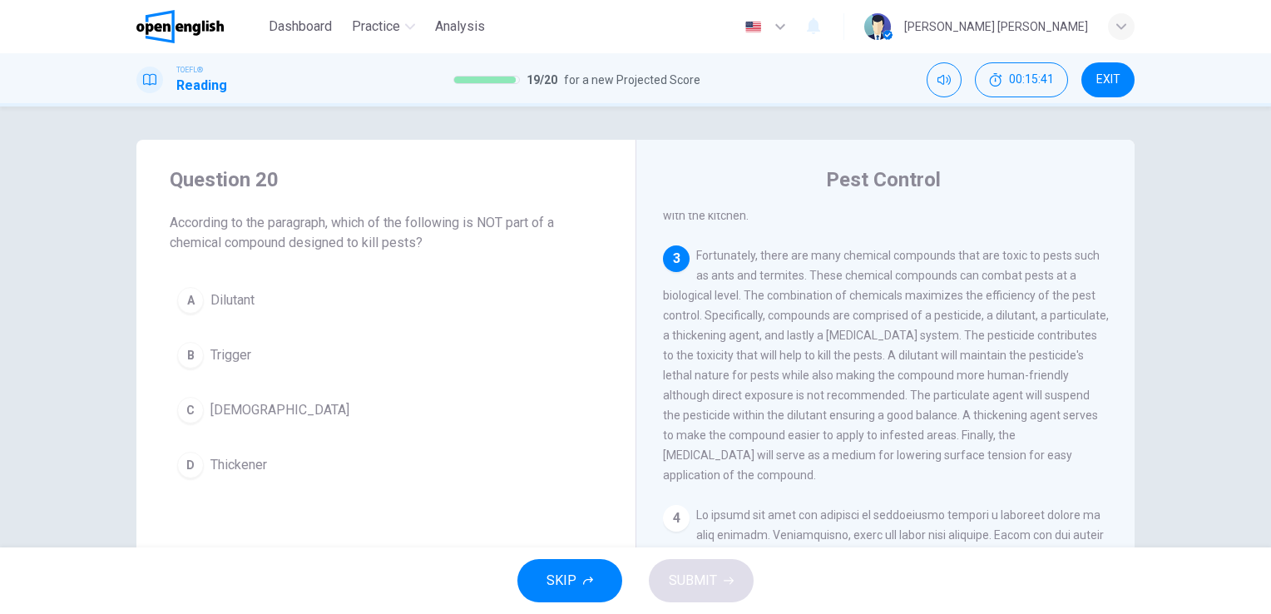
scroll to position [449, 0]
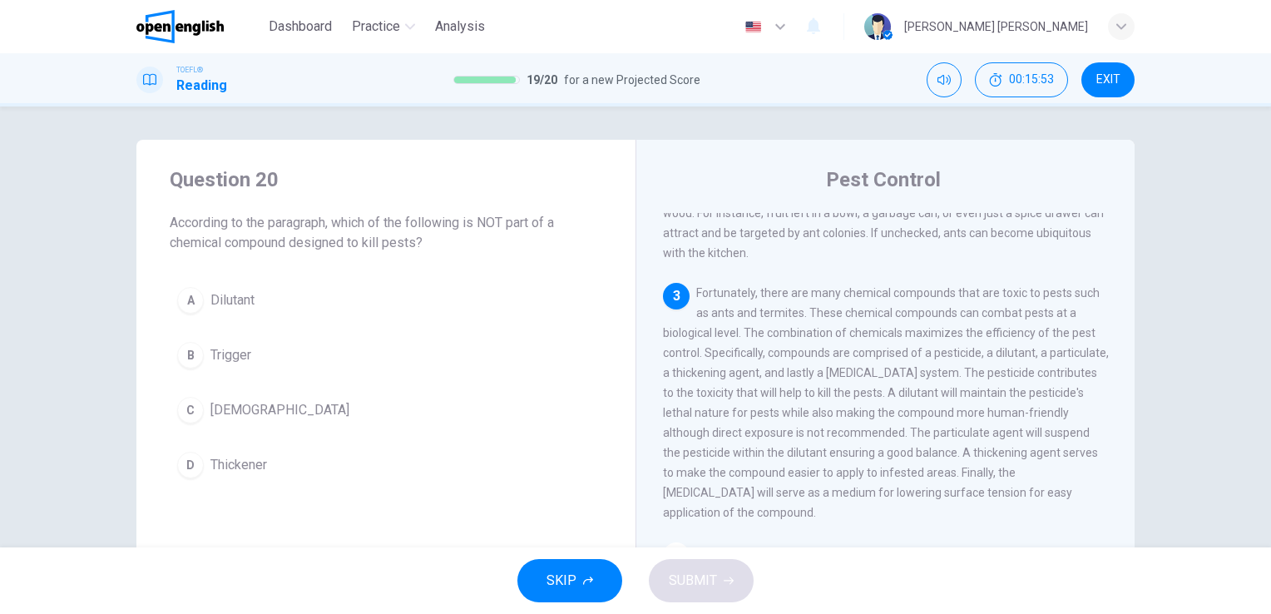
click at [988, 351] on span "Fortunately, there are many chemical compounds that are toxic to pests such as …" at bounding box center [886, 402] width 446 height 233
drag, startPoint x: 847, startPoint y: 451, endPoint x: 890, endPoint y: 446, distance: 42.7
click at [890, 446] on span "Fortunately, there are many chemical compounds that are toxic to pests such as …" at bounding box center [886, 402] width 446 height 233
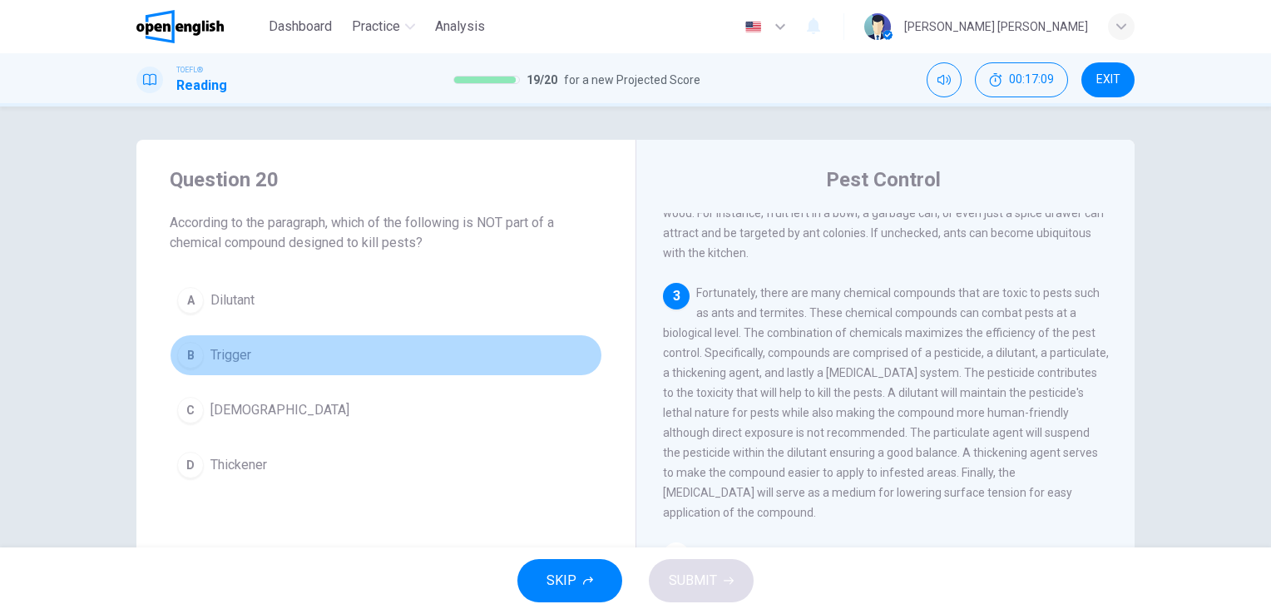
click at [210, 363] on span "Trigger" at bounding box center [230, 355] width 41 height 20
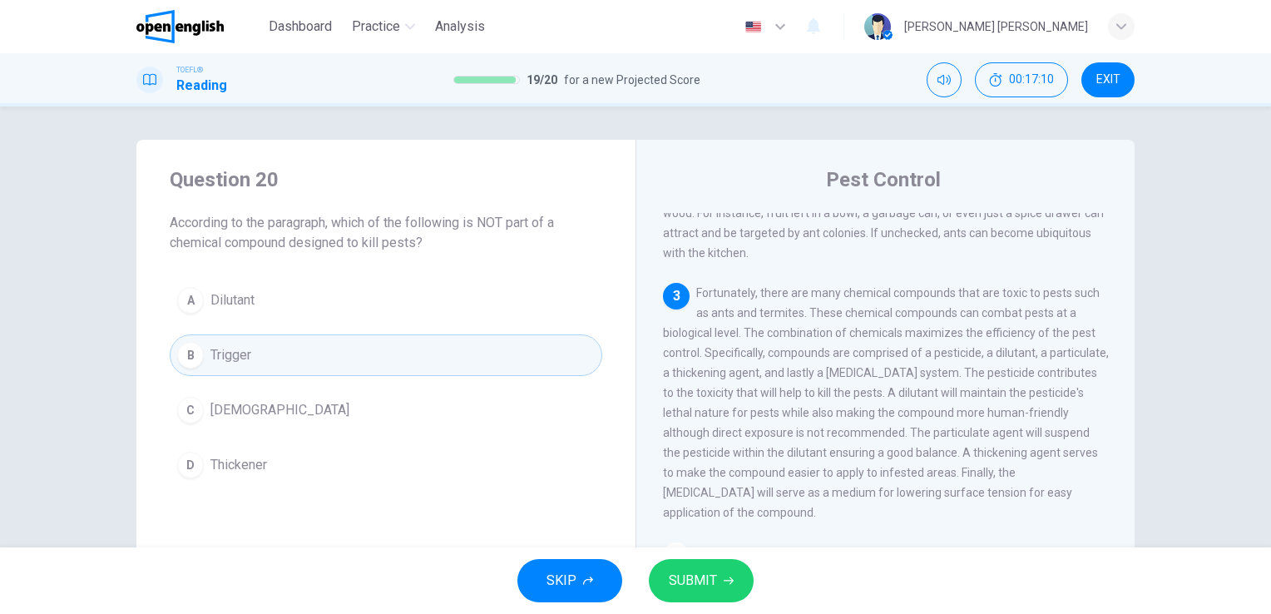
click at [710, 590] on span "SUBMIT" at bounding box center [693, 580] width 48 height 23
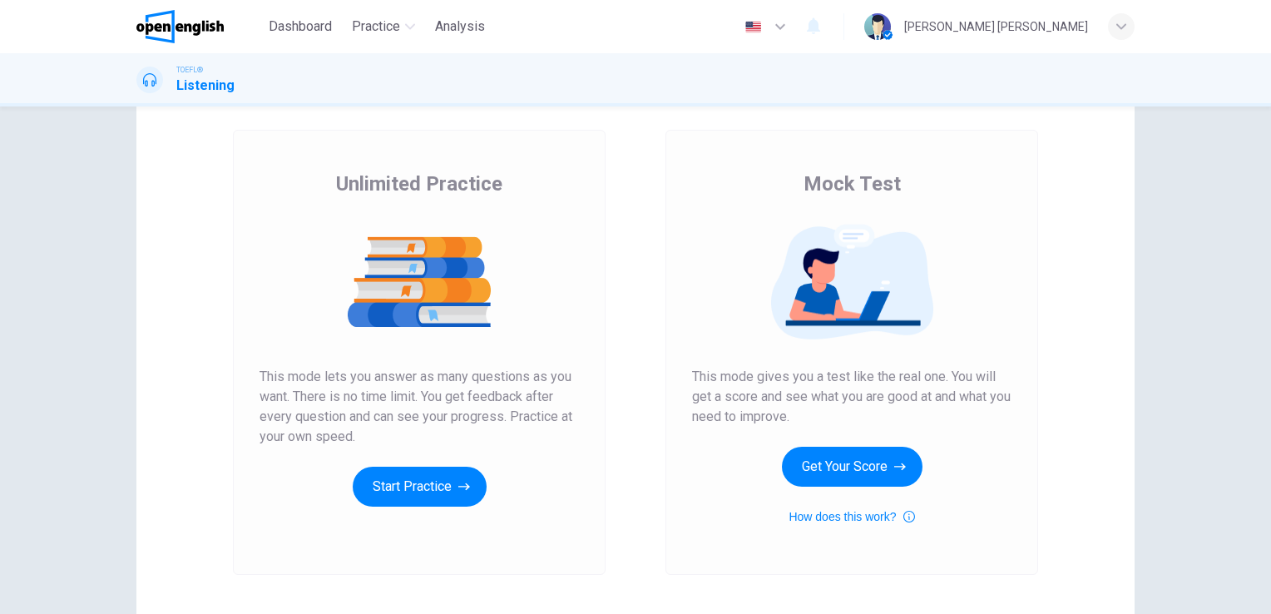
scroll to position [166, 0]
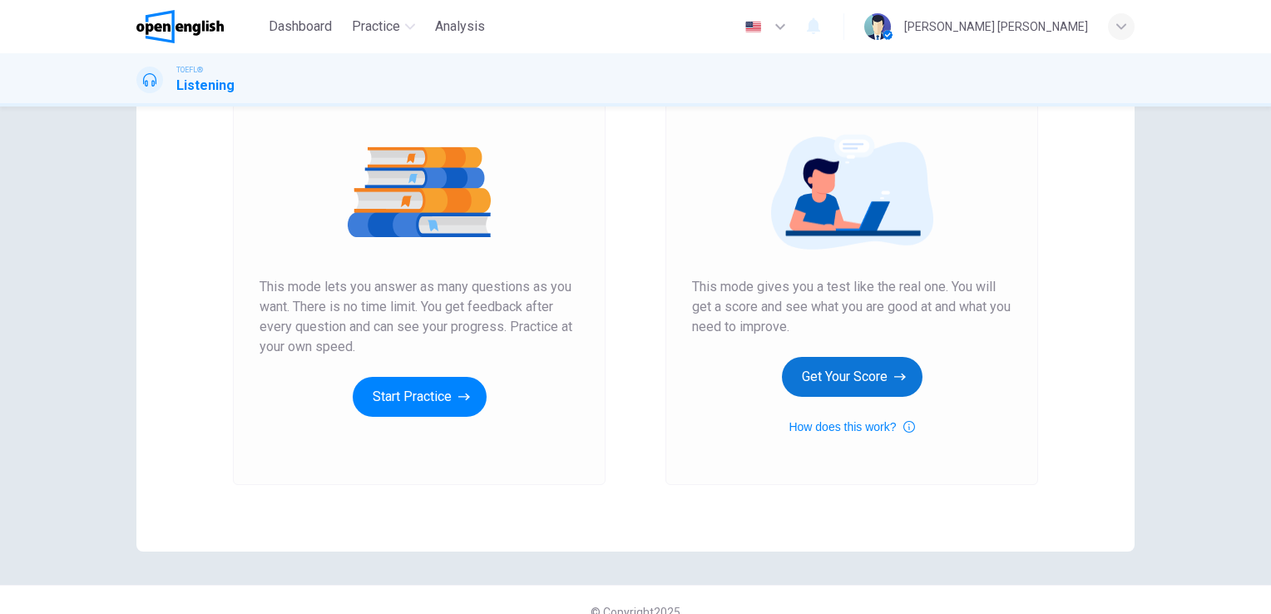
click at [861, 391] on button "Get Your Score" at bounding box center [852, 377] width 141 height 40
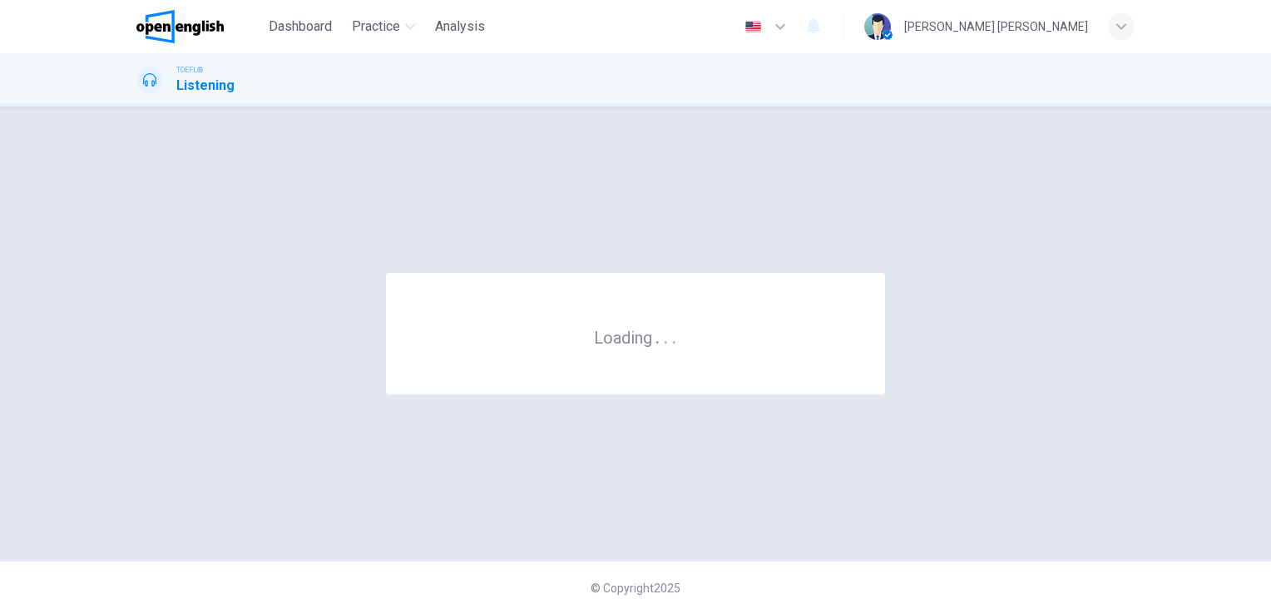
scroll to position [0, 0]
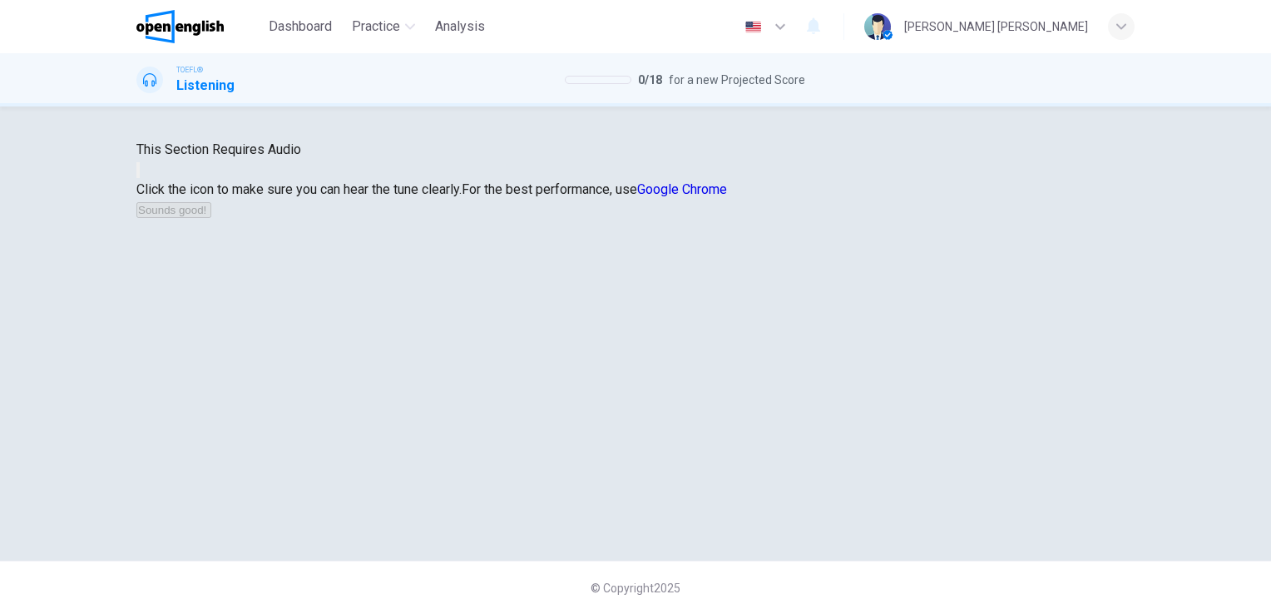
click at [140, 178] on button "button" at bounding box center [137, 170] width 3 height 16
click at [211, 218] on button "Sounds good!" at bounding box center [173, 210] width 75 height 16
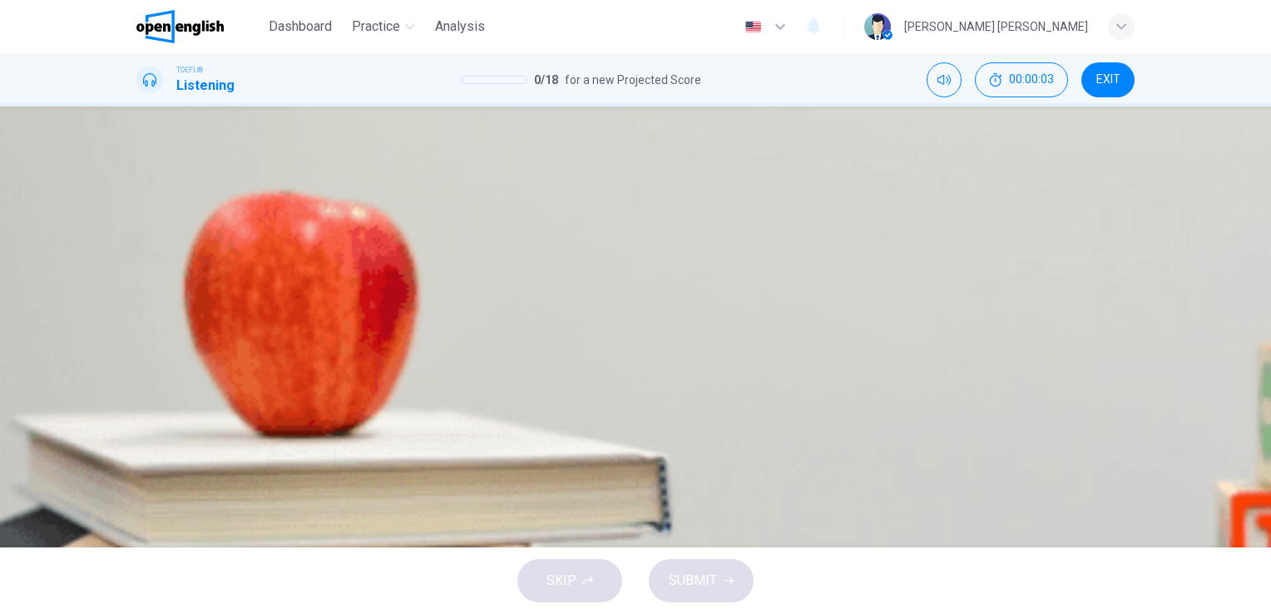
click at [138, 427] on icon "button" at bounding box center [138, 427] width 0 height 0
click at [378, 299] on span "To get something fixed in his dorm" at bounding box center [277, 289] width 201 height 20
click at [693, 589] on span "SUBMIT" at bounding box center [693, 580] width 48 height 23
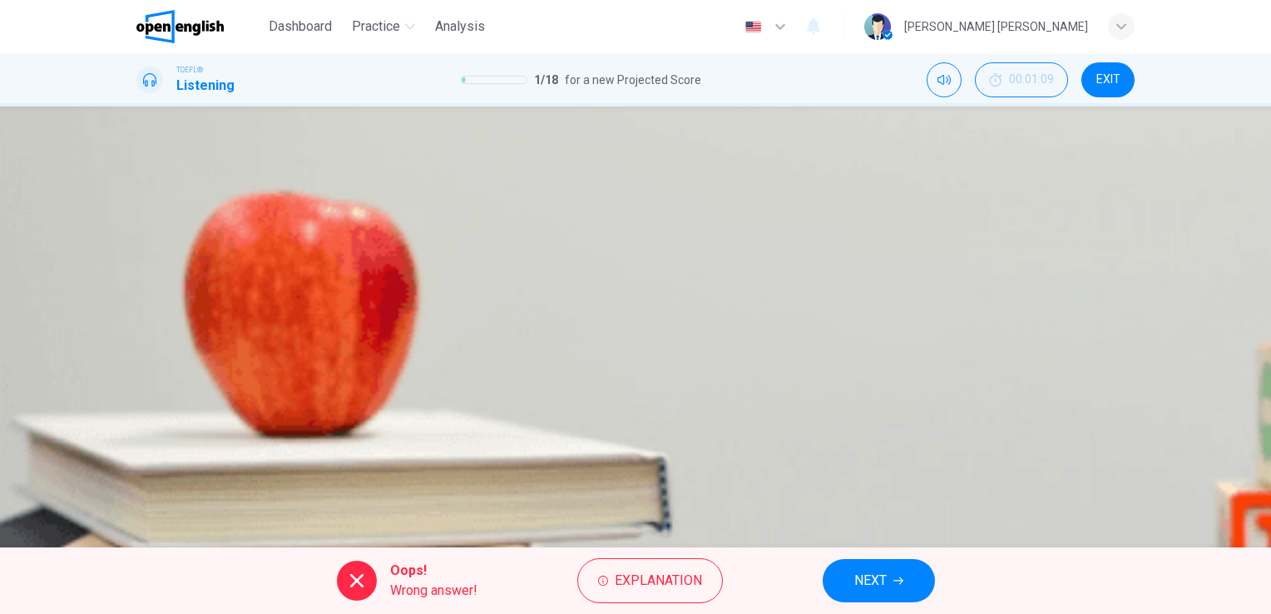
click at [832, 570] on button "NEXT" at bounding box center [878, 580] width 112 height 43
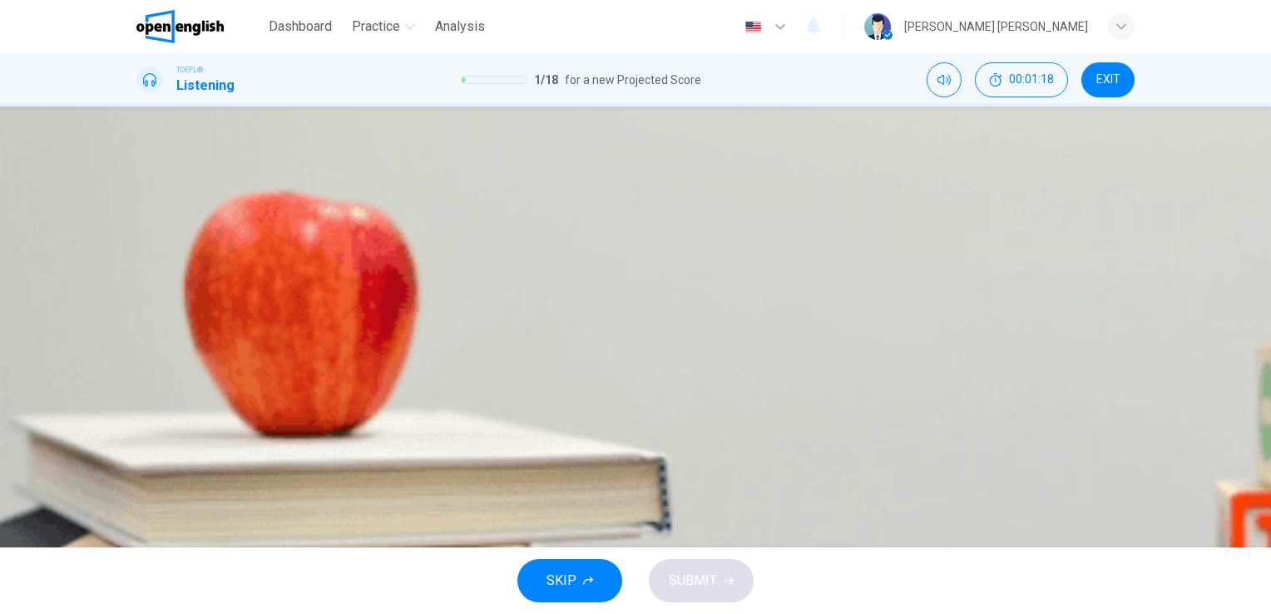
drag, startPoint x: 289, startPoint y: 297, endPoint x: 0, endPoint y: 348, distance: 294.0
click at [0, 347] on html "This site uses cookies, as explained in our Privacy Policy . If you agree to th…" at bounding box center [635, 307] width 1271 height 614
click at [498, 299] on span "The janitor would need to gain approval from the school" at bounding box center [337, 289] width 321 height 20
click at [708, 586] on span "SUBMIT" at bounding box center [693, 580] width 48 height 23
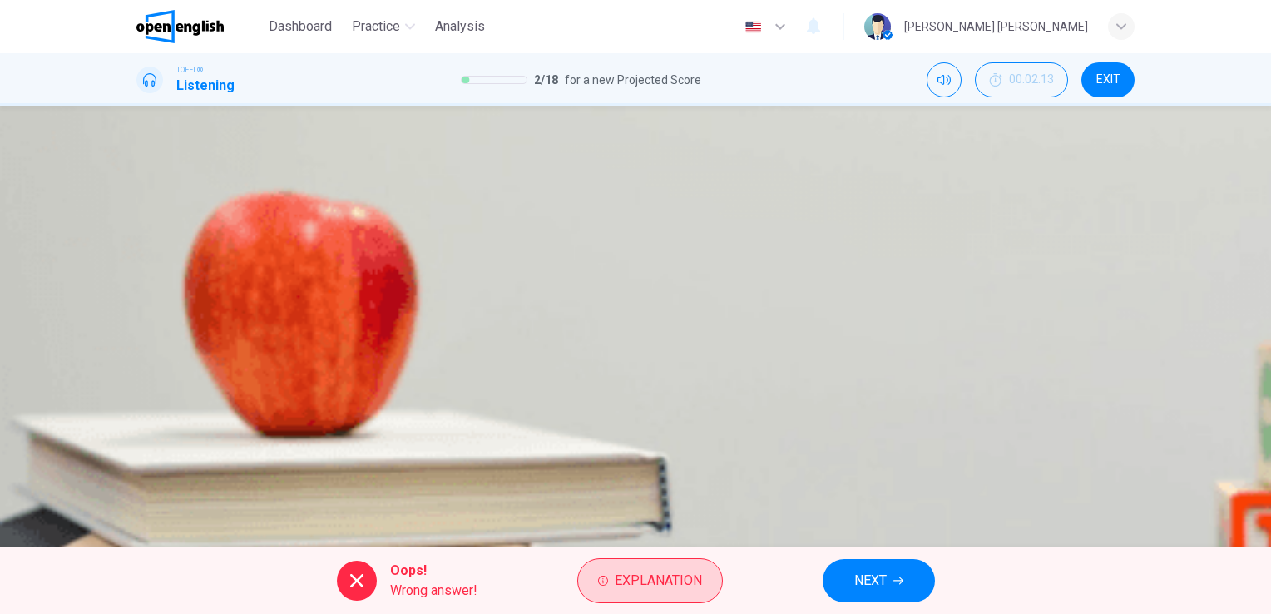
click at [707, 581] on button "Explanation" at bounding box center [650, 580] width 146 height 45
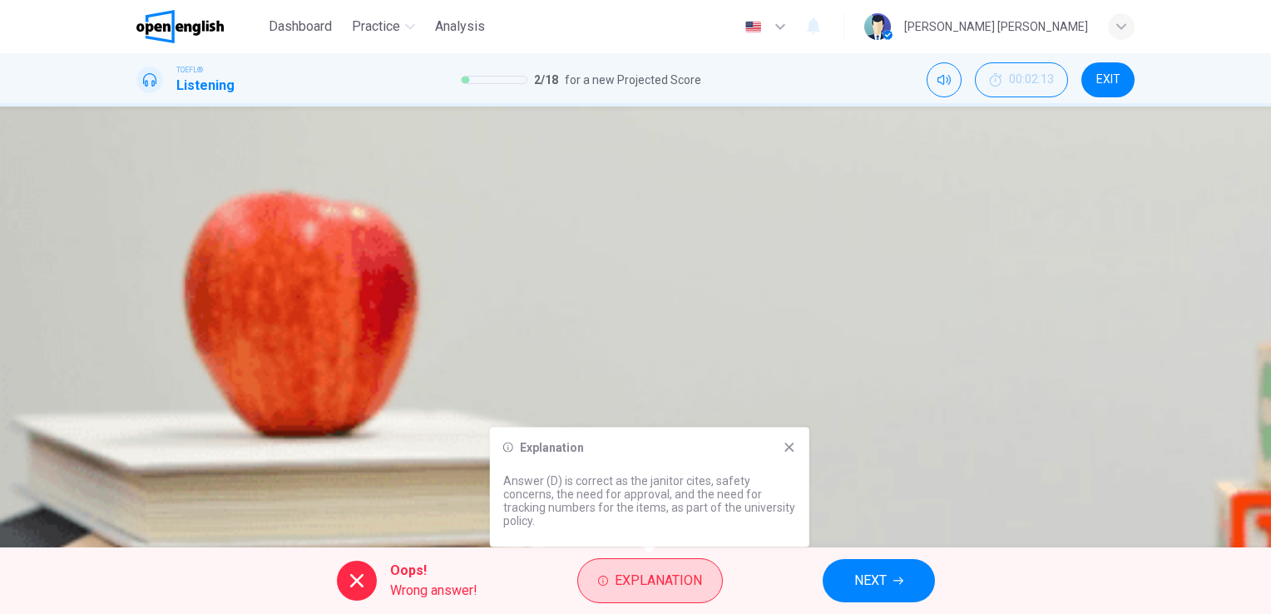
click at [709, 581] on button "Explanation" at bounding box center [650, 580] width 146 height 45
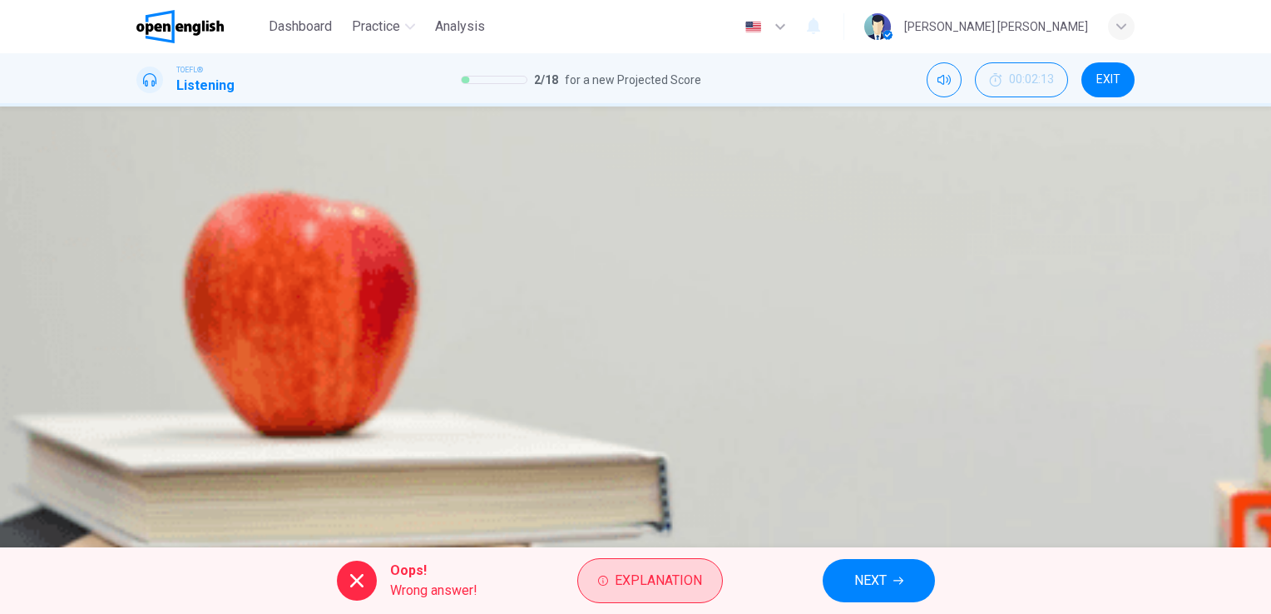
click at [709, 582] on button "Explanation" at bounding box center [650, 580] width 146 height 45
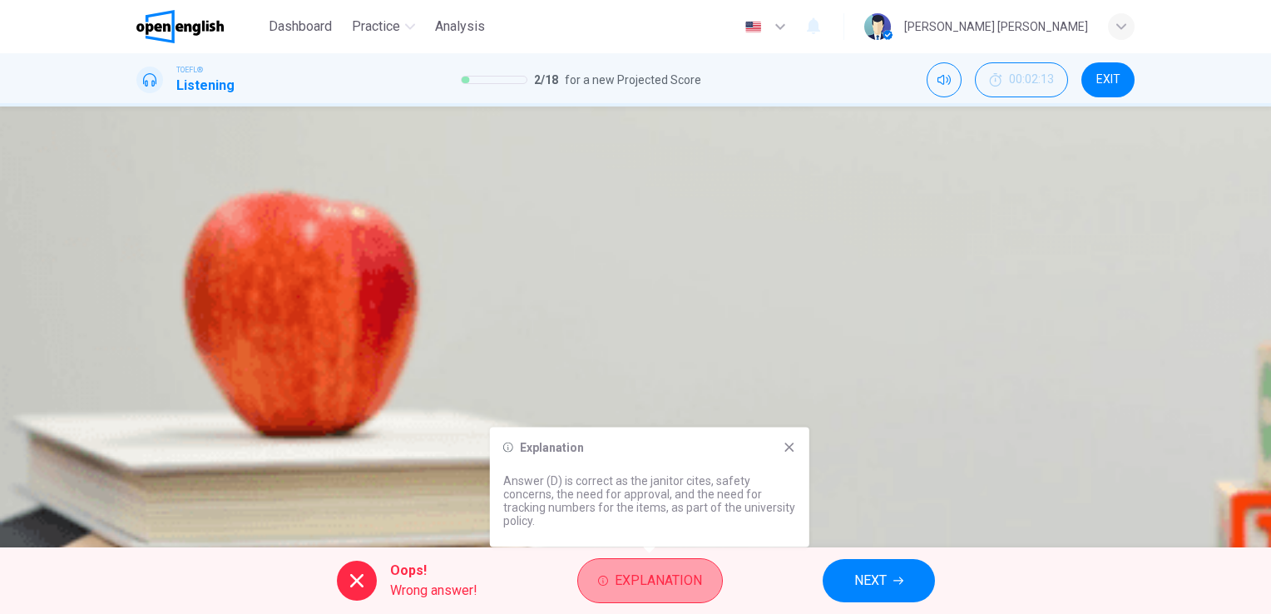
click at [709, 584] on button "Explanation" at bounding box center [650, 580] width 146 height 45
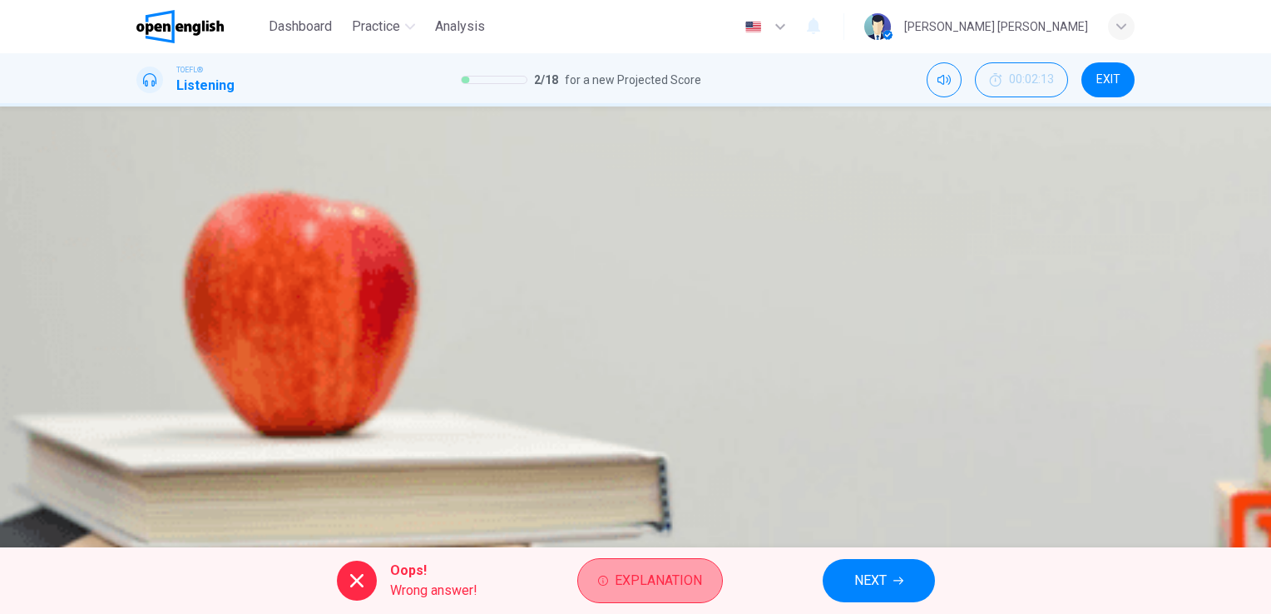
click at [711, 583] on button "Explanation" at bounding box center [650, 580] width 146 height 45
click at [711, 580] on button "Explanation" at bounding box center [650, 580] width 146 height 45
drag, startPoint x: 715, startPoint y: 581, endPoint x: 733, endPoint y: 582, distance: 17.5
click at [731, 582] on div "Oops! Wrong answer! Explanation NEXT" at bounding box center [635, 580] width 1271 height 67
click at [858, 582] on span "NEXT" at bounding box center [870, 580] width 32 height 23
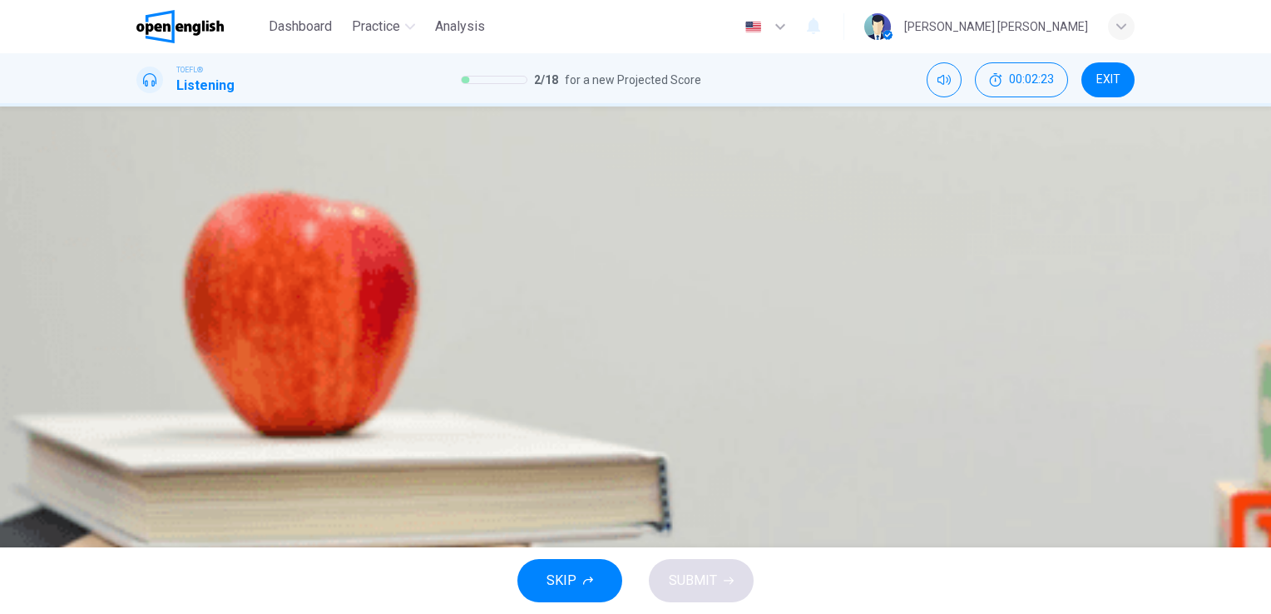
click at [817, 309] on button "B The stuff will no longer be in the way" at bounding box center [635, 289] width 998 height 42
click at [722, 573] on button "SUBMIT" at bounding box center [701, 580] width 105 height 43
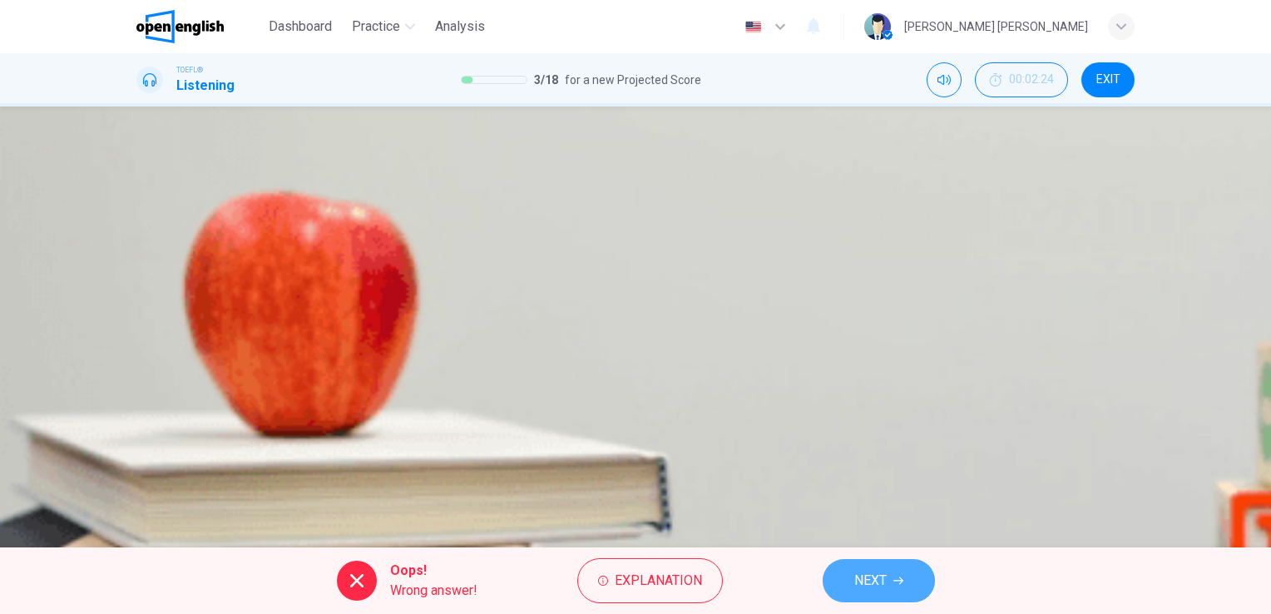
click at [870, 570] on span "NEXT" at bounding box center [870, 580] width 32 height 23
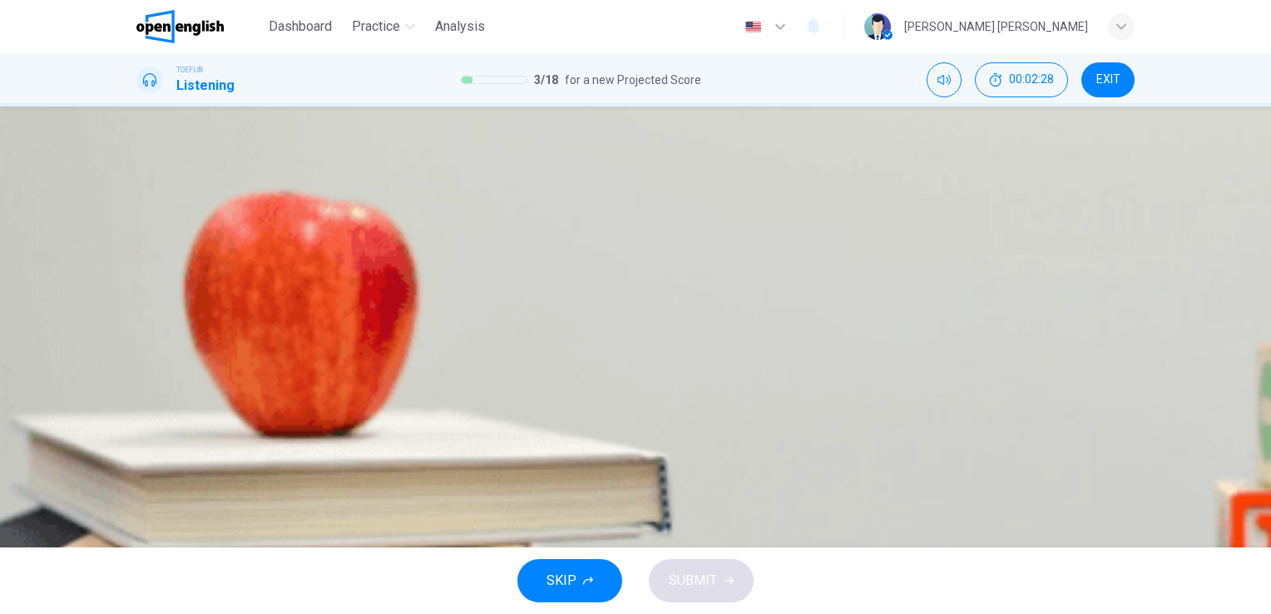
click at [140, 500] on button "button" at bounding box center [137, 508] width 3 height 16
type input "**"
click at [140, 244] on button "button" at bounding box center [137, 237] width 3 height 16
type input "*"
click at [619, 342] on span "He wants to help, but knows that student can't use the basement for storage" at bounding box center [398, 332] width 442 height 20
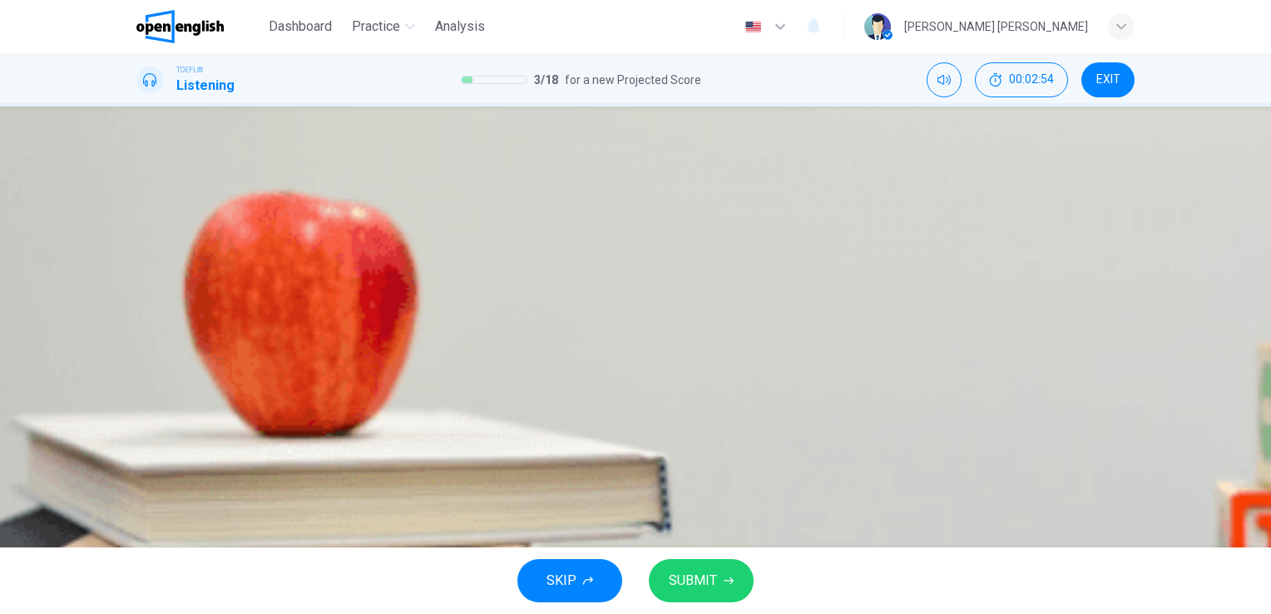
click at [709, 569] on button "SUBMIT" at bounding box center [701, 580] width 105 height 43
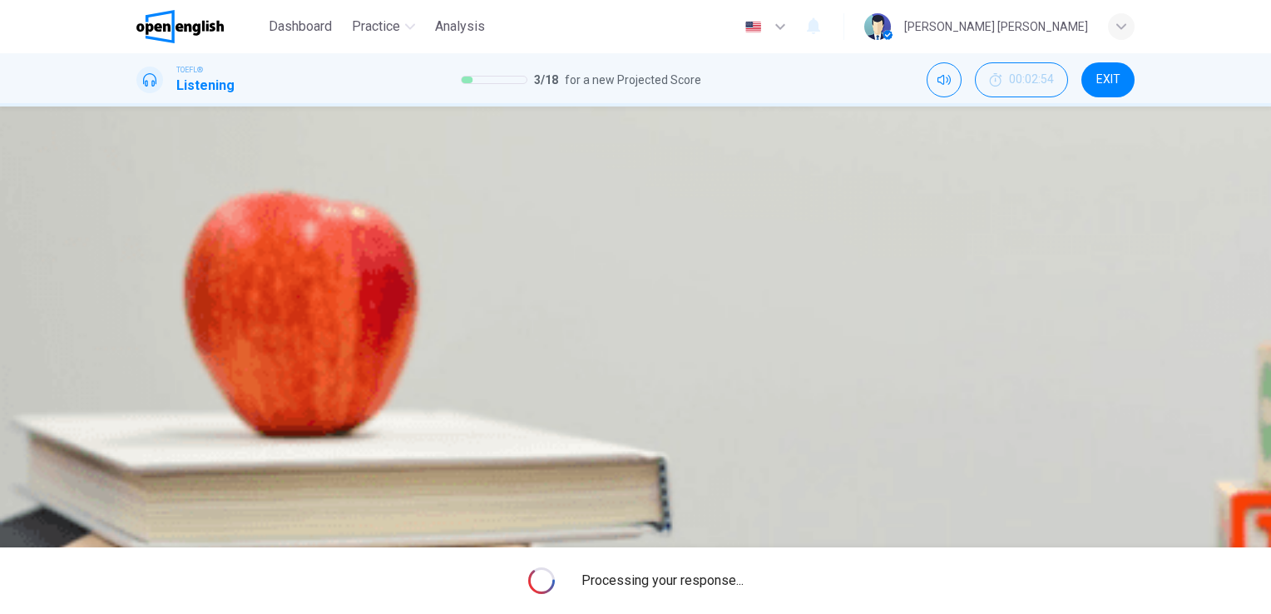
type input "**"
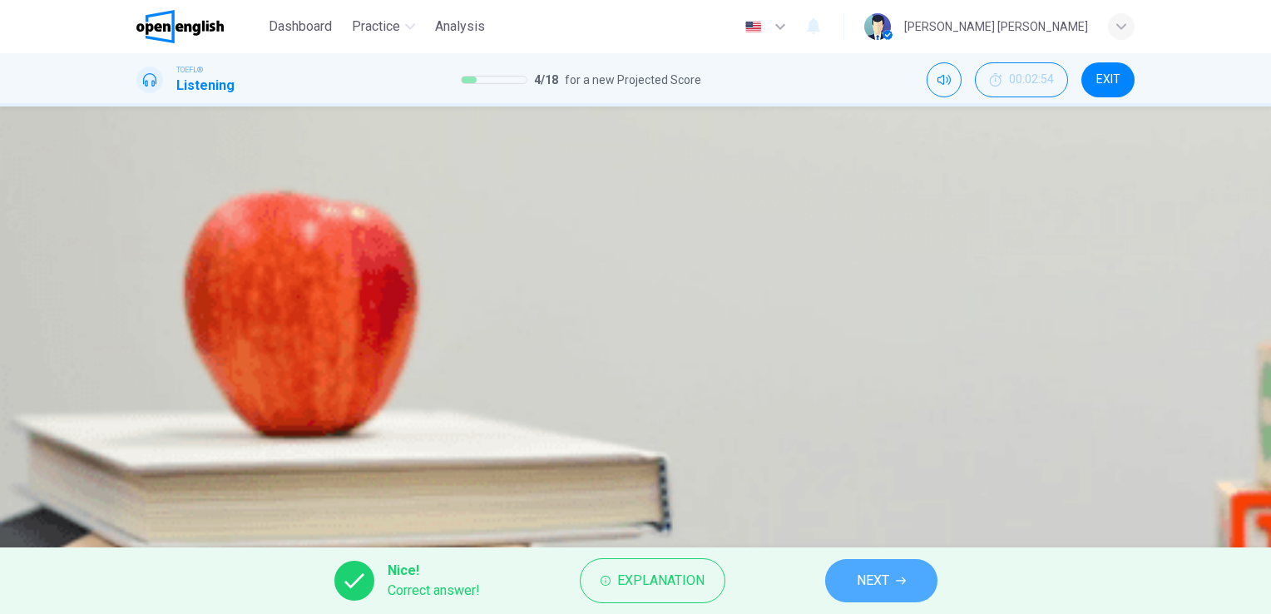
click at [855, 569] on button "NEXT" at bounding box center [881, 580] width 112 height 43
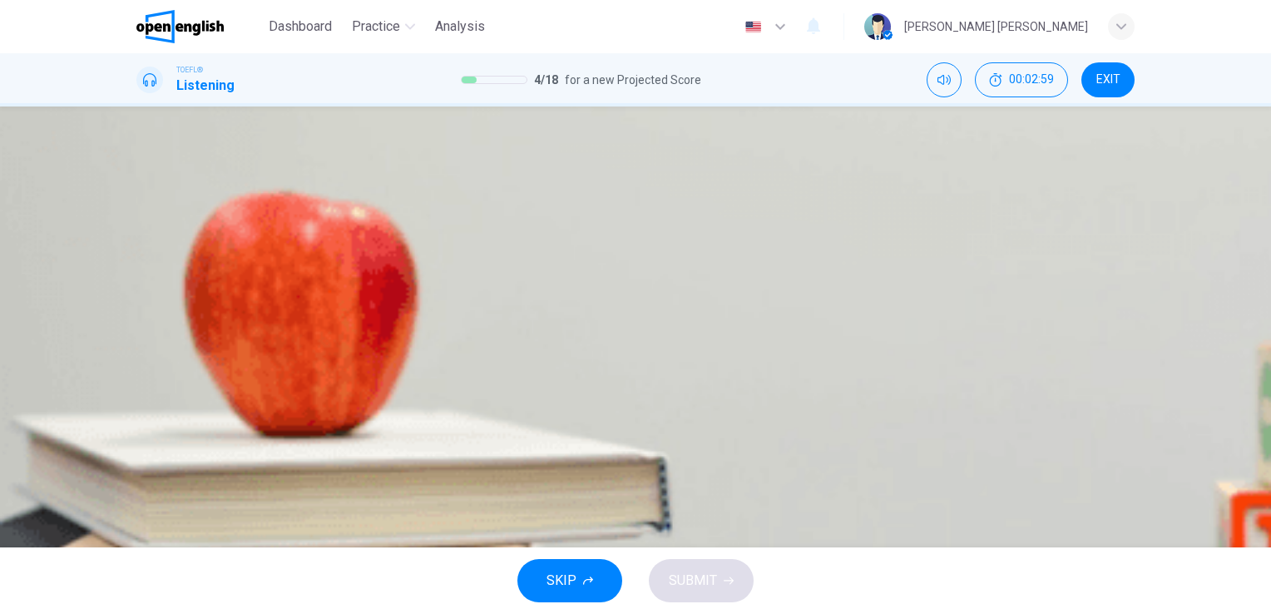
click at [138, 427] on icon "button" at bounding box center [138, 427] width 0 height 0
type input "**"
